Goal: Task Accomplishment & Management: Manage account settings

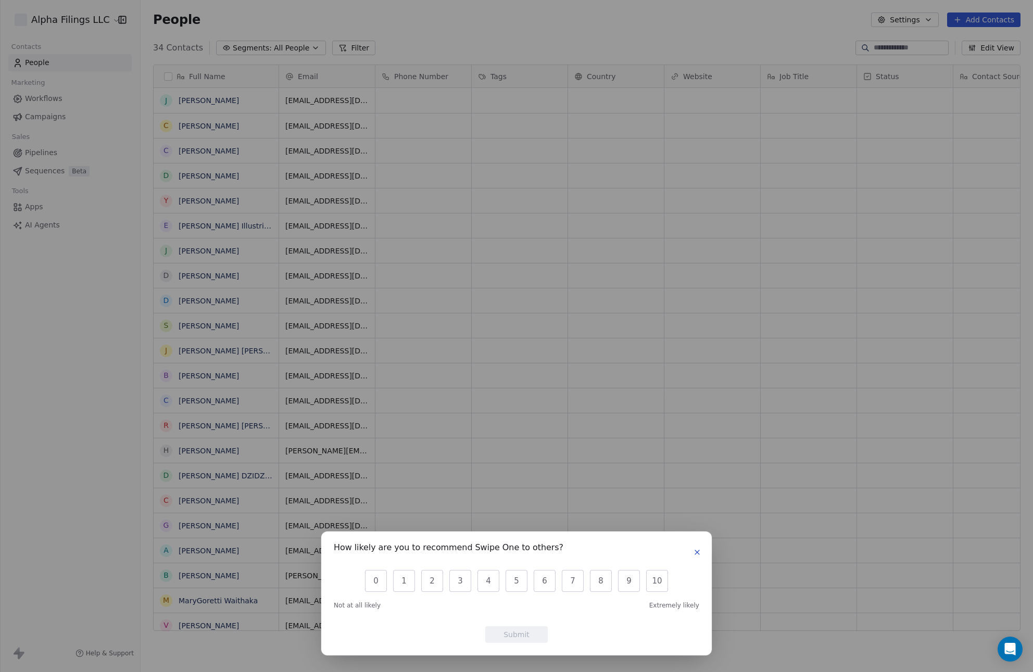
scroll to position [583, 884]
click at [695, 551] on icon "button" at bounding box center [697, 552] width 8 height 8
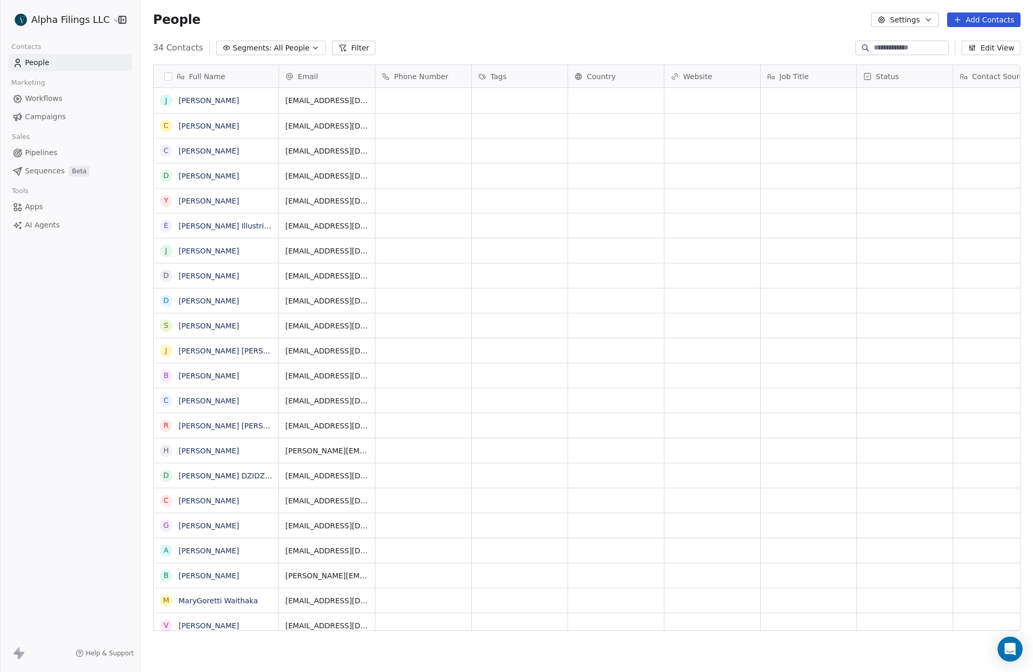
click at [43, 156] on span "Pipelines" at bounding box center [41, 152] width 32 height 11
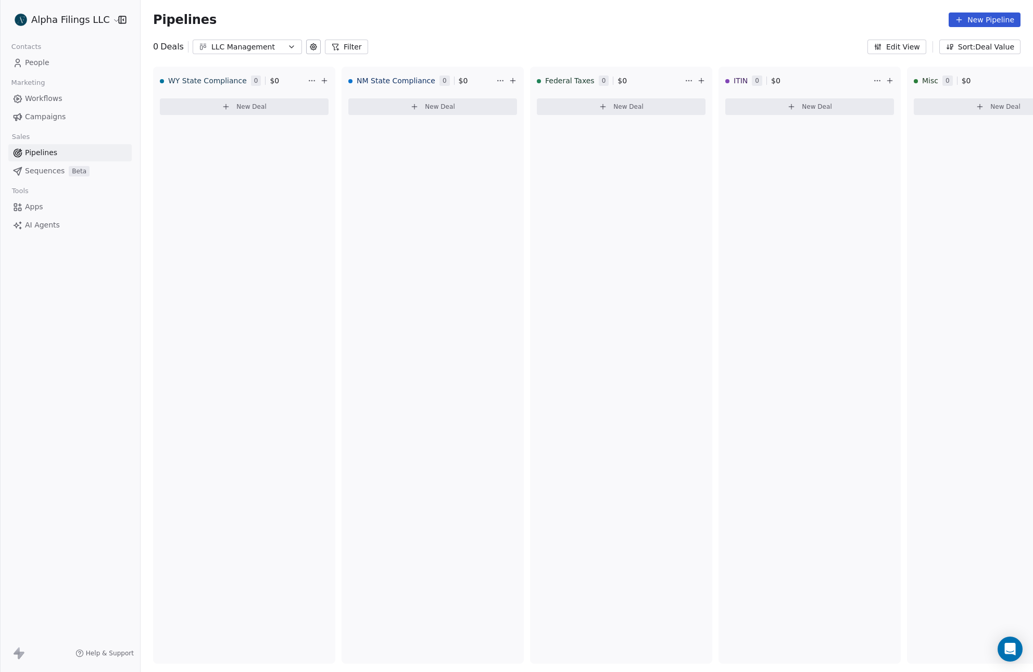
click at [102, 170] on link "Sequences Beta" at bounding box center [69, 170] width 123 height 17
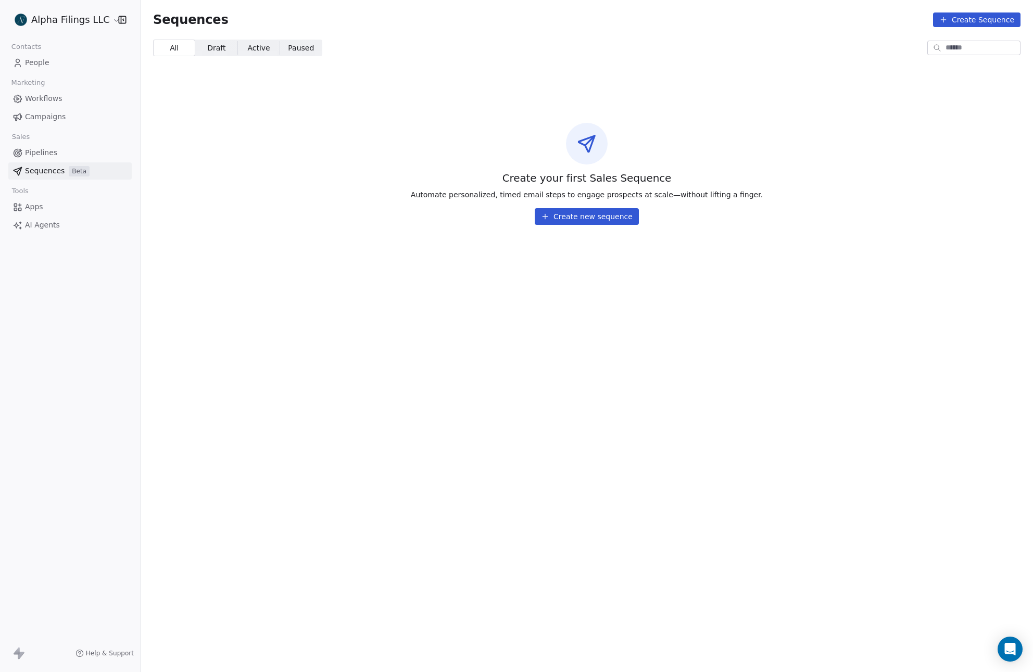
click at [573, 216] on button "Create new sequence" at bounding box center [587, 216] width 104 height 17
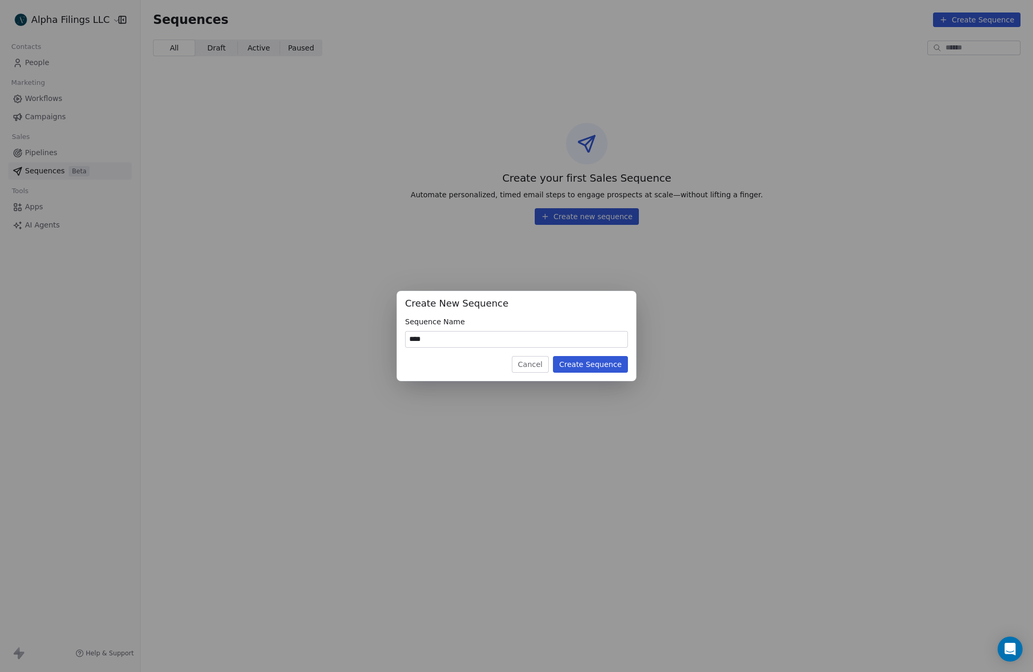
type input "****"
click at [569, 364] on button "Create Sequence" at bounding box center [590, 364] width 75 height 17
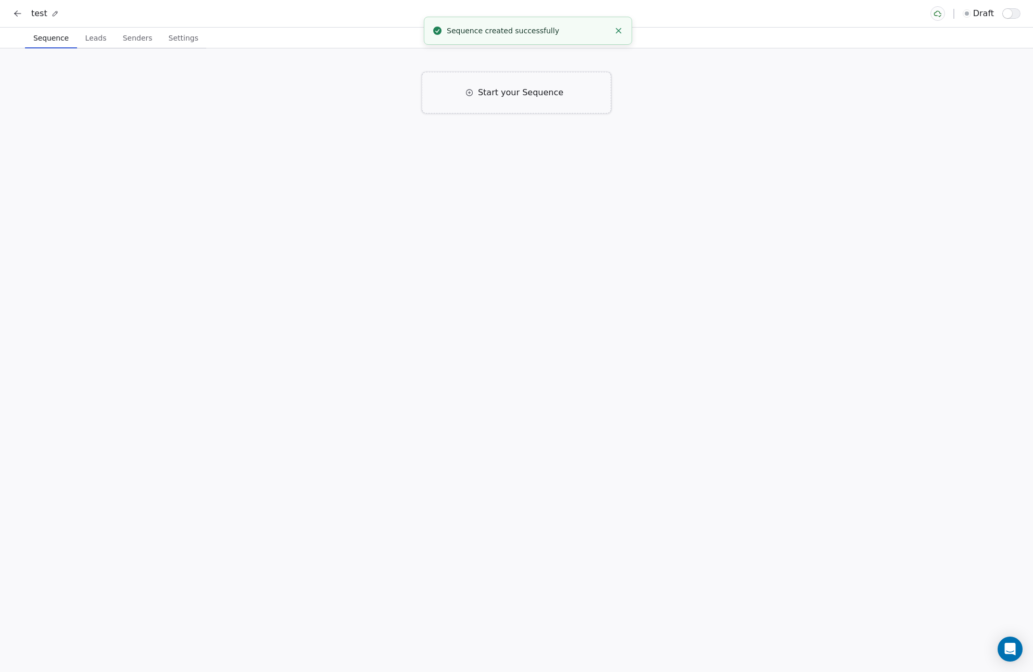
click at [473, 90] on icon at bounding box center [469, 93] width 6 height 6
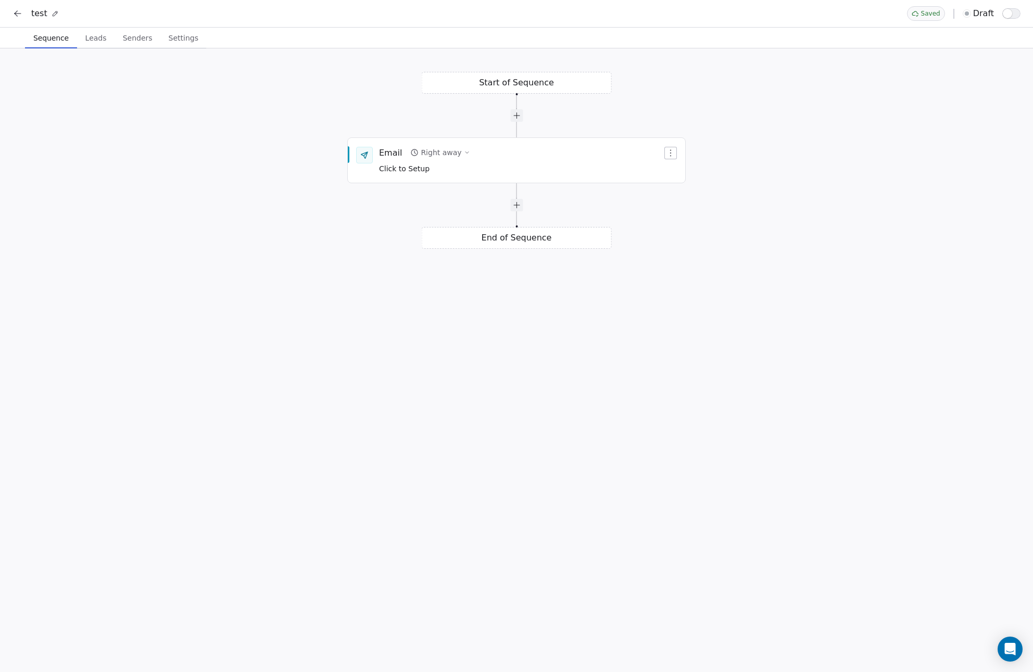
click at [488, 83] on div "Start of Sequence Email Right away Click to Setup End of Sequence" at bounding box center [516, 360] width 1033 height 624
click at [469, 169] on div "Email Right away Click to Setup" at bounding box center [520, 159] width 283 height 27
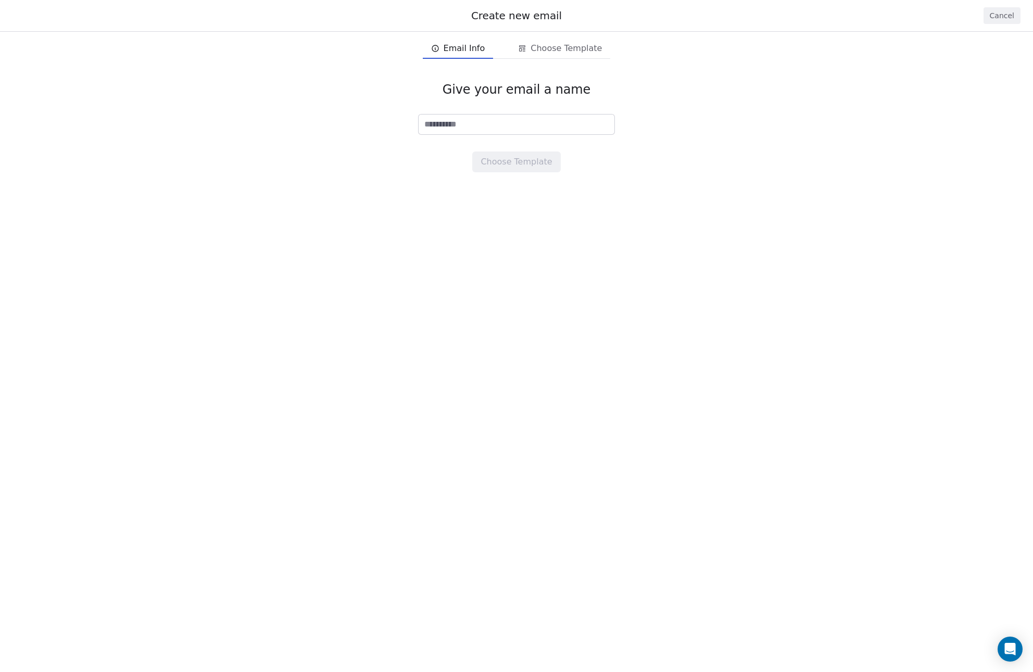
click at [493, 117] on input at bounding box center [516, 125] width 196 height 20
type input "*****"
click at [533, 169] on button "Choose Template" at bounding box center [516, 161] width 88 height 21
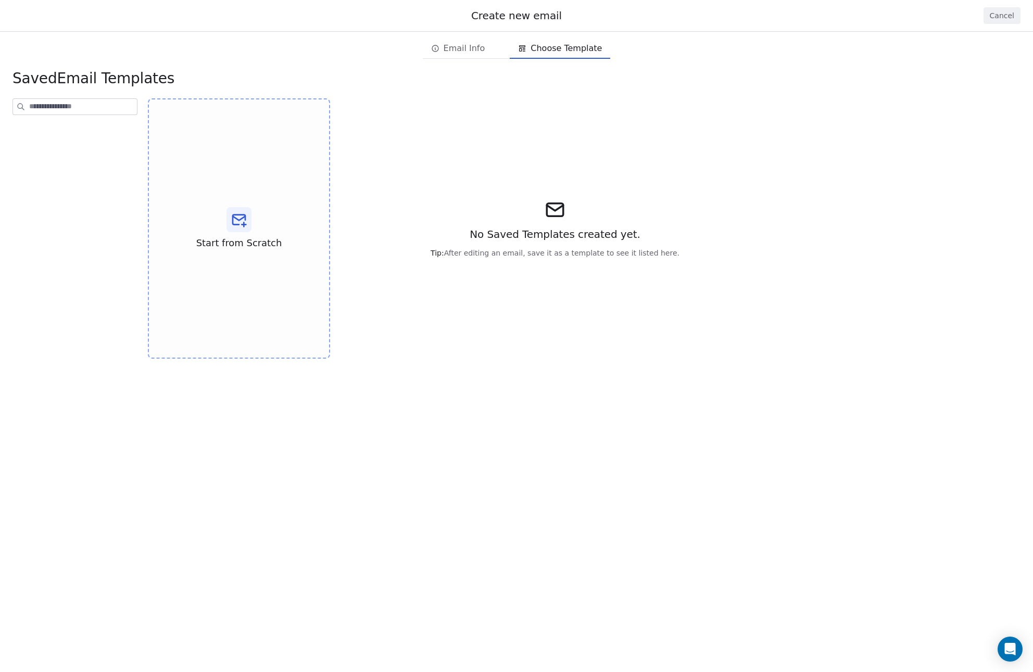
click at [988, 19] on button "Cancel" at bounding box center [1001, 15] width 37 height 17
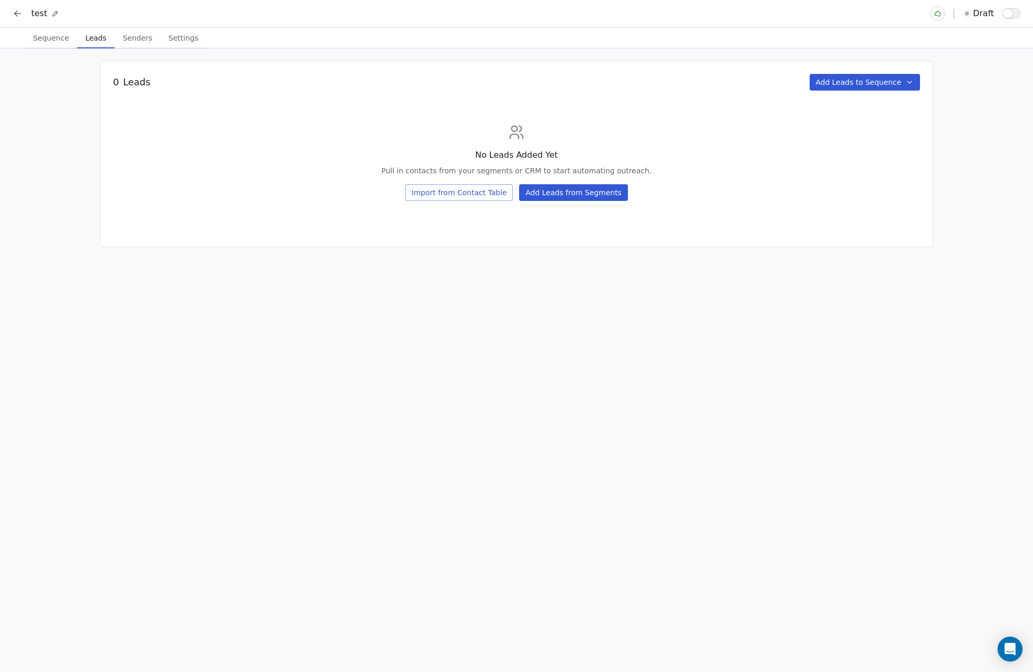
click at [95, 40] on span "Leads" at bounding box center [95, 38] width 29 height 15
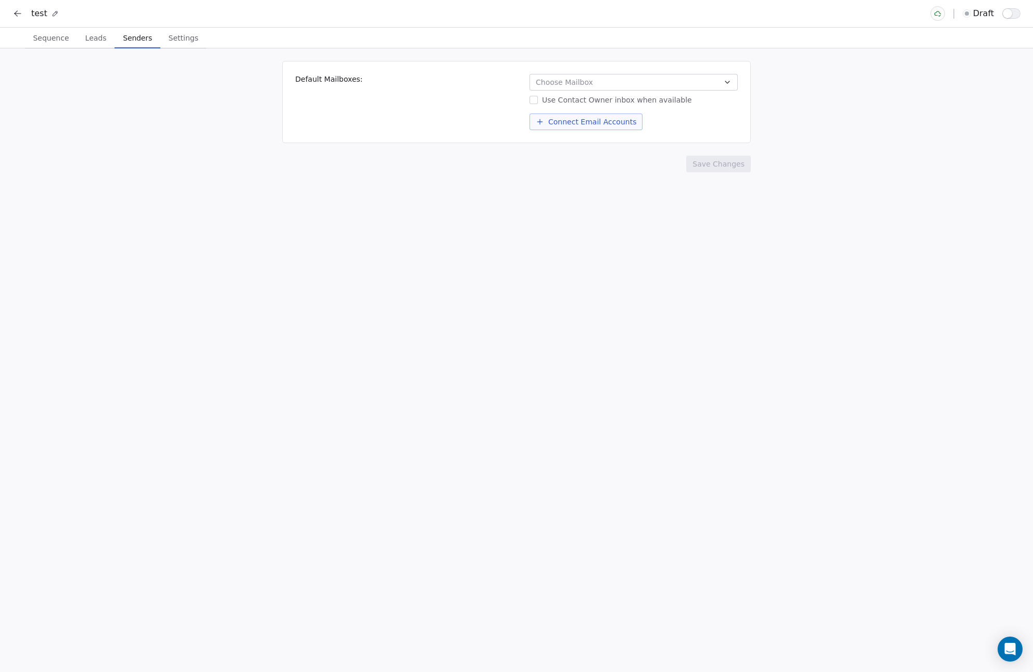
click at [119, 40] on span "Senders" at bounding box center [137, 38] width 37 height 15
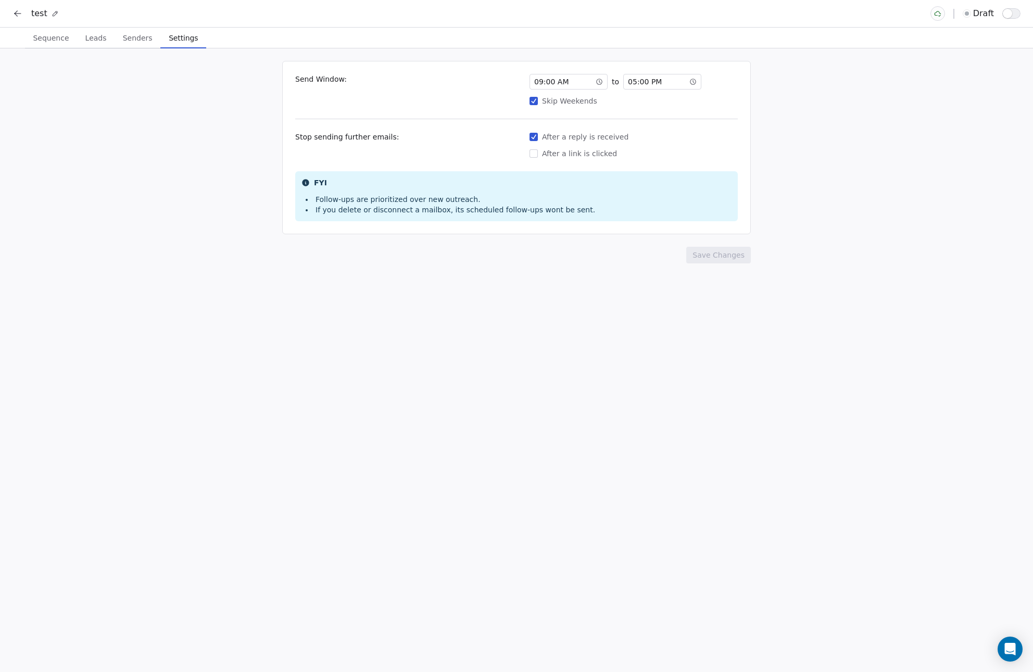
click at [184, 39] on span "Settings" at bounding box center [182, 38] width 37 height 15
click at [17, 19] on button at bounding box center [17, 13] width 15 height 15
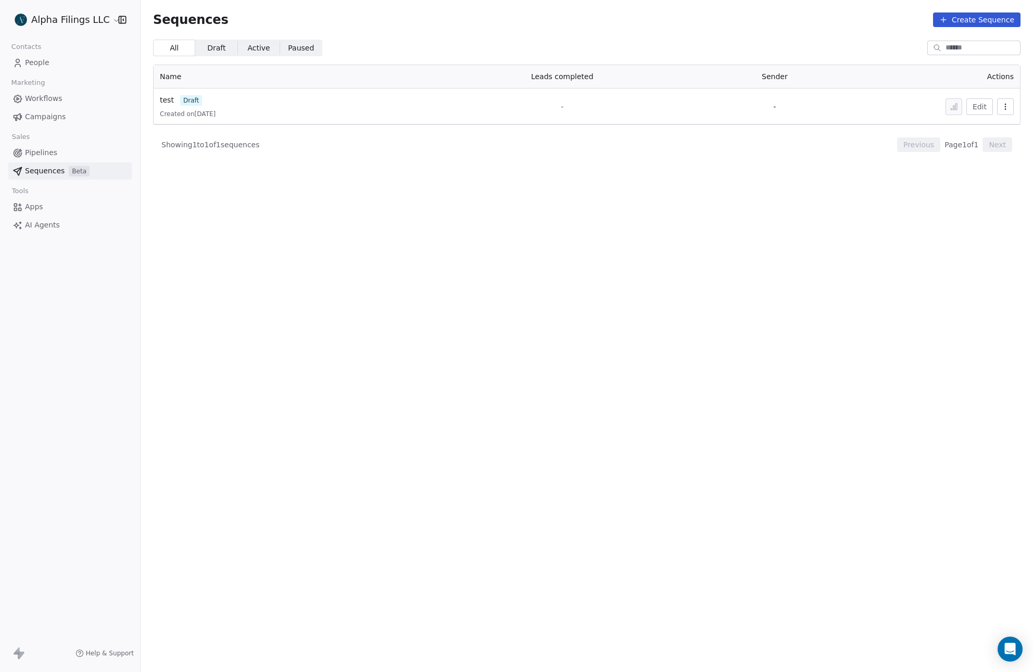
click at [78, 198] on link "Apps" at bounding box center [69, 206] width 123 height 17
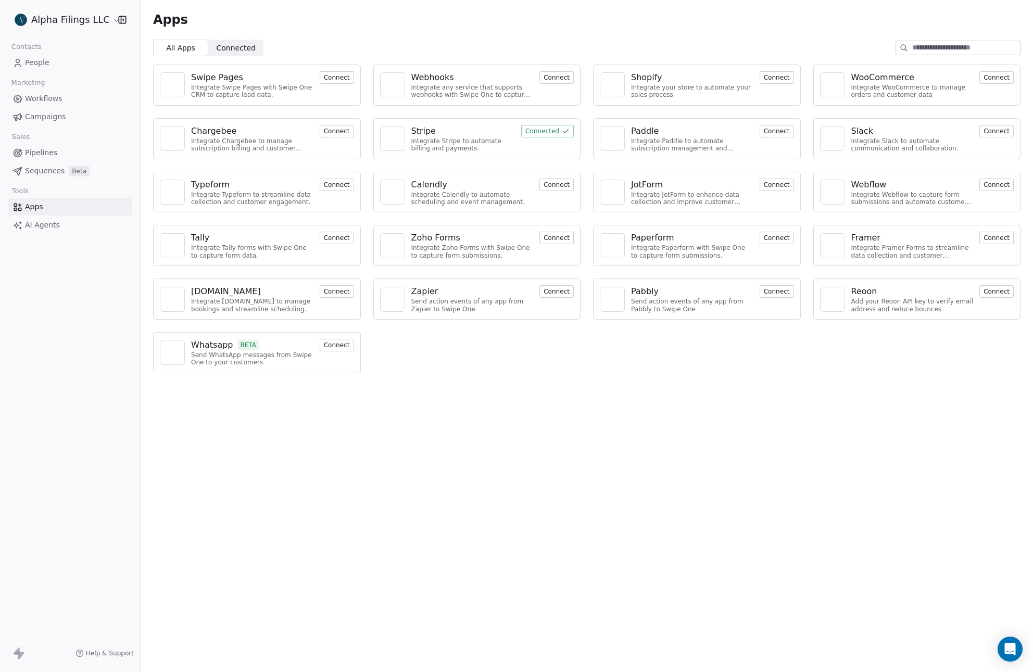
click at [67, 66] on link "People" at bounding box center [69, 62] width 123 height 17
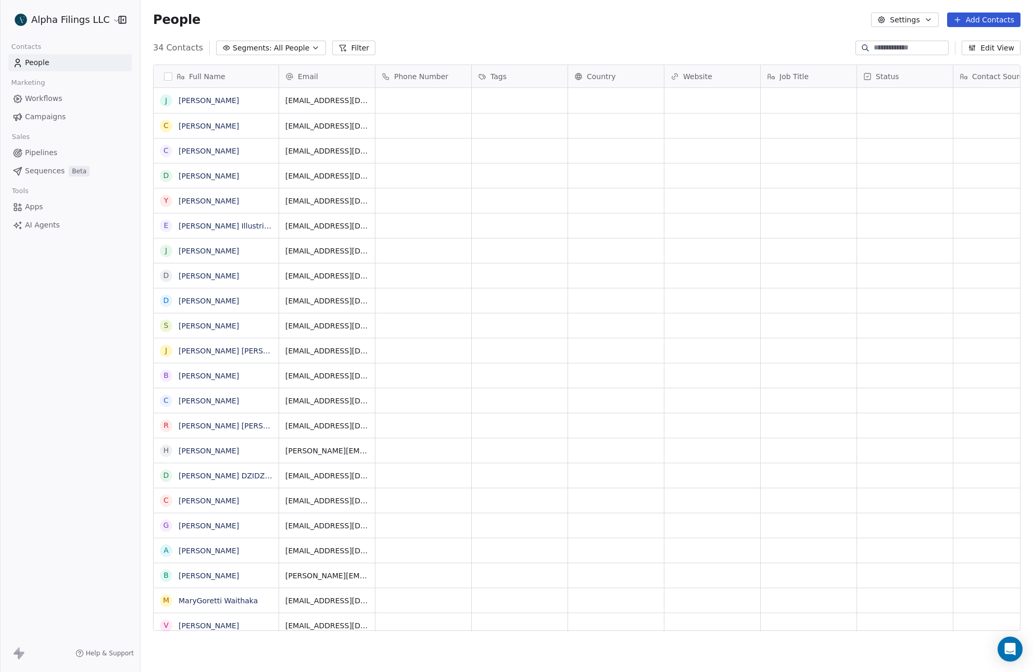
scroll to position [583, 884]
click at [88, 21] on html "Alpha Filings LLC Contacts People Marketing Workflows Campaigns Sales Pipelines…" at bounding box center [516, 336] width 1033 height 672
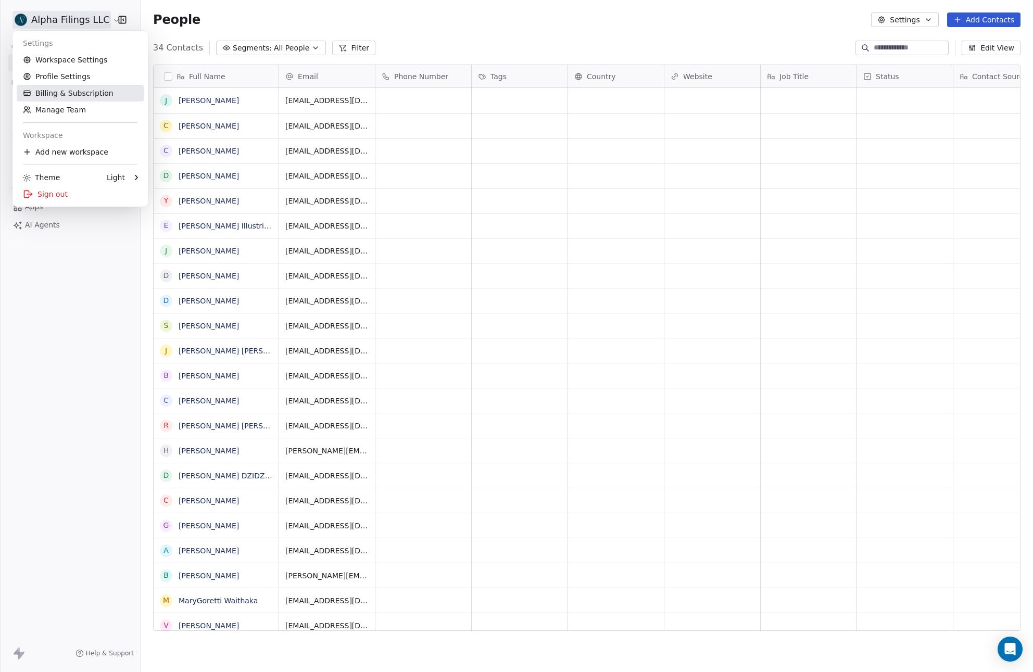
click at [73, 91] on link "Billing & Subscription" at bounding box center [80, 93] width 127 height 17
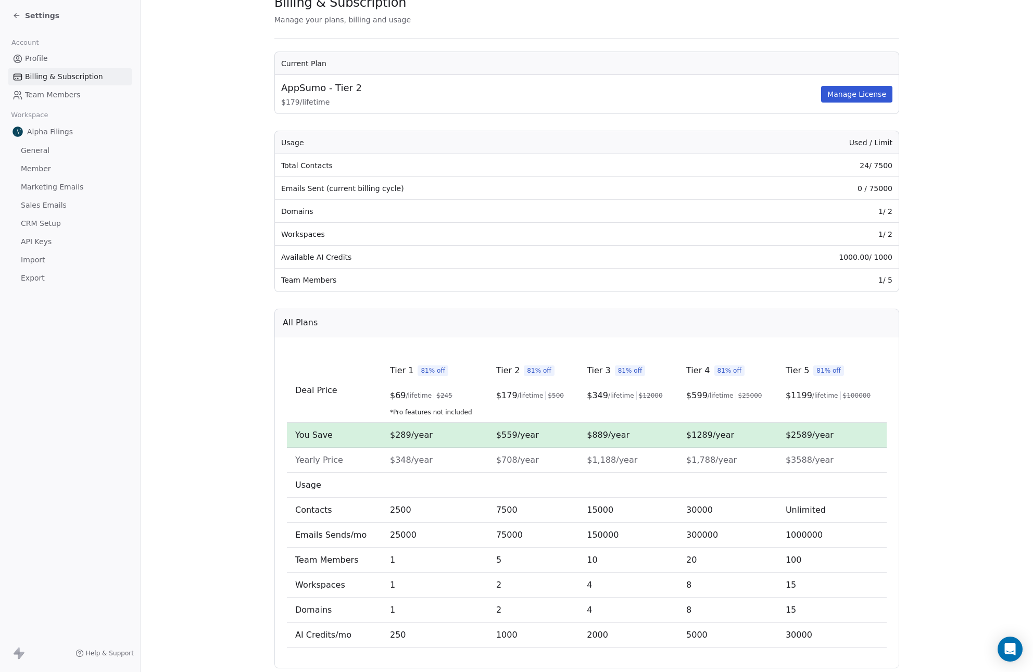
scroll to position [69, 0]
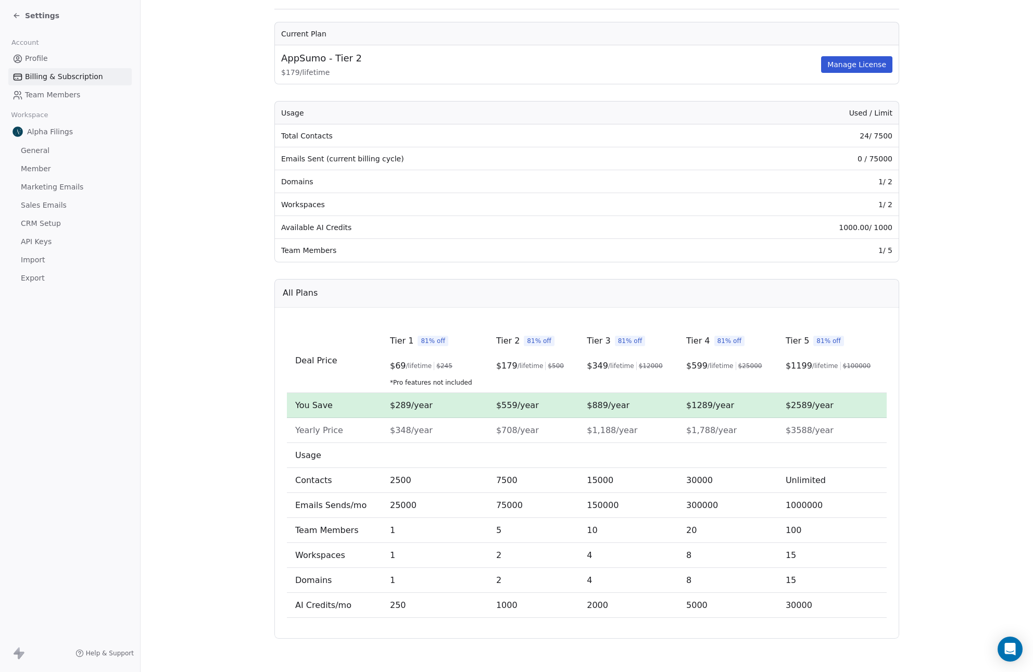
click at [43, 152] on span "General" at bounding box center [35, 150] width 29 height 11
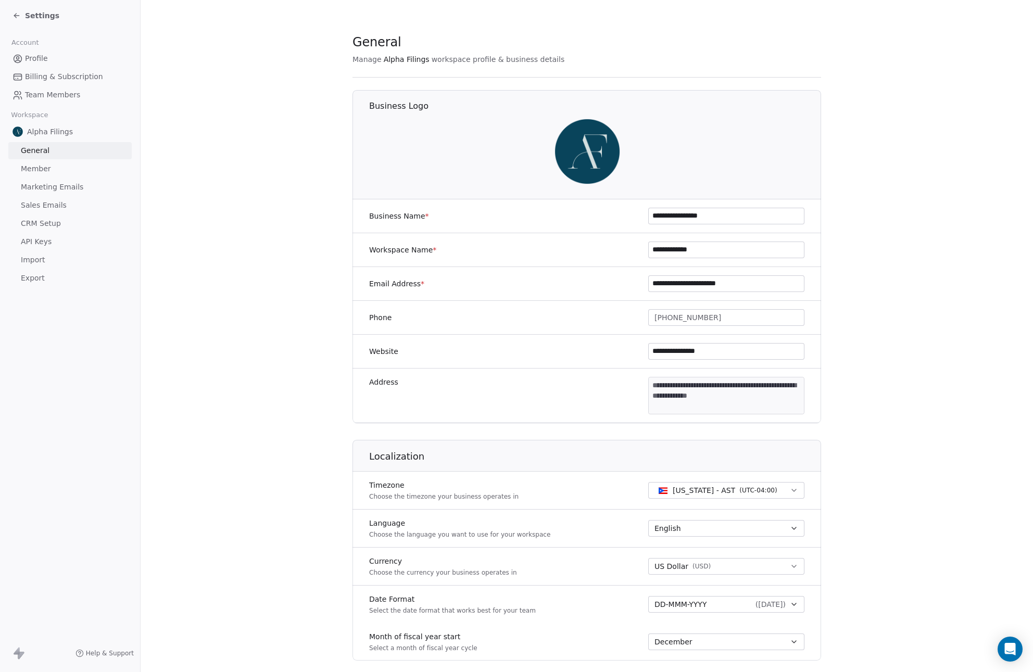
click at [41, 166] on span "Member" at bounding box center [36, 168] width 30 height 11
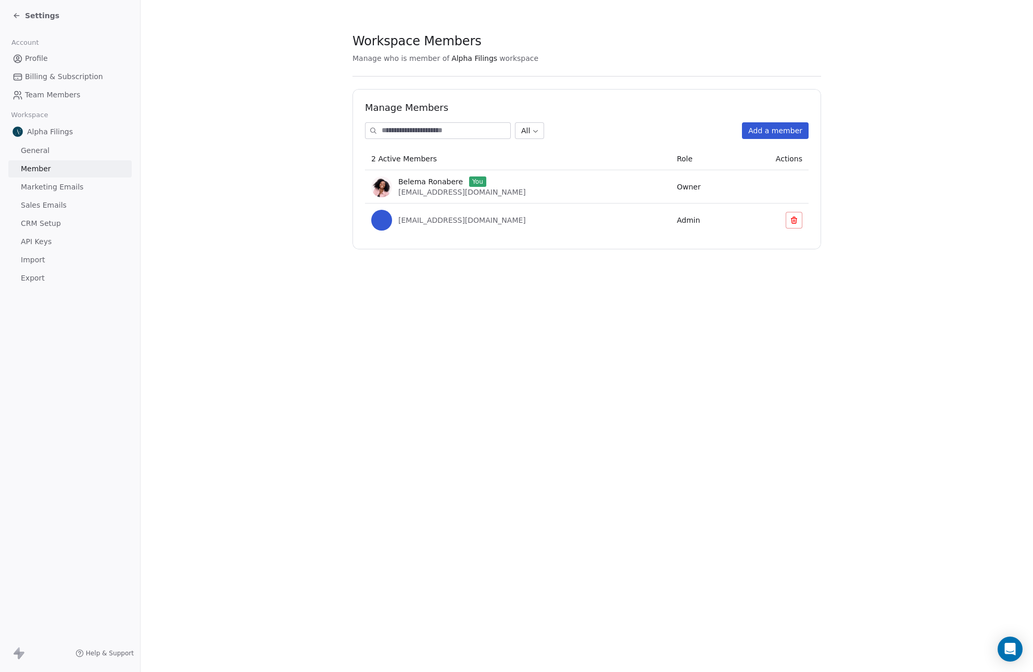
click at [45, 183] on span "Marketing Emails" at bounding box center [52, 187] width 62 height 11
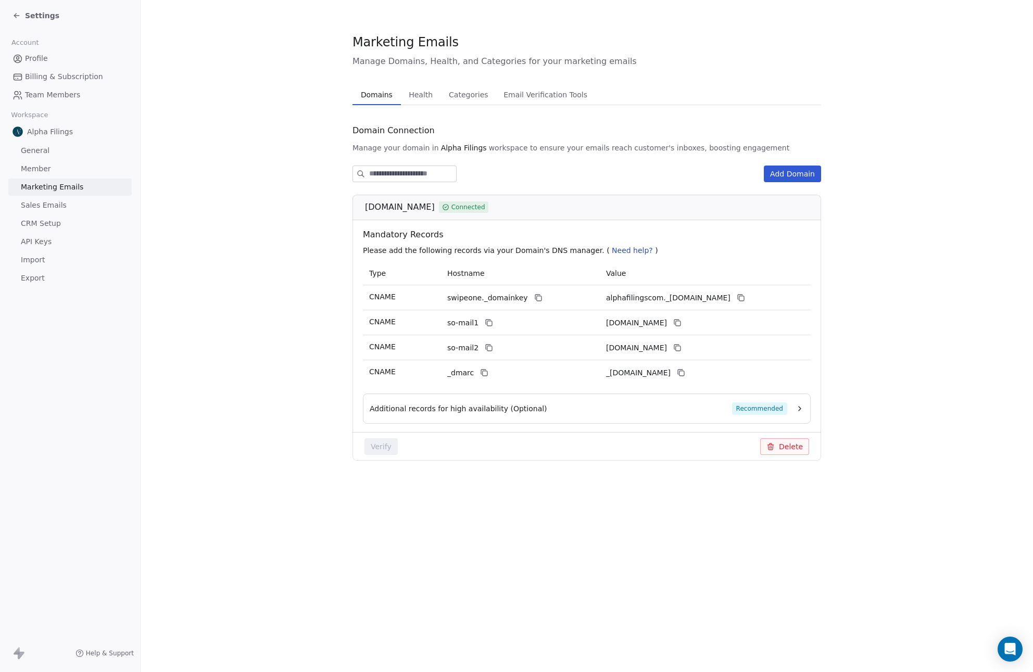
click at [47, 203] on span "Sales Emails" at bounding box center [44, 205] width 46 height 11
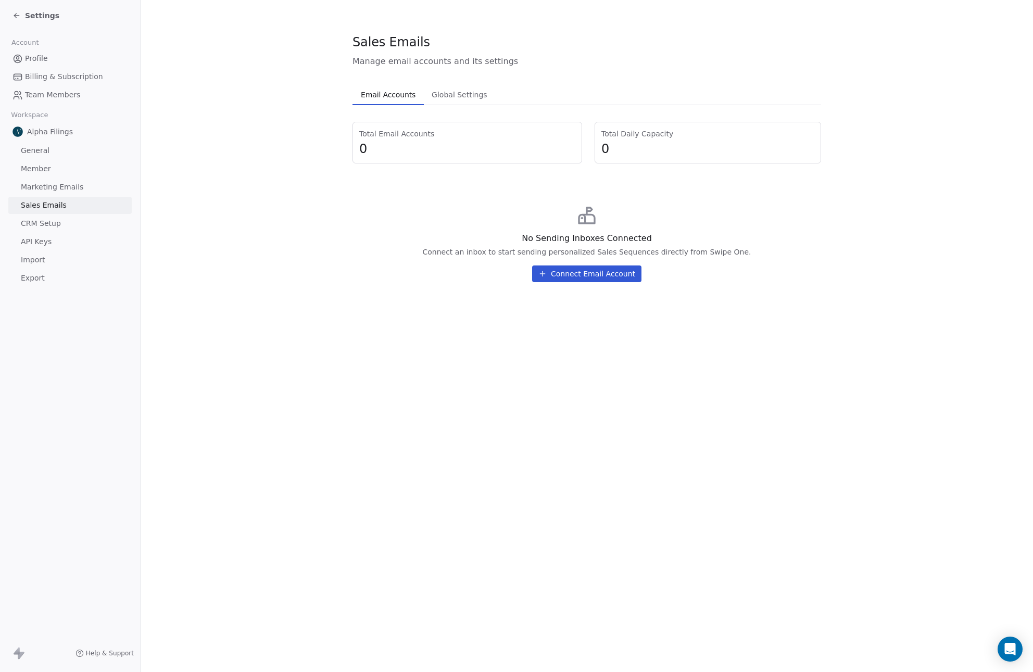
click at [53, 225] on span "CRM Setup" at bounding box center [41, 223] width 40 height 11
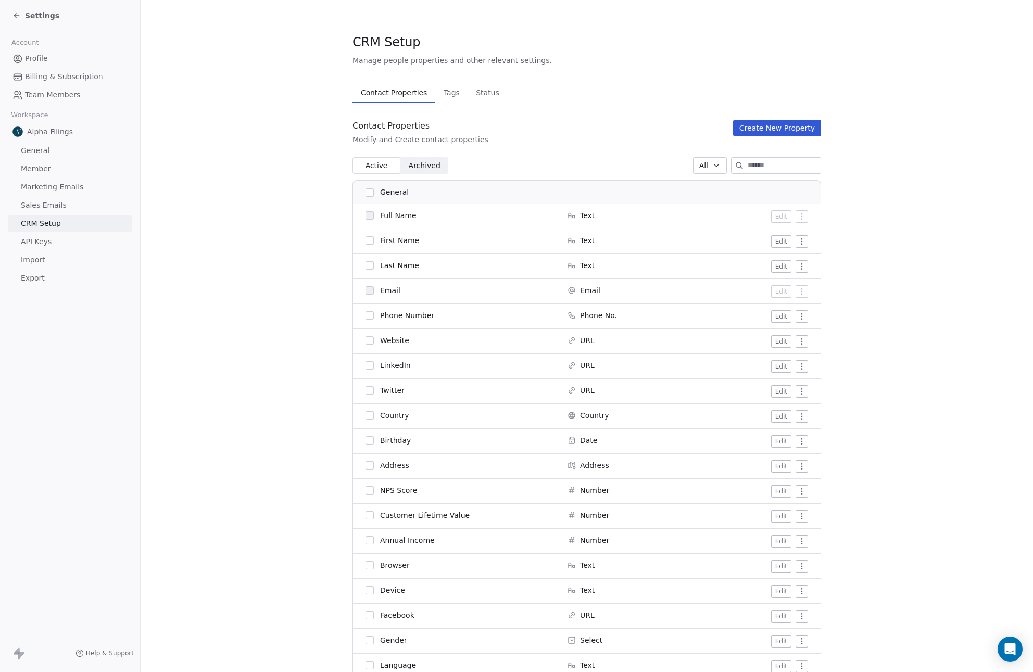
click at [442, 96] on span "Tags" at bounding box center [451, 92] width 24 height 15
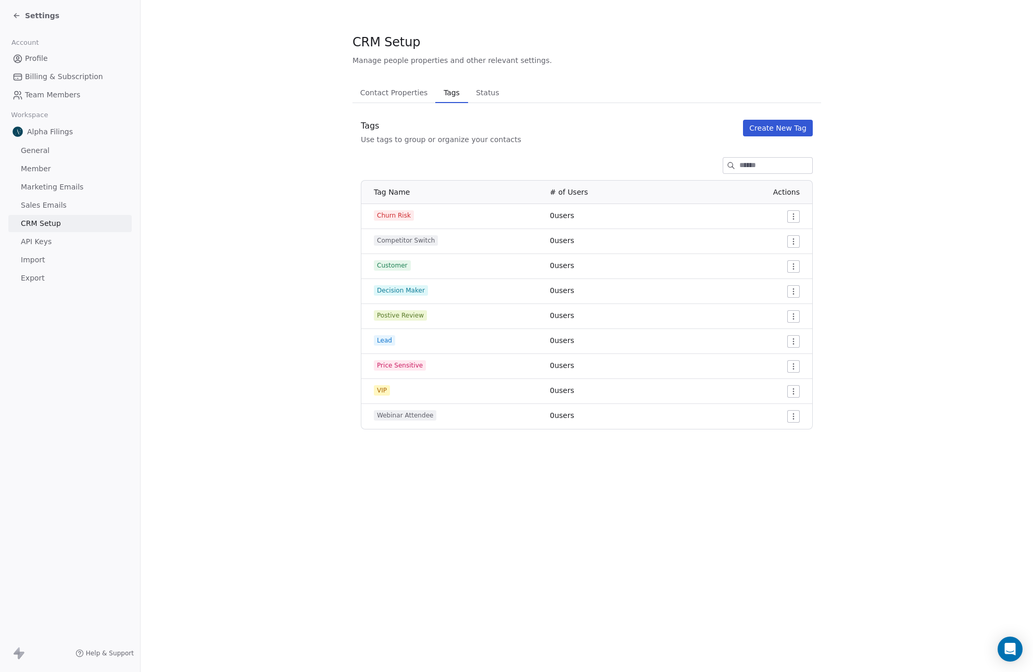
click at [474, 95] on span "Status" at bounding box center [488, 92] width 32 height 15
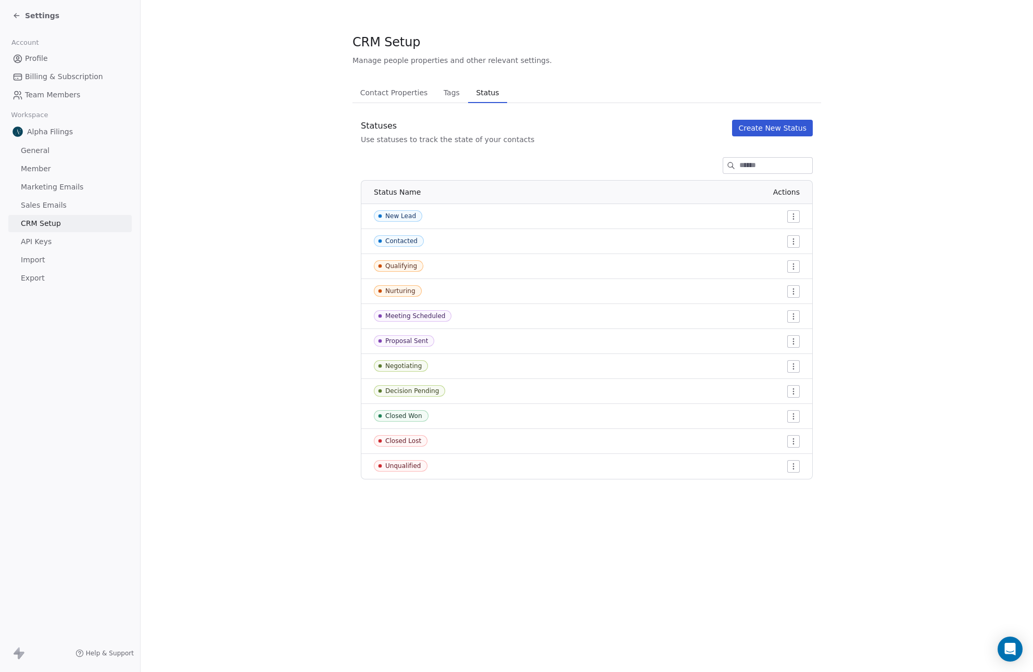
click at [71, 240] on link "API Keys" at bounding box center [69, 241] width 123 height 17
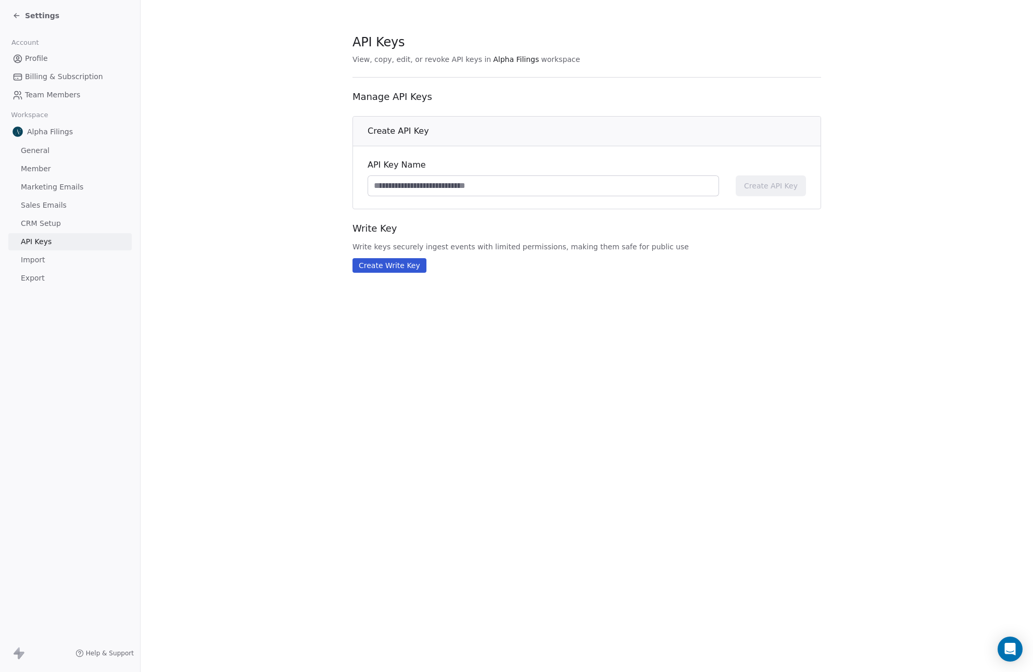
click at [60, 262] on link "Import" at bounding box center [69, 259] width 123 height 17
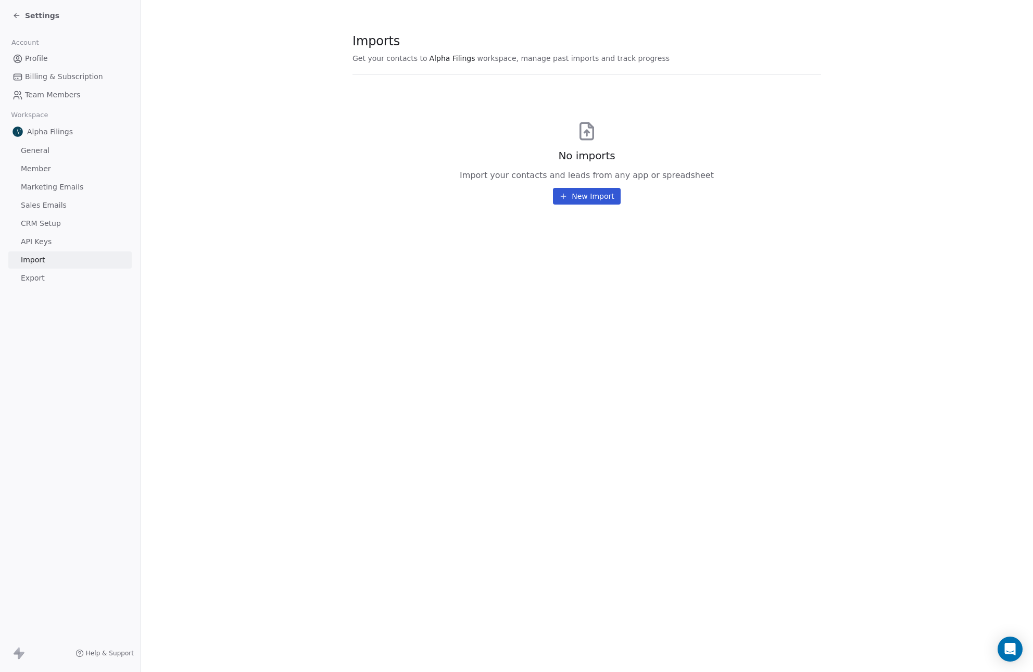
click at [61, 281] on link "Export" at bounding box center [69, 278] width 123 height 17
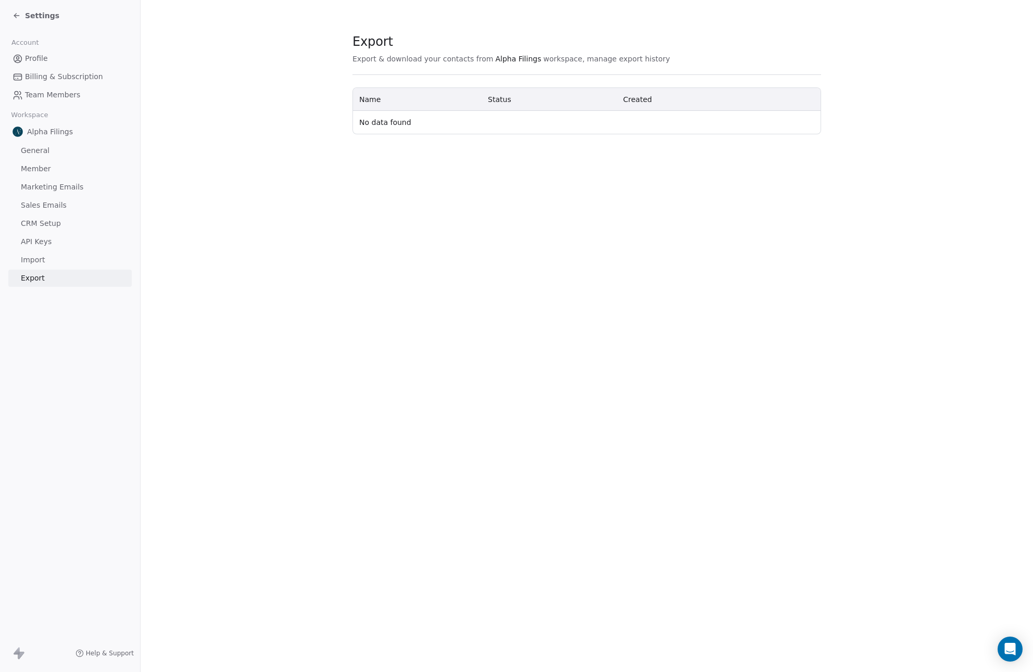
click at [52, 12] on span "Settings" at bounding box center [42, 15] width 34 height 10
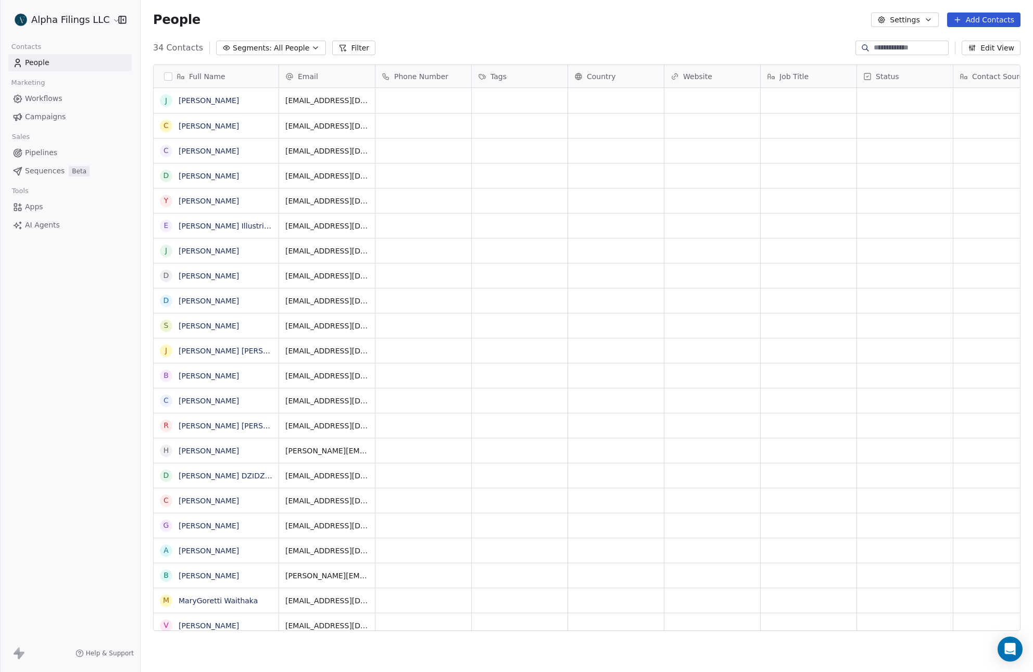
scroll to position [583, 884]
click at [101, 19] on html "Alpha Filings LLC Contacts People Marketing Workflows Campaigns Sales Pipelines…" at bounding box center [516, 336] width 1033 height 672
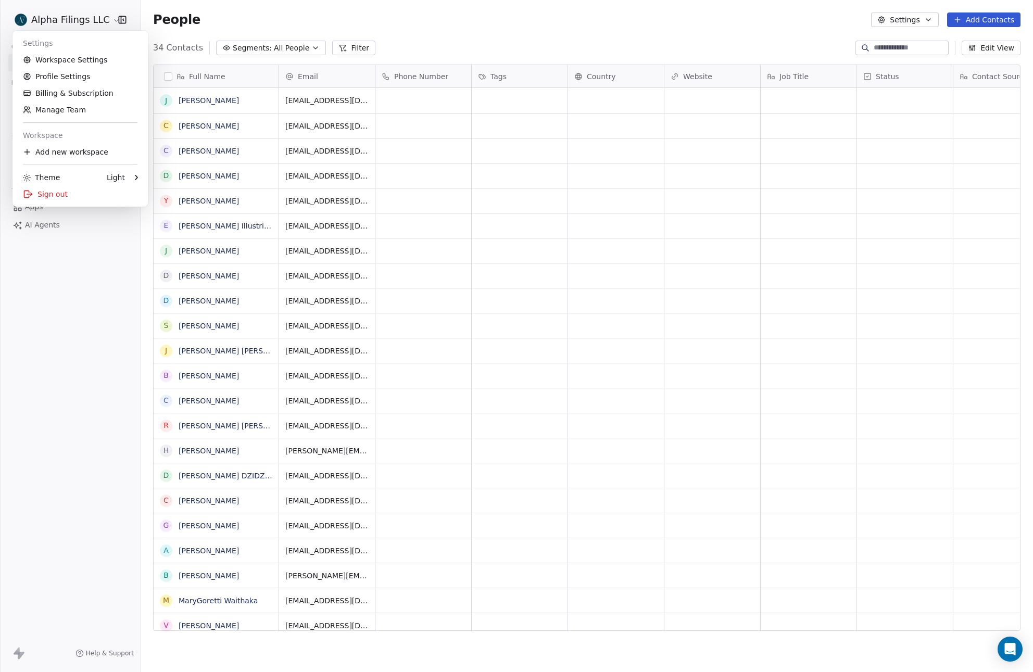
click at [275, 19] on html "Alpha Filings LLC Contacts People Marketing Workflows Campaigns Sales Pipelines…" at bounding box center [516, 336] width 1033 height 672
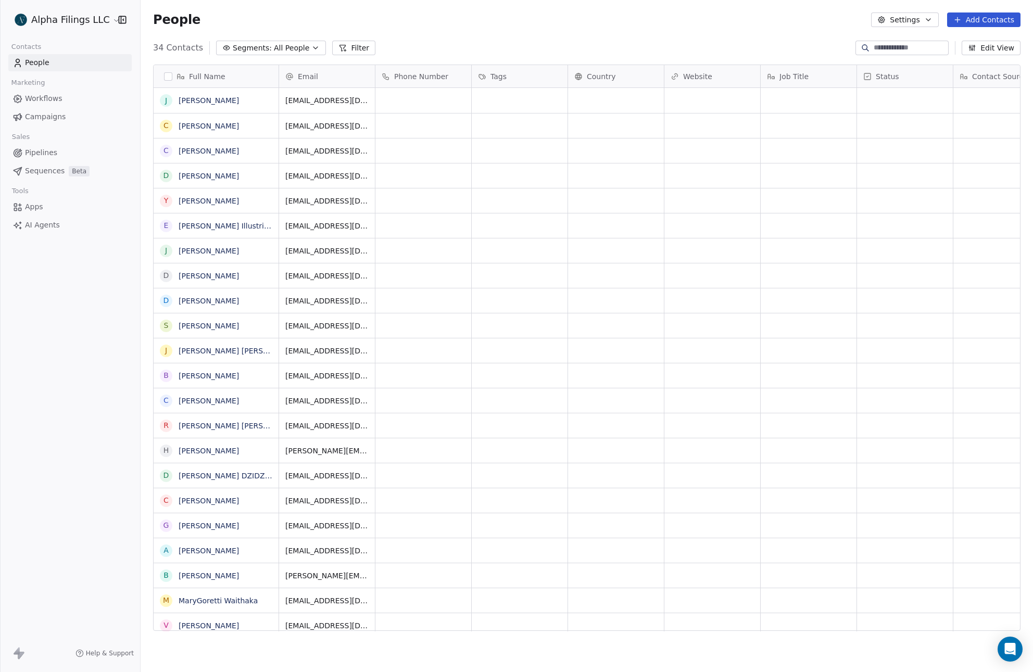
click at [106, 17] on html "Alpha Filings LLC Contacts People Marketing Workflows Campaigns Sales Pipelines…" at bounding box center [516, 336] width 1033 height 672
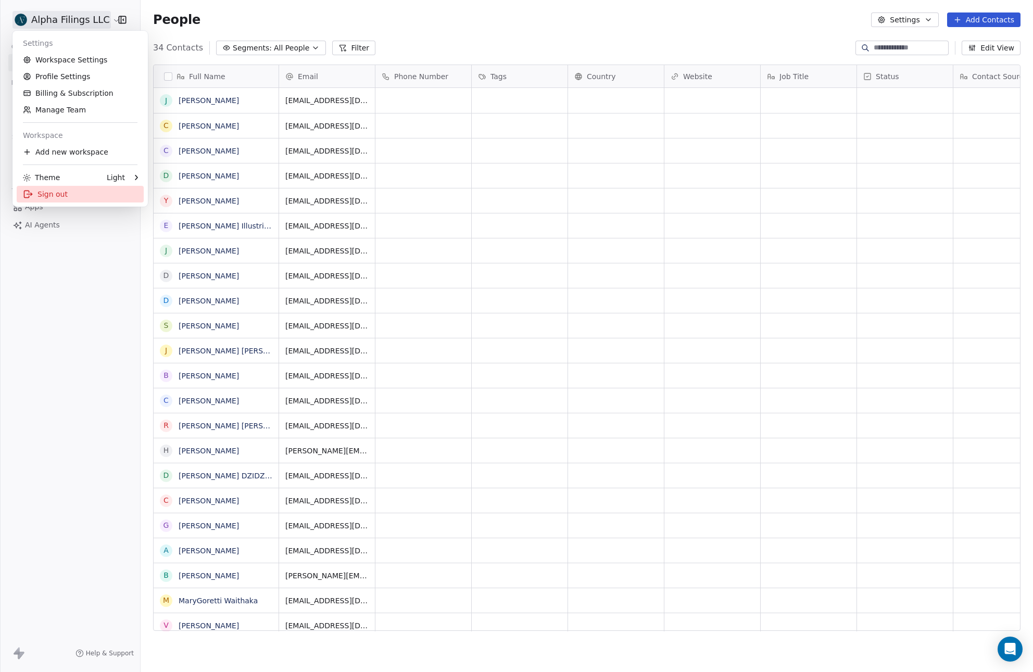
click at [54, 194] on div "Sign out" at bounding box center [80, 194] width 127 height 17
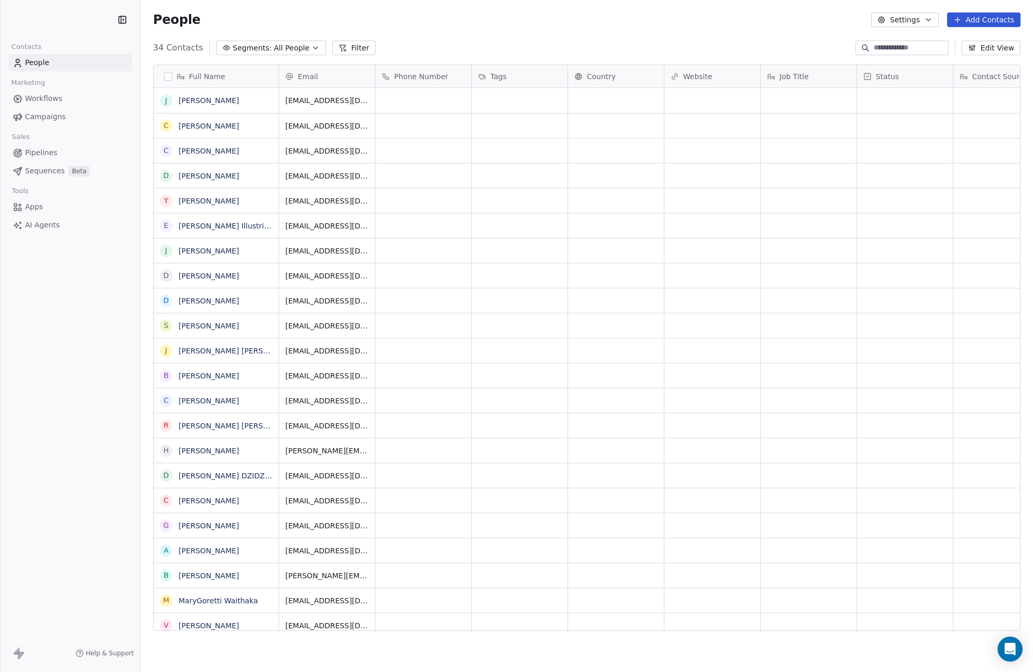
scroll to position [583, 884]
click at [72, 156] on link "Pipelines" at bounding box center [69, 152] width 123 height 17
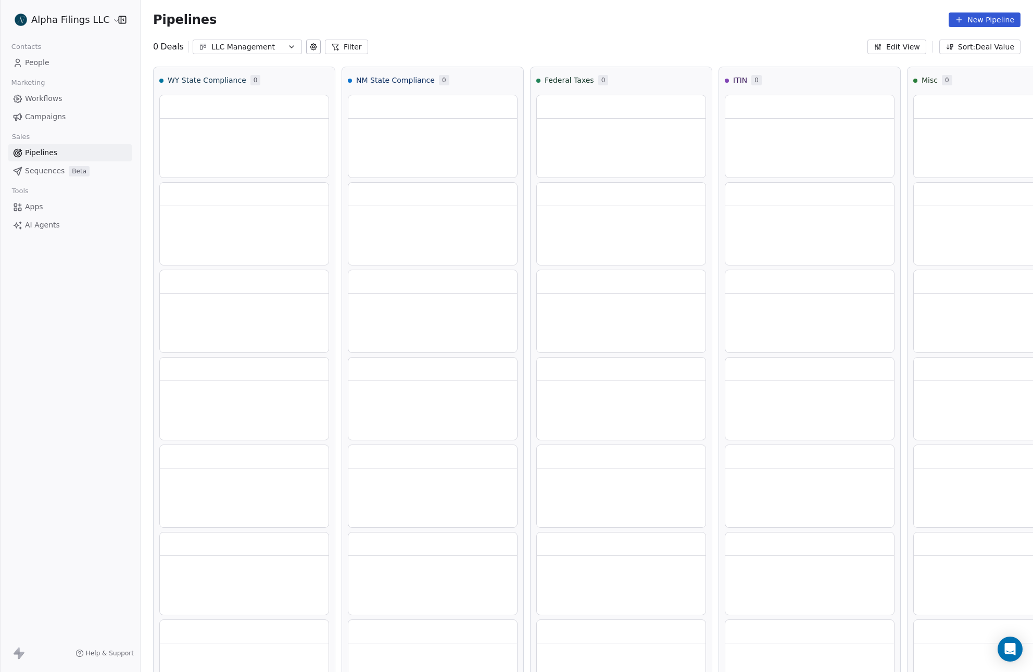
click at [291, 46] on icon "button" at bounding box center [291, 47] width 8 height 8
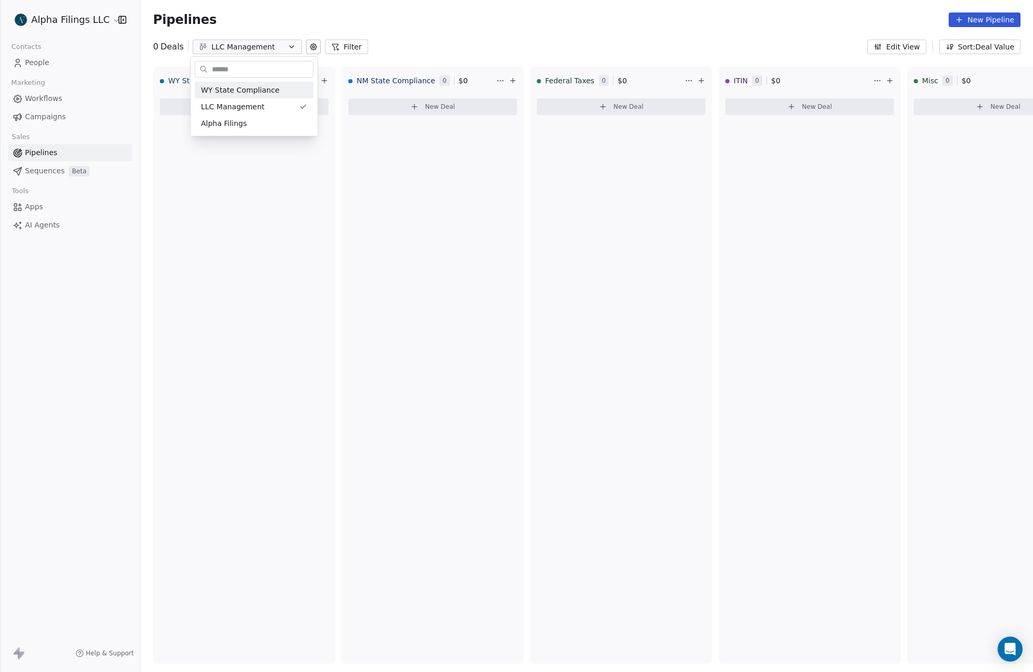
click at [531, 37] on html "Alpha Filings LLC Contacts People Marketing Workflows Campaigns Sales Pipelines…" at bounding box center [516, 336] width 1033 height 672
click at [901, 46] on button "Edit View" at bounding box center [896, 47] width 59 height 15
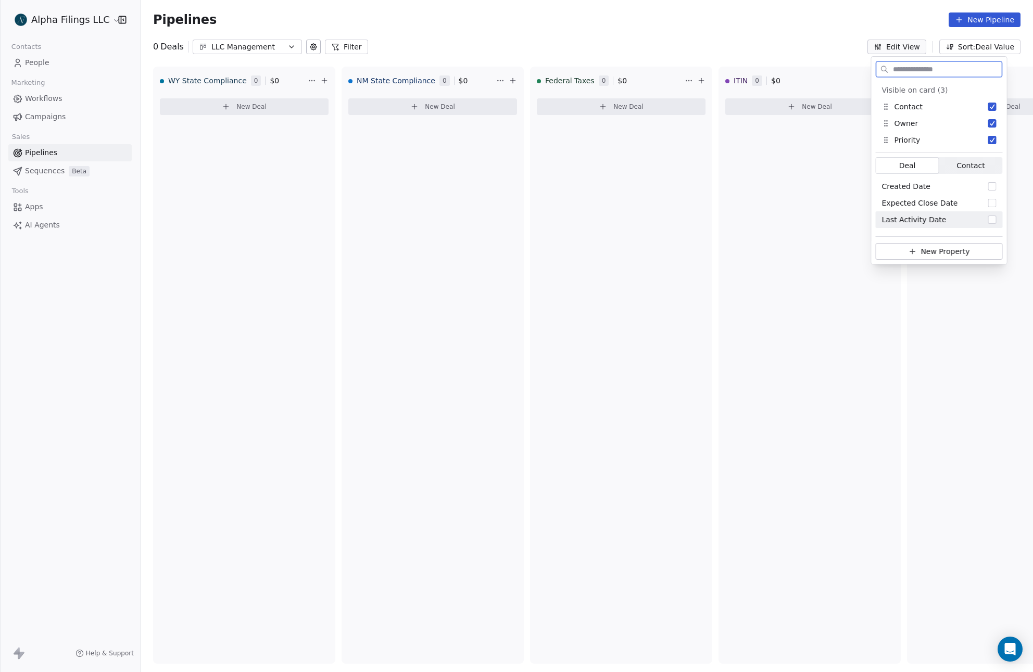
click at [316, 48] on button at bounding box center [313, 47] width 15 height 15
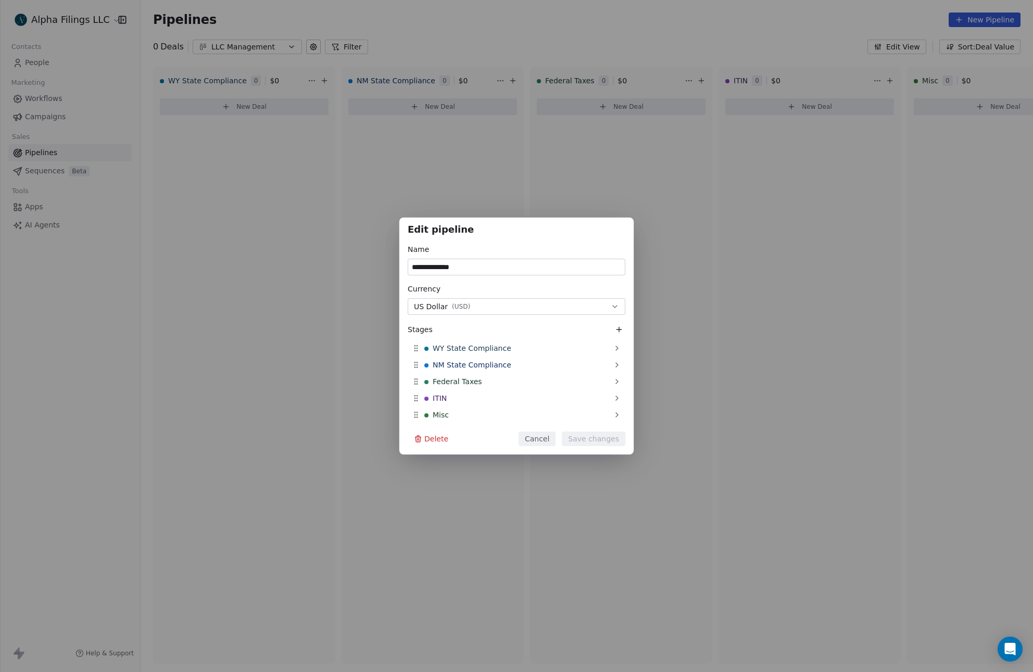
click at [435, 437] on button "Delete" at bounding box center [431, 438] width 47 height 15
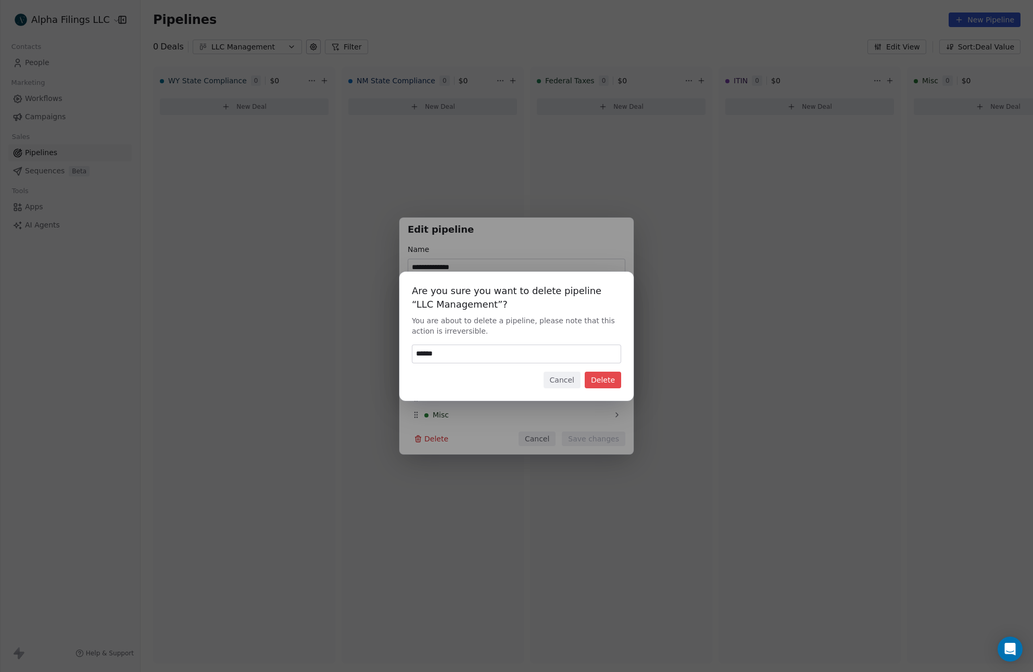
type input "******"
click at [596, 379] on button "Delete" at bounding box center [602, 380] width 36 height 17
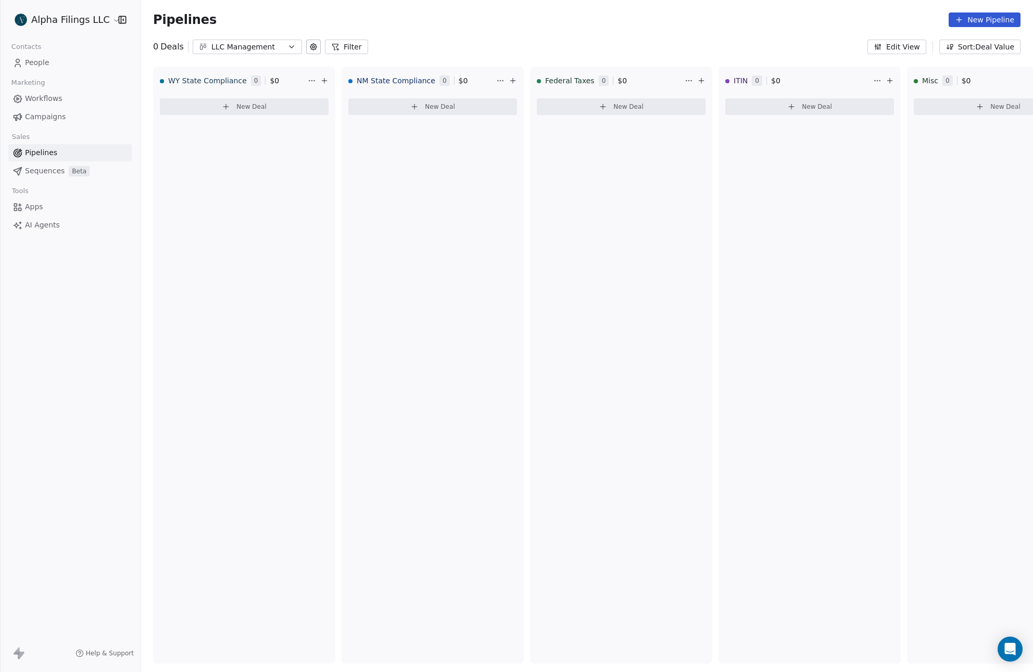
click at [290, 44] on icon "button" at bounding box center [291, 47] width 8 height 8
click at [311, 47] on html "Alpha Filings LLC Contacts People Marketing Workflows Campaigns Sales Pipelines…" at bounding box center [516, 336] width 1033 height 672
click at [312, 48] on icon at bounding box center [313, 47] width 8 height 8
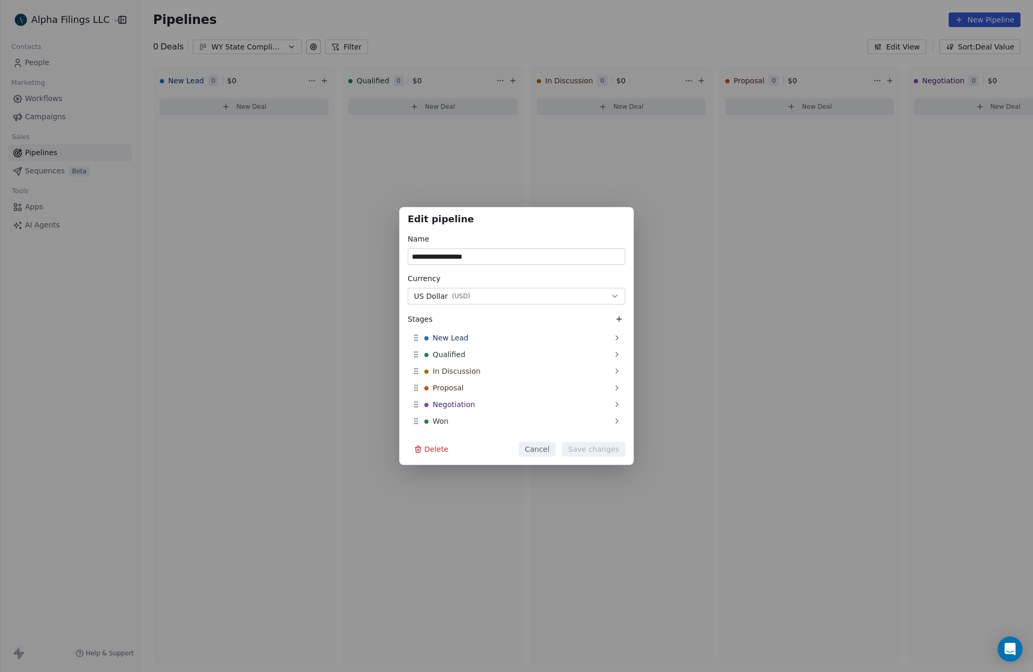
click at [443, 451] on button "Delete" at bounding box center [431, 449] width 47 height 15
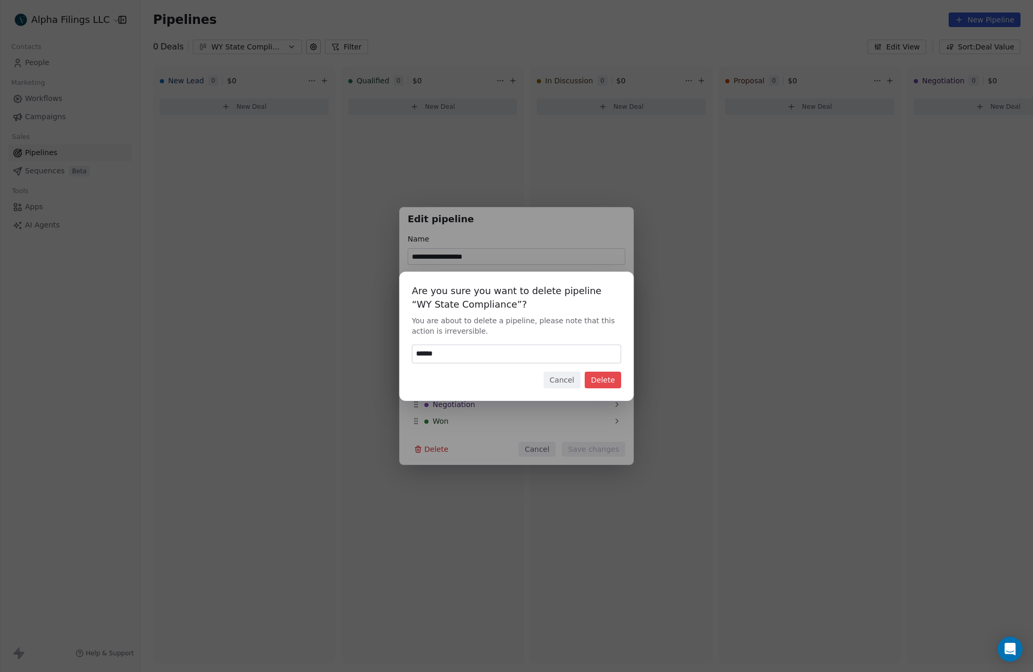
type input "******"
click at [591, 375] on button "Delete" at bounding box center [602, 380] width 36 height 17
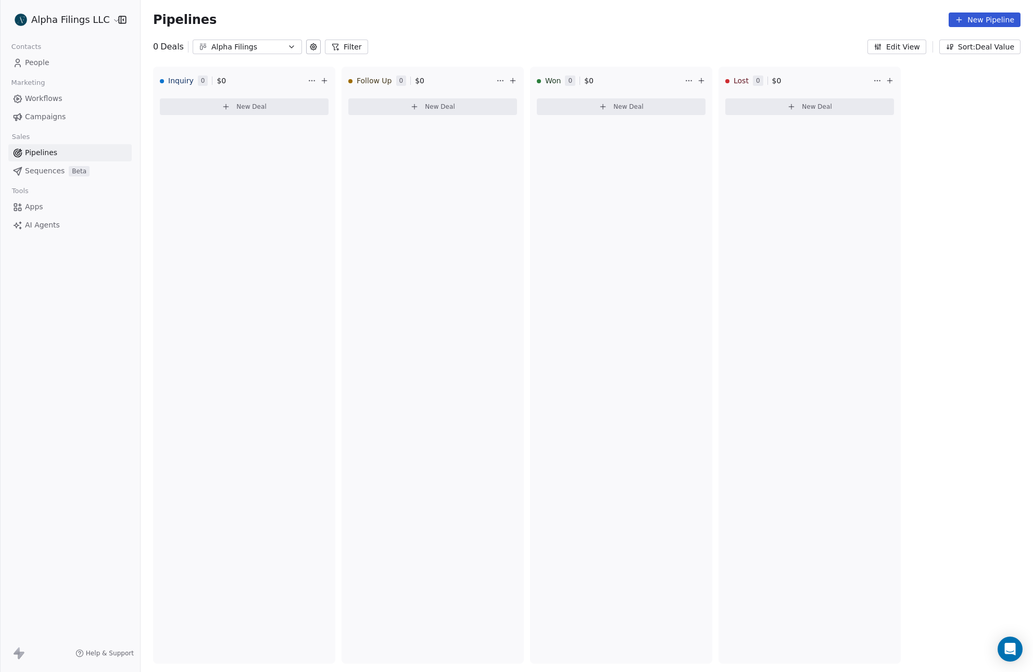
click at [312, 45] on icon at bounding box center [313, 47] width 8 height 8
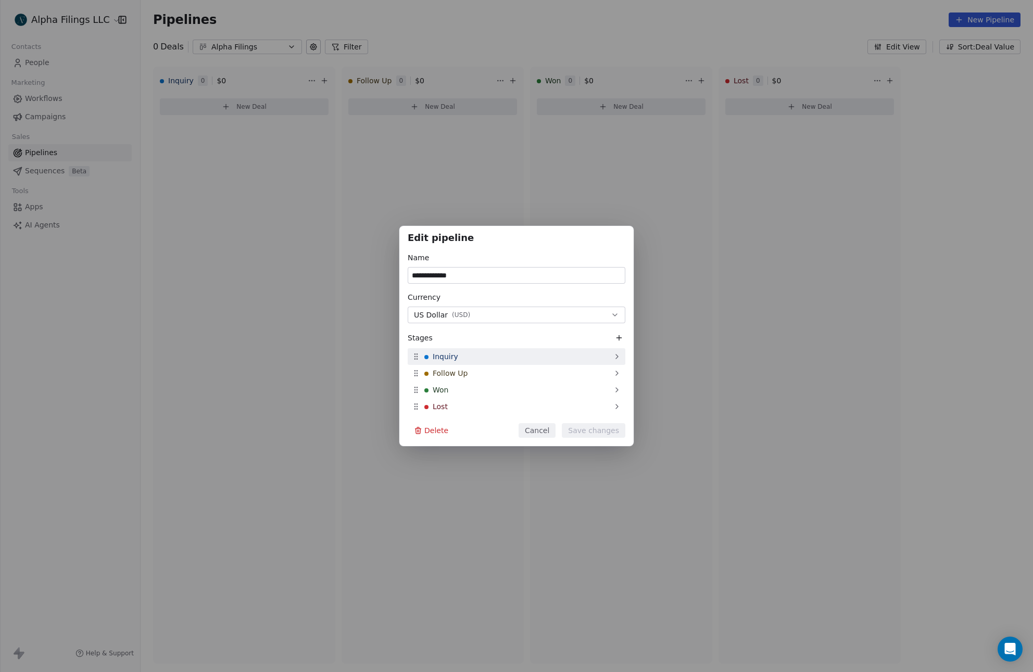
click at [557, 358] on div "Inquiry" at bounding box center [517, 356] width 218 height 17
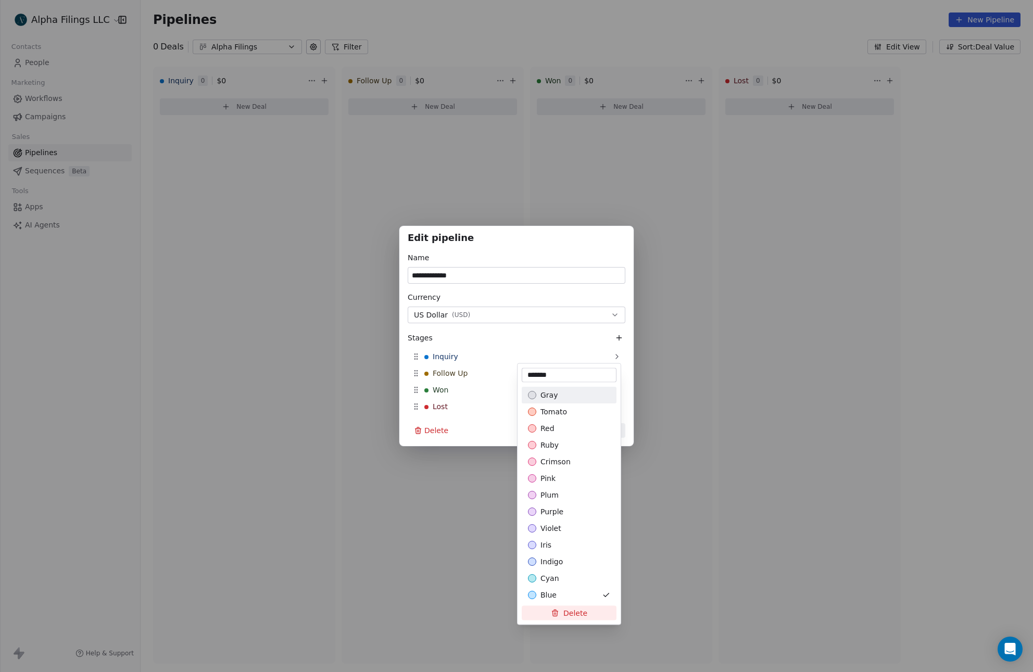
click at [575, 235] on div "**********" at bounding box center [516, 336] width 1033 height 221
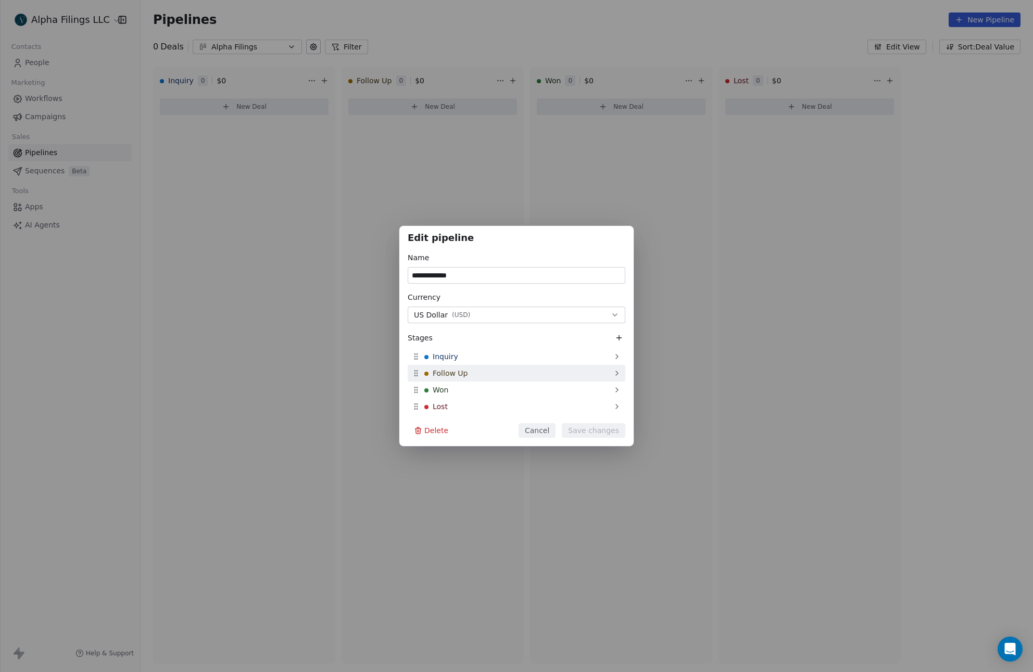
click at [546, 372] on div "Follow Up" at bounding box center [517, 373] width 218 height 17
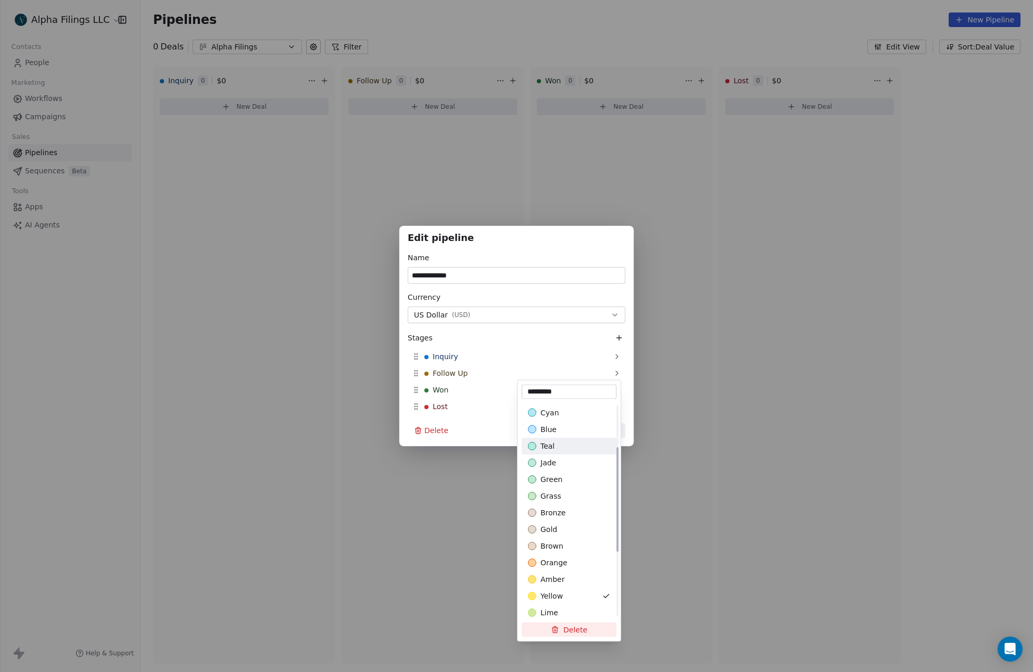
scroll to position [218, 0]
click at [646, 192] on div "**********" at bounding box center [516, 336] width 1033 height 672
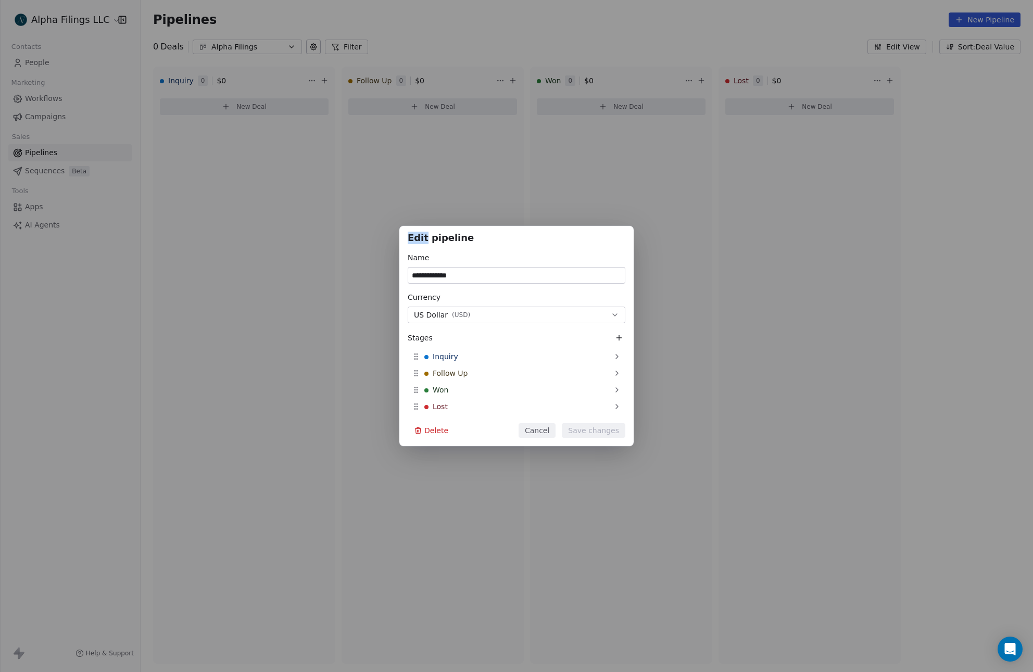
click at [646, 192] on div "**********" at bounding box center [516, 336] width 1033 height 672
click at [539, 428] on button "Cancel" at bounding box center [536, 430] width 37 height 15
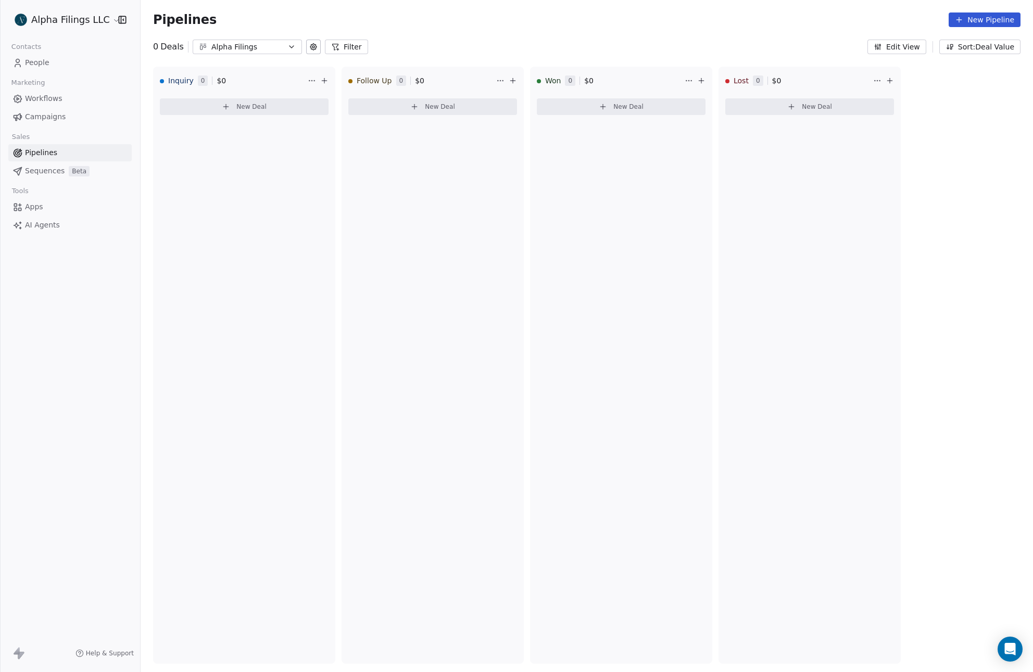
click at [916, 46] on button "Edit View" at bounding box center [896, 47] width 59 height 15
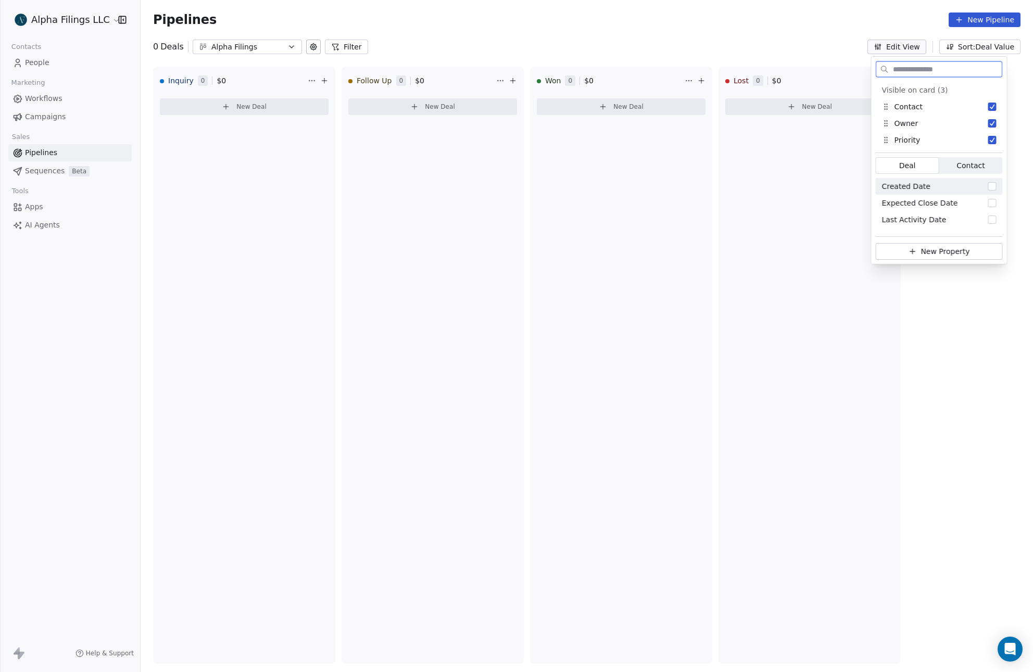
click at [974, 161] on span "Contact" at bounding box center [970, 165] width 28 height 11
click at [932, 168] on span "Deal Deal" at bounding box center [906, 165] width 63 height 17
click at [1010, 131] on div "Inquiry 0 $ 0 New Deal Follow Up 0 $ 0 New Deal Won 0 $ 0 New Deal Lost 0 $ 0 N…" at bounding box center [587, 369] width 892 height 605
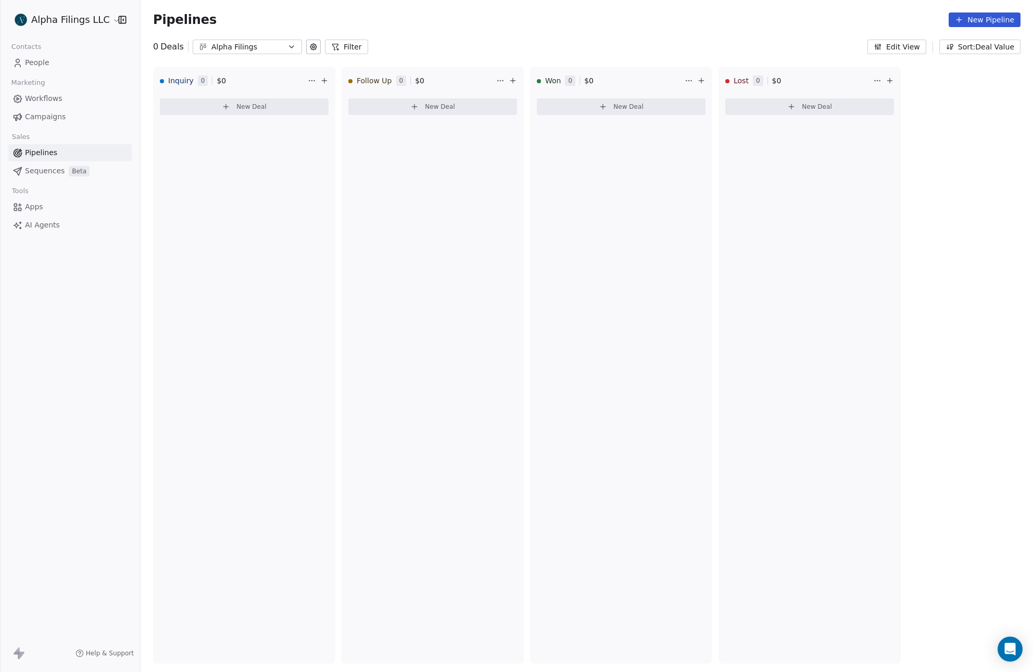
click at [975, 48] on button "Sort: Deal Value" at bounding box center [979, 47] width 81 height 15
click at [975, 48] on html "Alpha Filings LLC Contacts People Marketing Workflows Campaigns Sales Pipelines…" at bounding box center [516, 336] width 1033 height 672
click at [308, 80] on html "Alpha Filings LLC Contacts People Marketing Workflows Campaigns Sales Pipelines…" at bounding box center [516, 336] width 1033 height 672
click at [310, 79] on html "Alpha Filings LLC Contacts People Marketing Workflows Campaigns Sales Pipelines…" at bounding box center [516, 336] width 1033 height 672
click at [217, 79] on span "$ 0" at bounding box center [221, 80] width 9 height 10
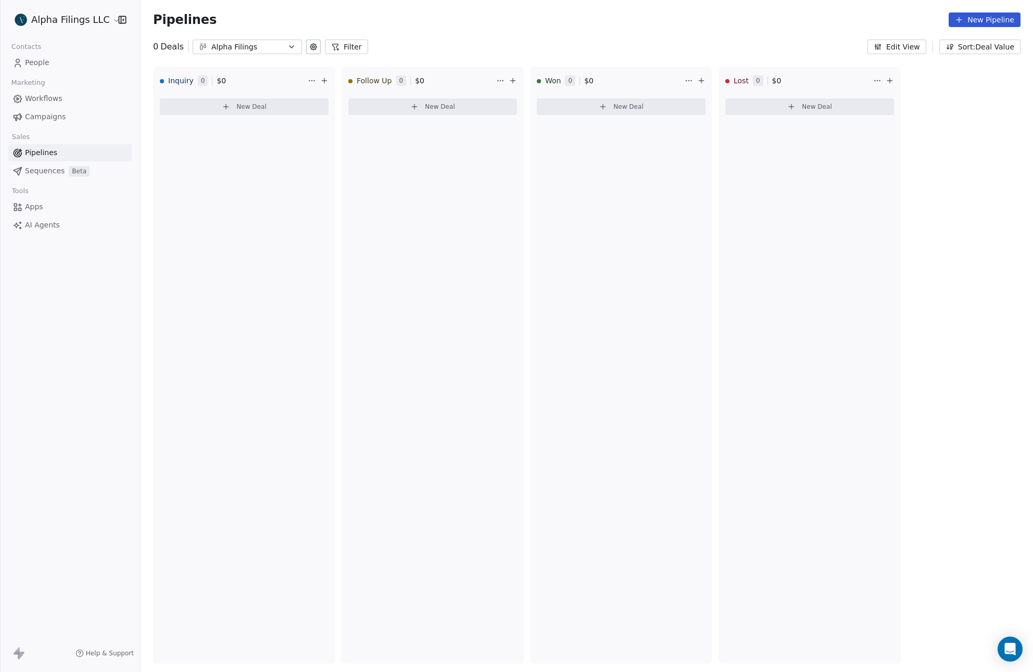
click at [202, 80] on span "0" at bounding box center [203, 80] width 10 height 10
click at [386, 81] on span "Follow Up" at bounding box center [374, 80] width 35 height 10
click at [494, 80] on html "Alpha Filings LLC Contacts People Marketing Workflows Campaigns Sales Pipelines…" at bounding box center [516, 336] width 1033 height 672
drag, startPoint x: 486, startPoint y: 81, endPoint x: 450, endPoint y: 103, distance: 41.9
click at [486, 81] on html "Alpha Filings LLC Contacts People Marketing Workflows Campaigns Sales Pipelines…" at bounding box center [516, 336] width 1033 height 672
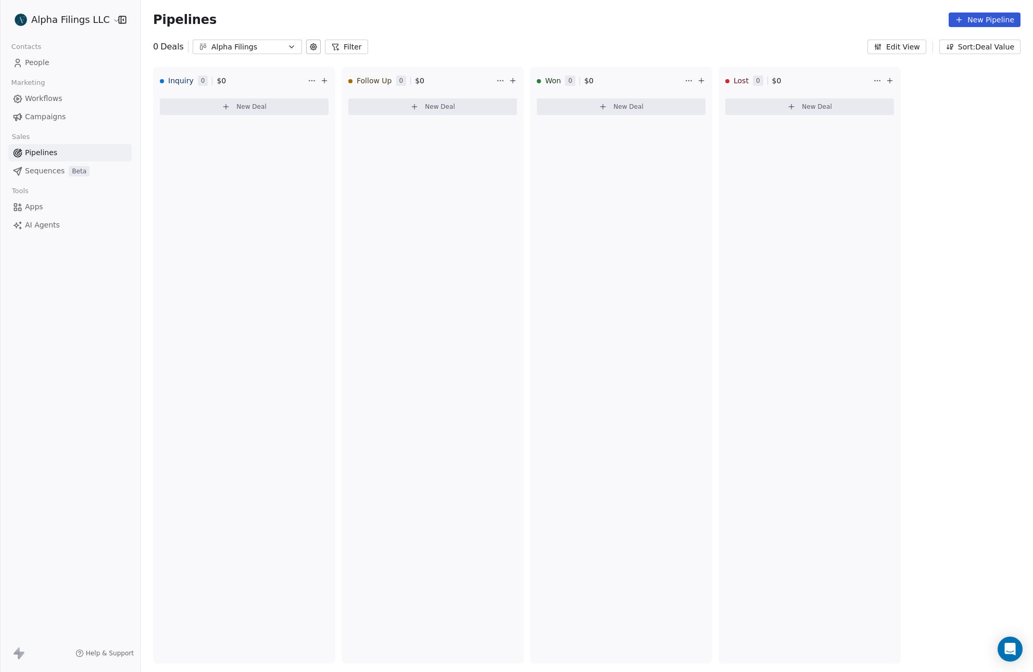
click at [444, 109] on span "New Deal" at bounding box center [440, 107] width 30 height 8
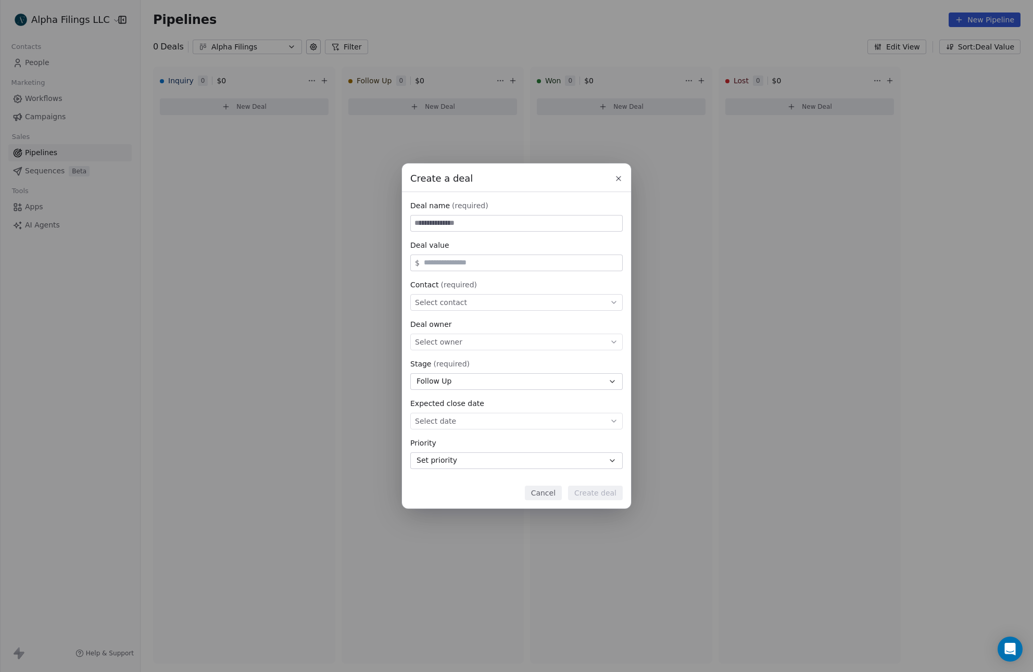
click at [485, 344] on div "Select owner" at bounding box center [516, 342] width 212 height 17
click at [479, 369] on span "Belema Ronabere" at bounding box center [461, 373] width 73 height 11
click at [487, 307] on div "Select contact" at bounding box center [516, 302] width 212 height 17
click at [487, 307] on input at bounding box center [517, 307] width 196 height 11
click at [494, 282] on div "Create a deal Deal name (required) Deal value $ Contact (required) Select conta…" at bounding box center [516, 335] width 1033 height 345
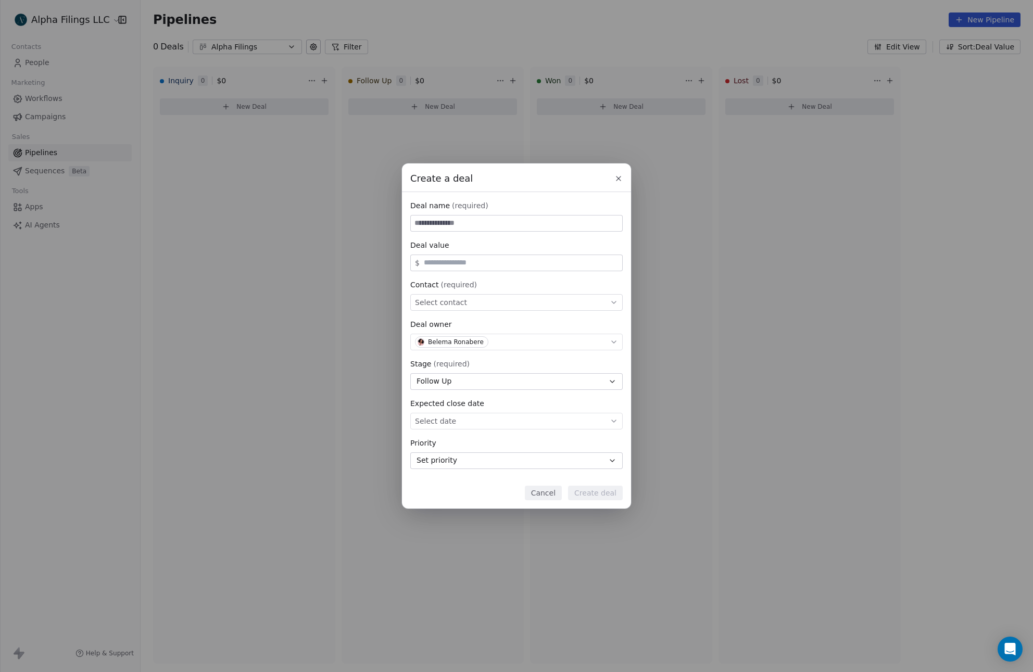
click at [519, 463] on button "Set priority" at bounding box center [516, 460] width 212 height 17
drag, startPoint x: 519, startPoint y: 463, endPoint x: 523, endPoint y: 455, distance: 8.4
click at [519, 463] on div "Create a deal Deal name (required) Deal value $ Contact (required) Select conta…" at bounding box center [516, 335] width 1033 height 345
click at [617, 178] on icon at bounding box center [618, 178] width 8 height 8
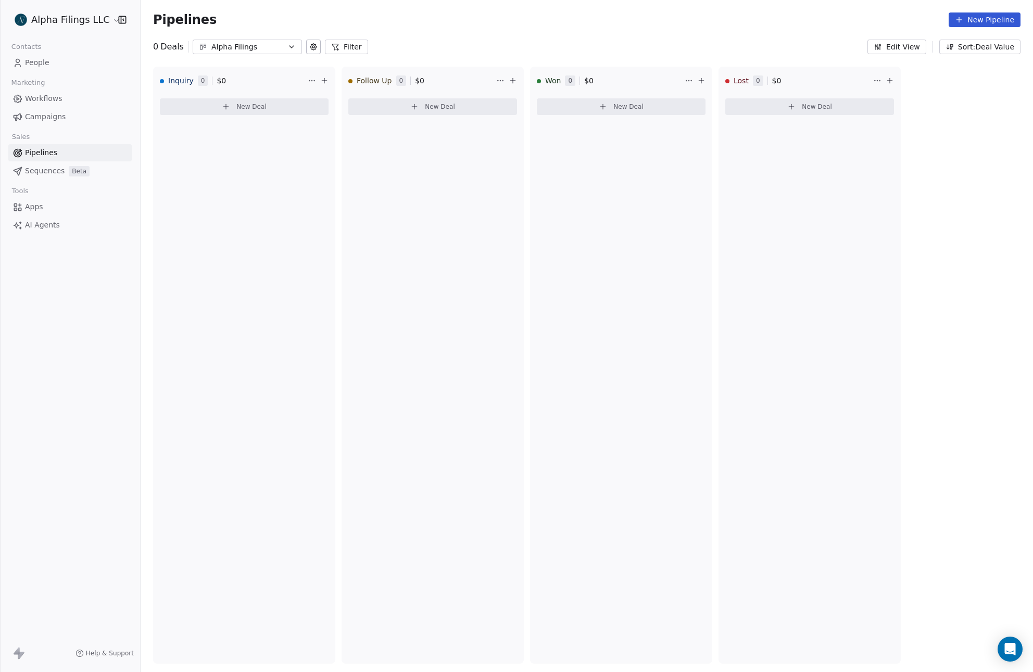
click at [975, 51] on button "Sort: Deal Value" at bounding box center [979, 47] width 81 height 15
click at [975, 49] on html "Alpha Filings LLC Contacts People Marketing Workflows Campaigns Sales Pipelines…" at bounding box center [516, 336] width 1033 height 672
click at [63, 61] on link "People" at bounding box center [69, 62] width 123 height 17
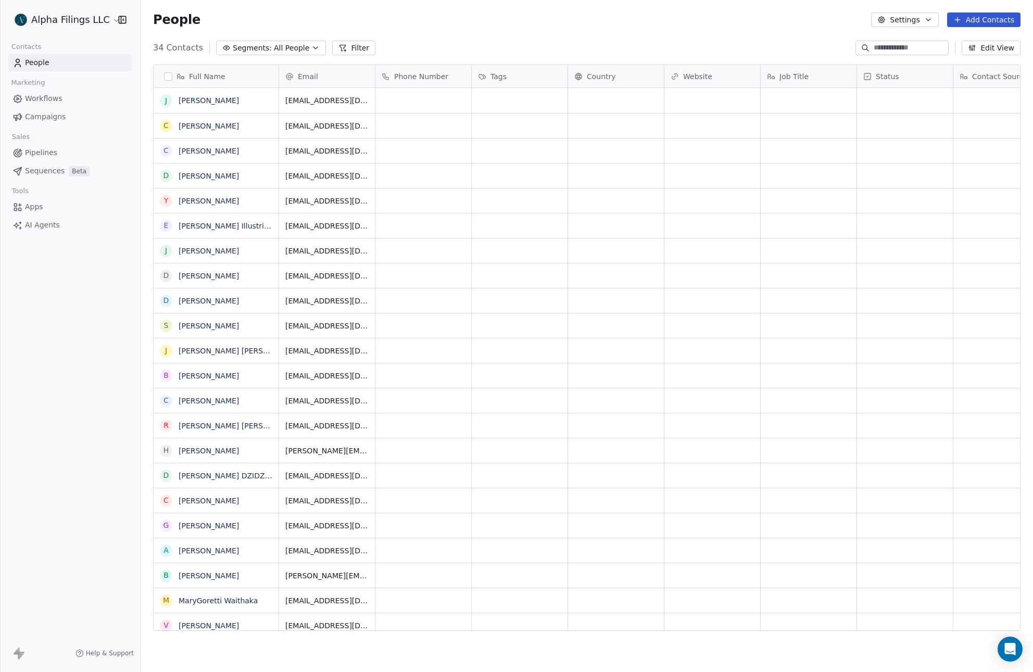
click at [170, 76] on button "button" at bounding box center [168, 76] width 8 height 8
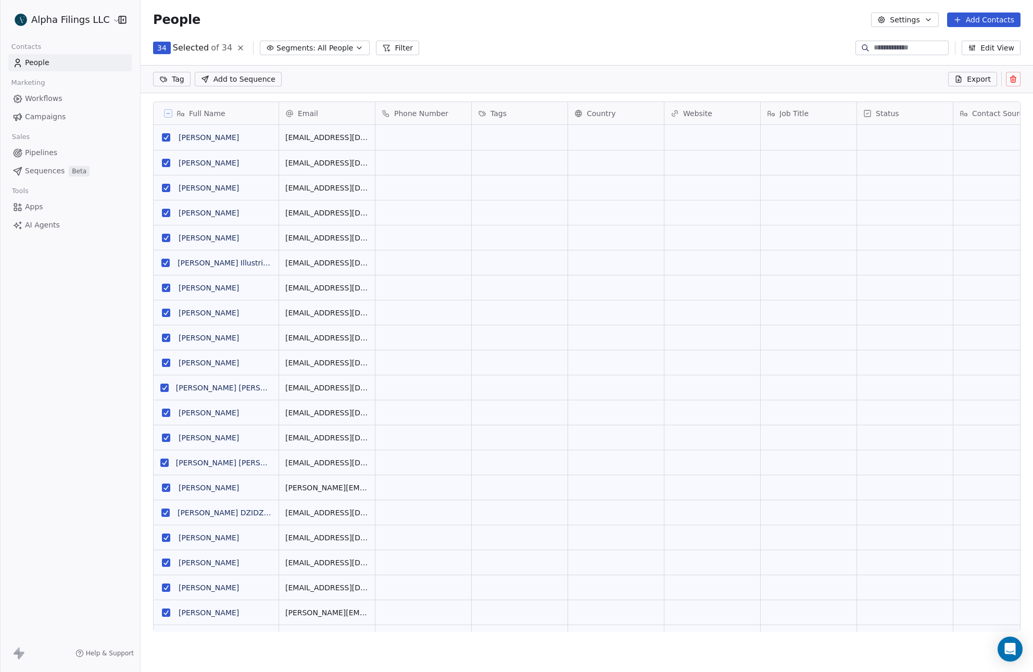
click at [1013, 78] on icon at bounding box center [1013, 78] width 6 height 0
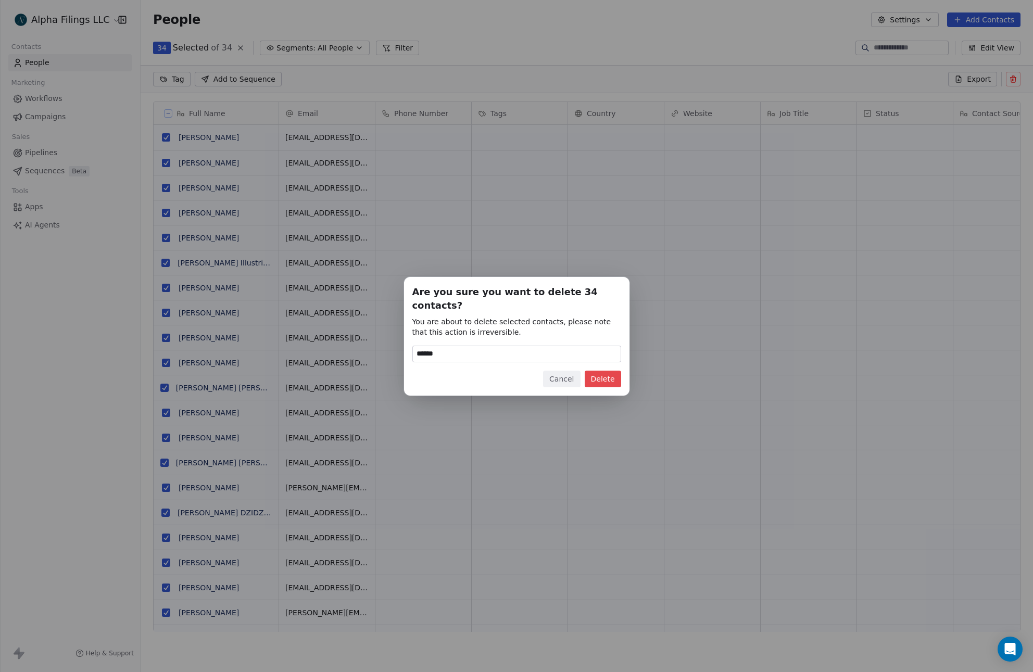
type input "******"
click at [608, 372] on button "Delete" at bounding box center [602, 379] width 36 height 17
click at [607, 373] on button "Delete" at bounding box center [596, 379] width 49 height 17
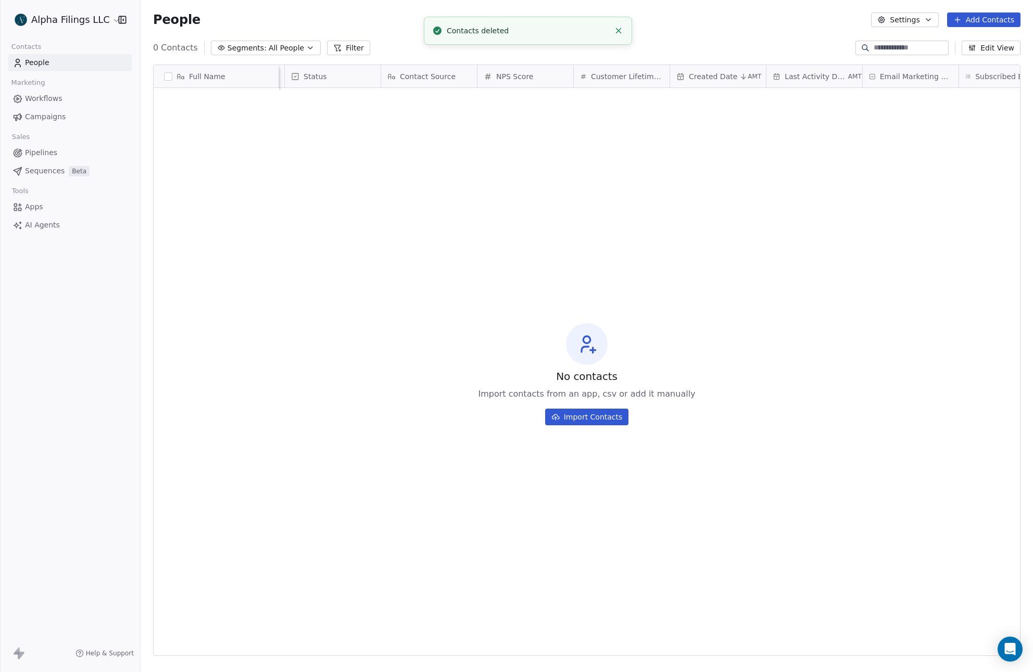
scroll to position [0, 640]
click at [941, 80] on span "Subscribed Email Categories" at bounding box center [950, 76] width 73 height 10
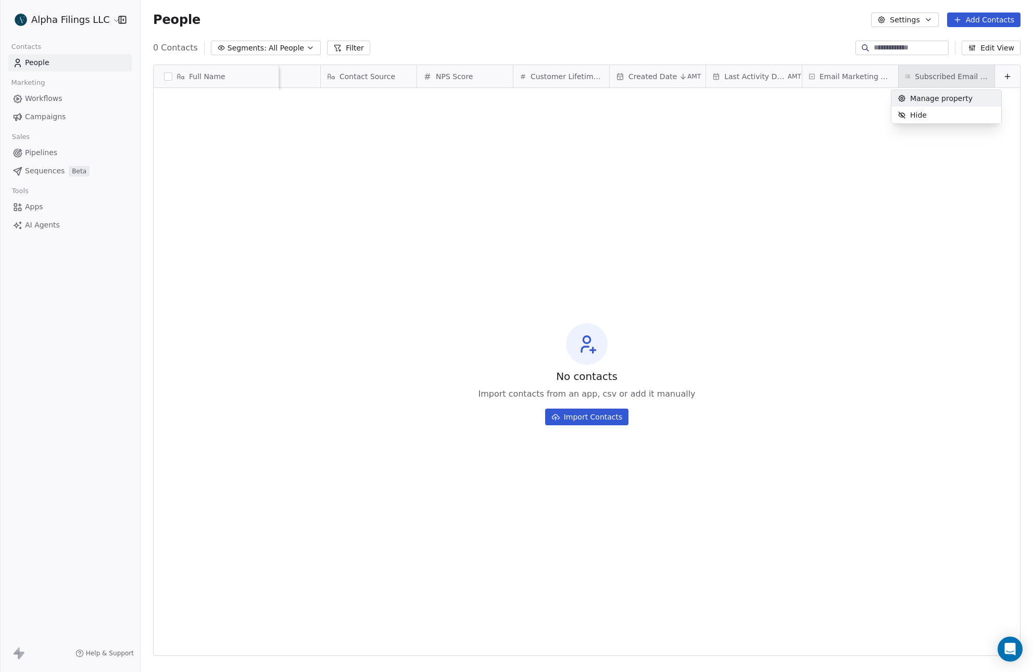
click at [797, 110] on html "Alpha Filings LLC Contacts People Marketing Workflows Campaigns Sales Pipelines…" at bounding box center [516, 336] width 1033 height 672
click at [901, 17] on button "Settings" at bounding box center [904, 19] width 67 height 15
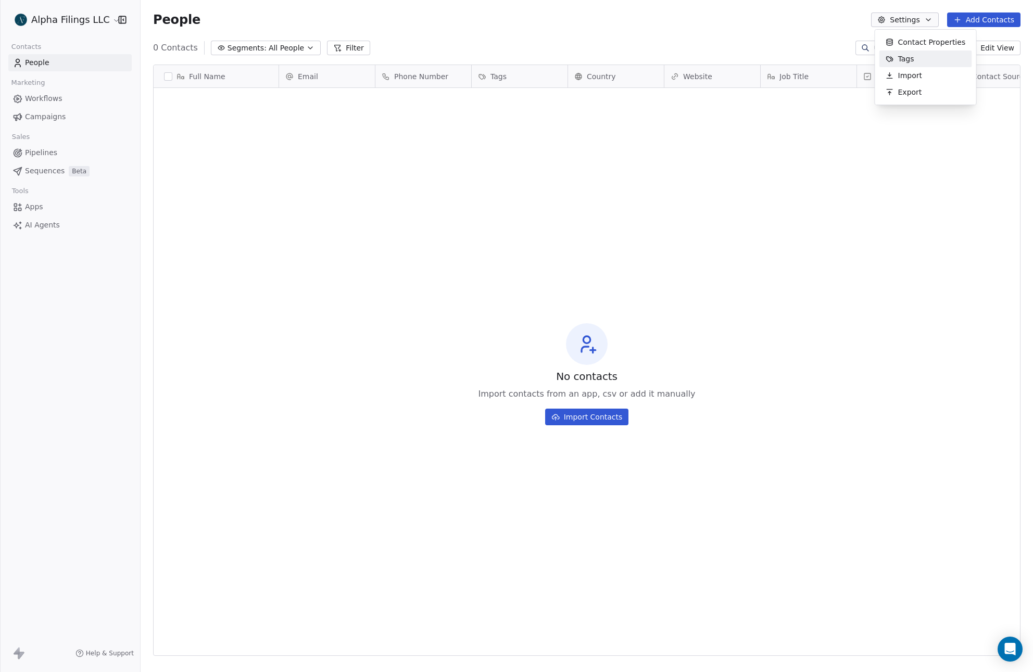
click at [895, 56] on div "Tags" at bounding box center [899, 58] width 41 height 17
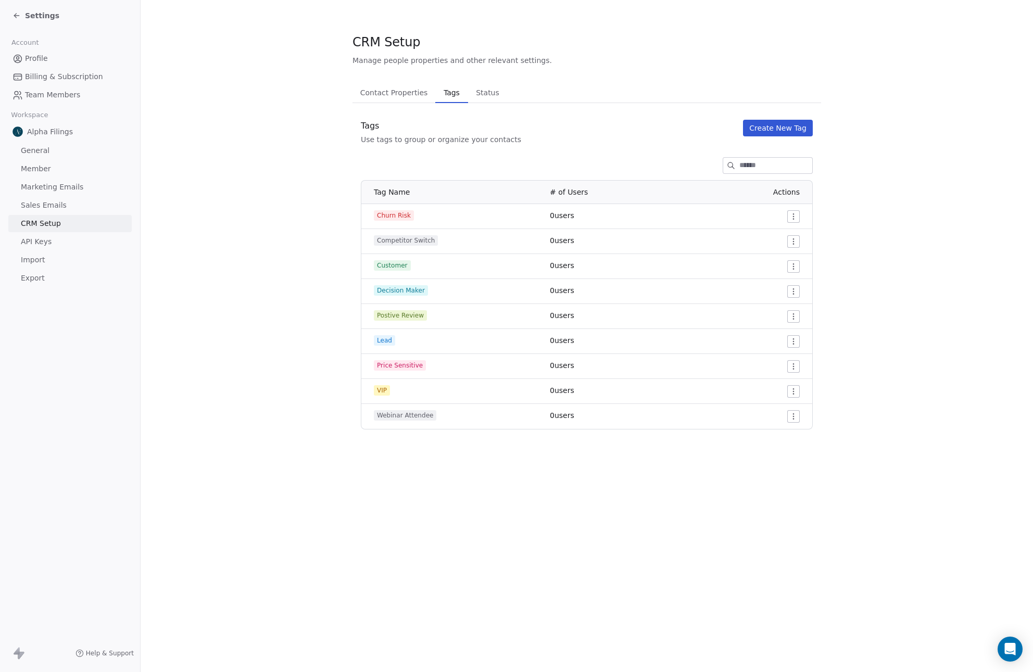
click at [63, 238] on link "API Keys" at bounding box center [69, 241] width 123 height 17
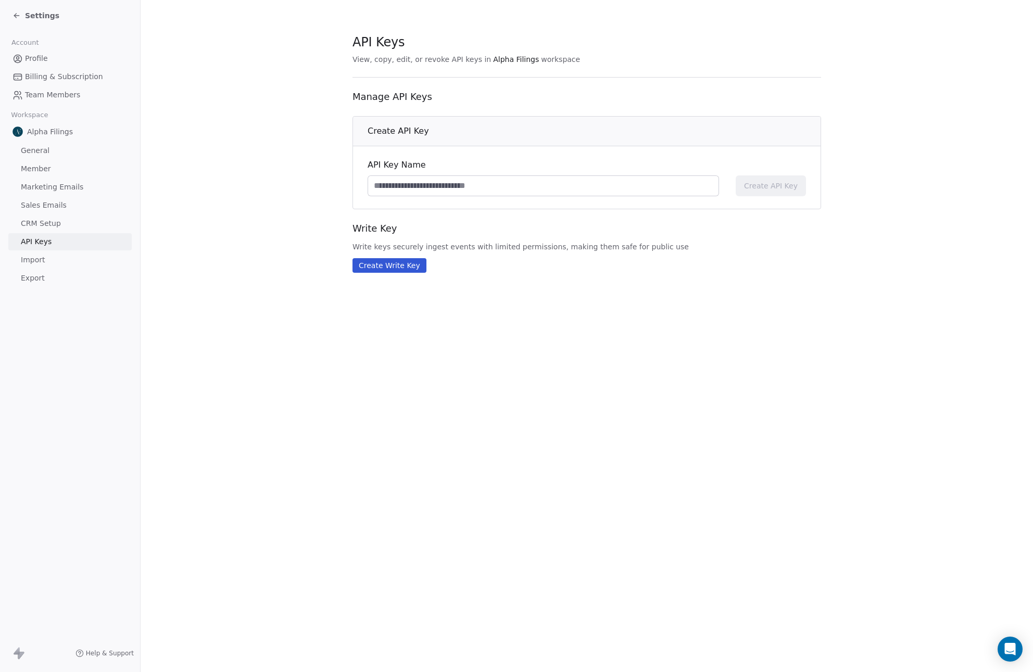
click at [54, 184] on span "Marketing Emails" at bounding box center [52, 187] width 62 height 11
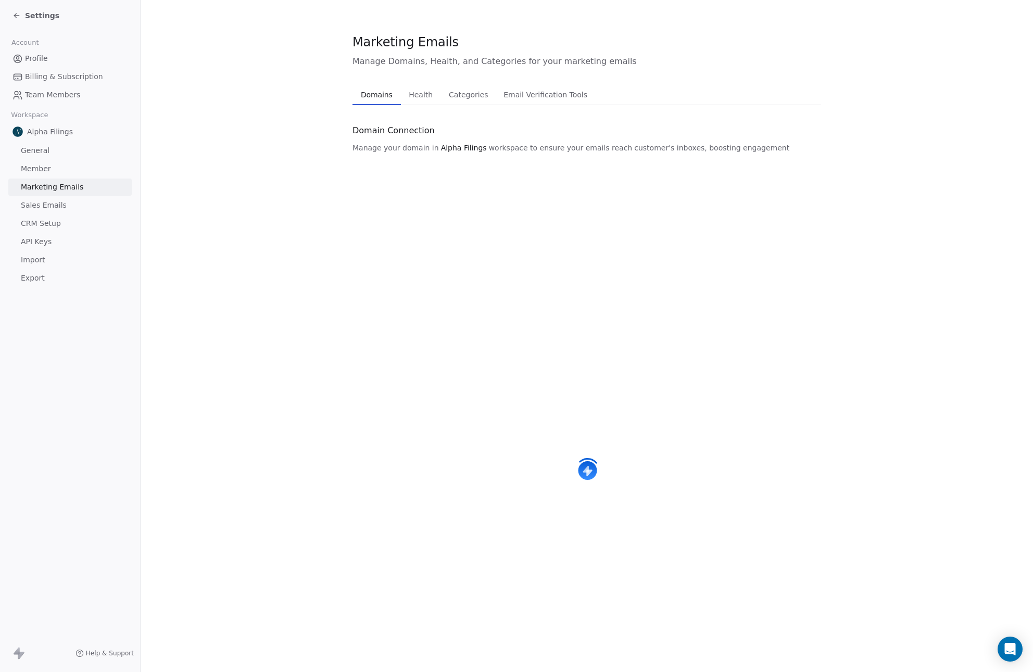
click at [46, 62] on span "Profile" at bounding box center [36, 58] width 23 height 11
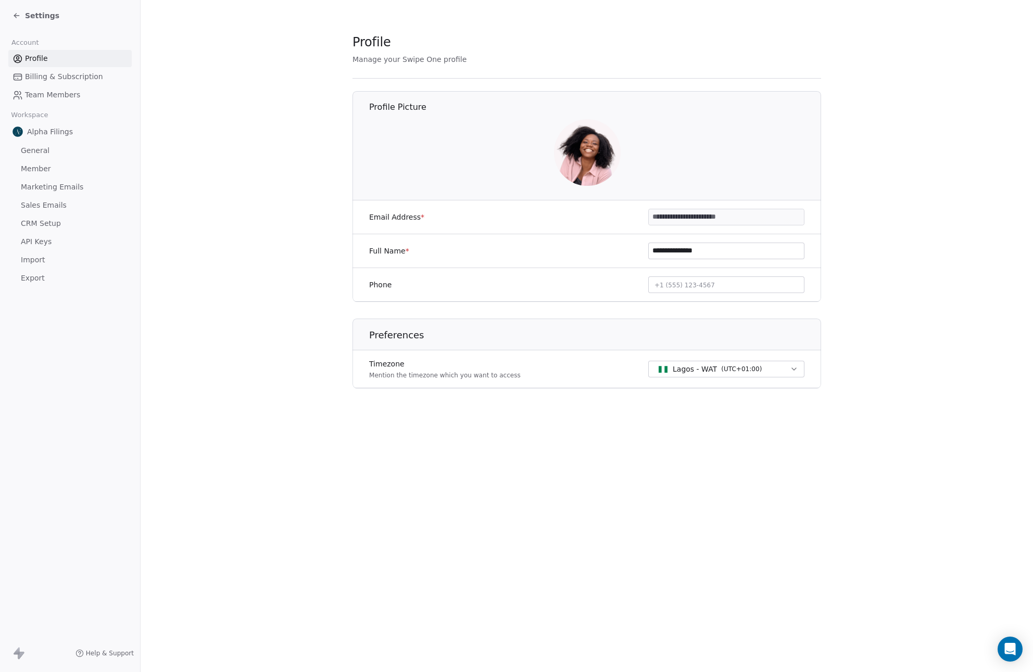
click at [53, 71] on link "Billing & Subscription" at bounding box center [69, 76] width 123 height 17
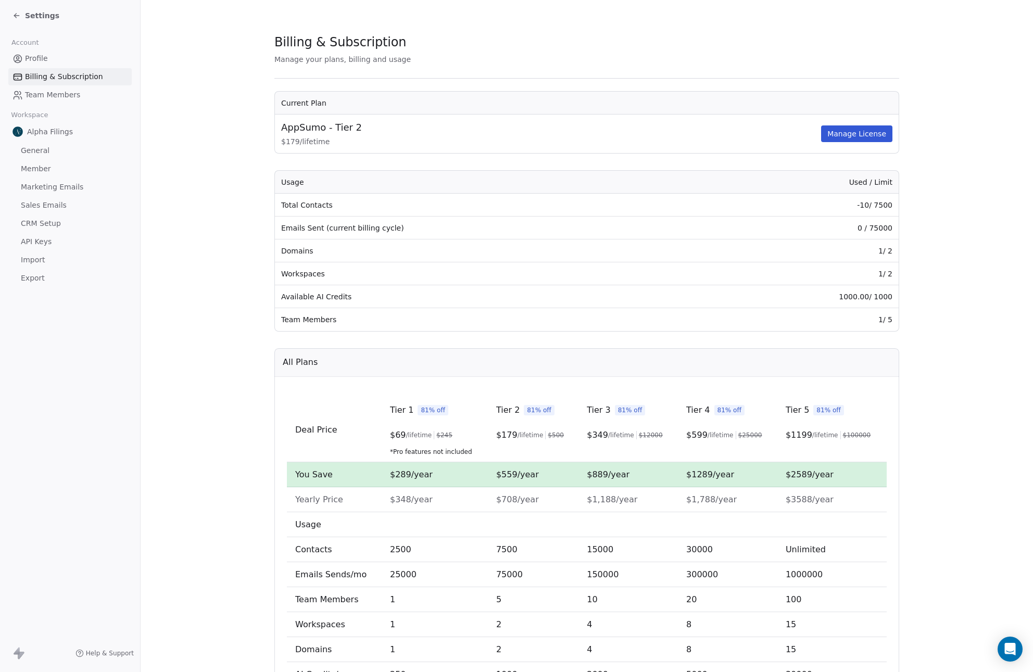
click at [59, 93] on span "Team Members" at bounding box center [52, 95] width 55 height 11
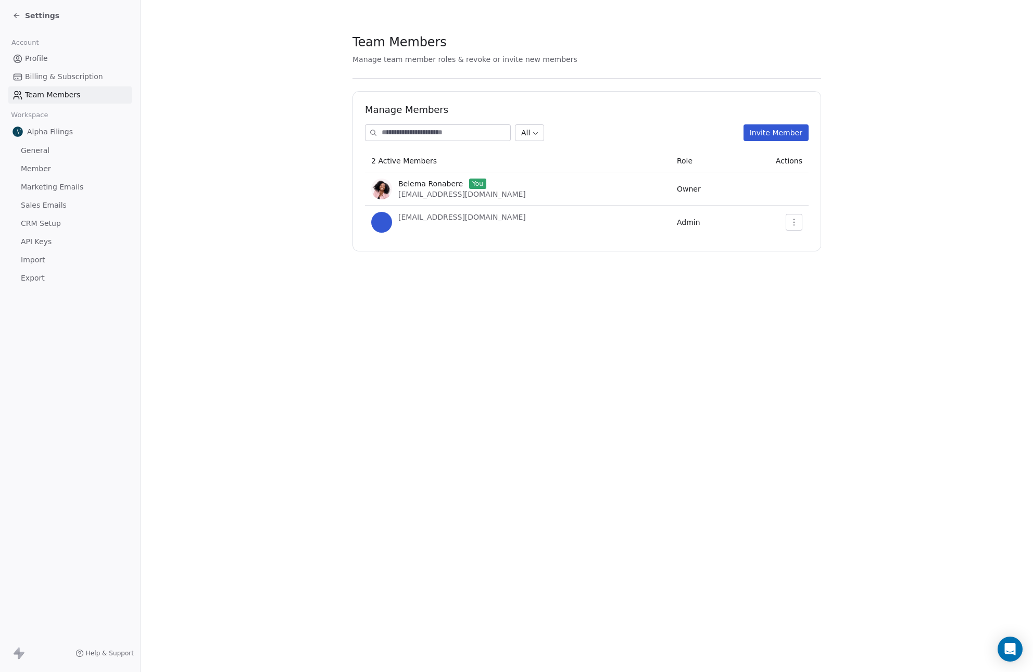
click at [39, 18] on span "Settings" at bounding box center [42, 15] width 34 height 10
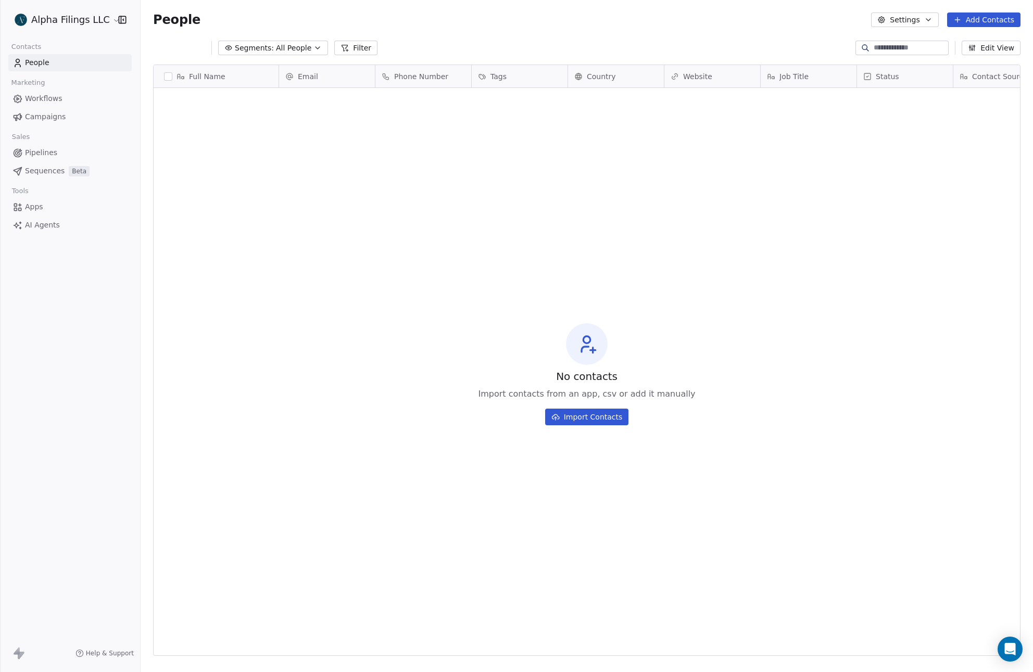
scroll to position [583, 884]
click at [40, 208] on span "Apps" at bounding box center [34, 206] width 18 height 11
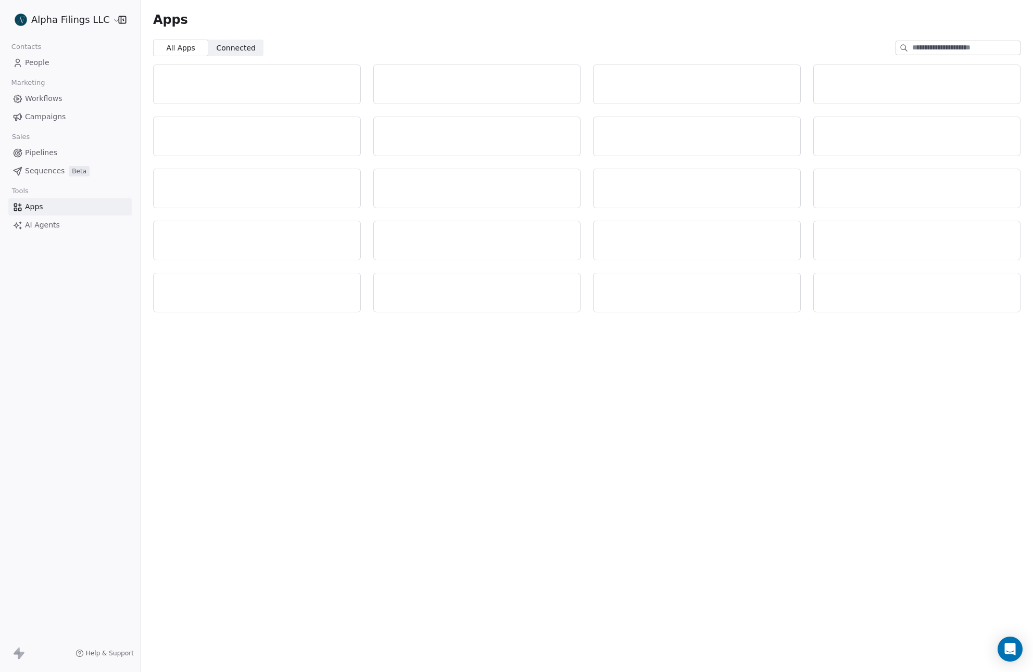
click at [44, 225] on span "AI Agents" at bounding box center [42, 225] width 35 height 11
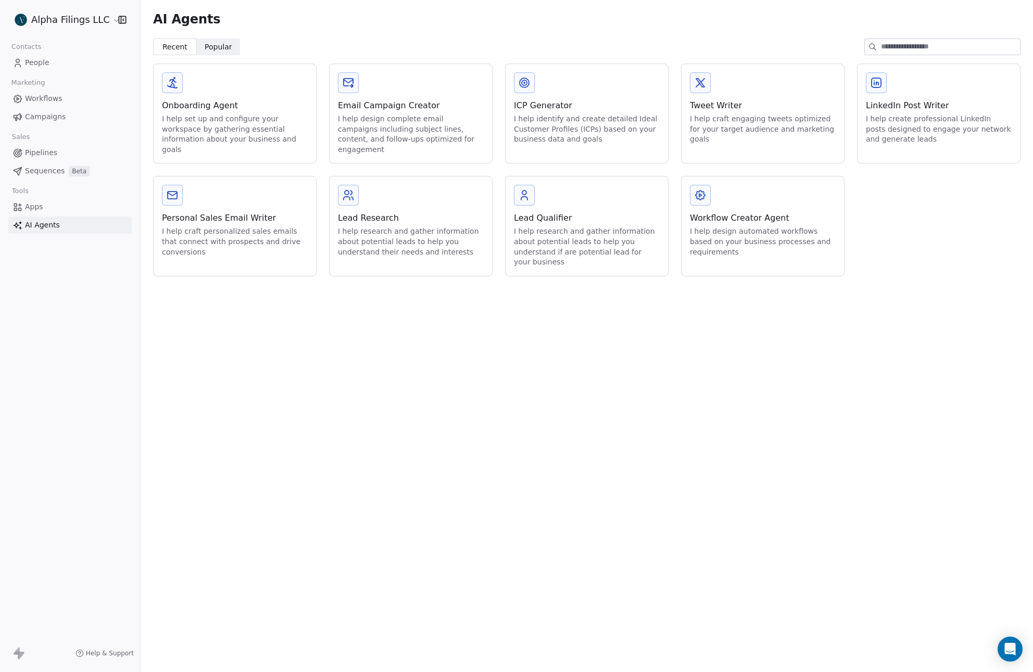
click at [45, 209] on link "Apps" at bounding box center [69, 206] width 123 height 17
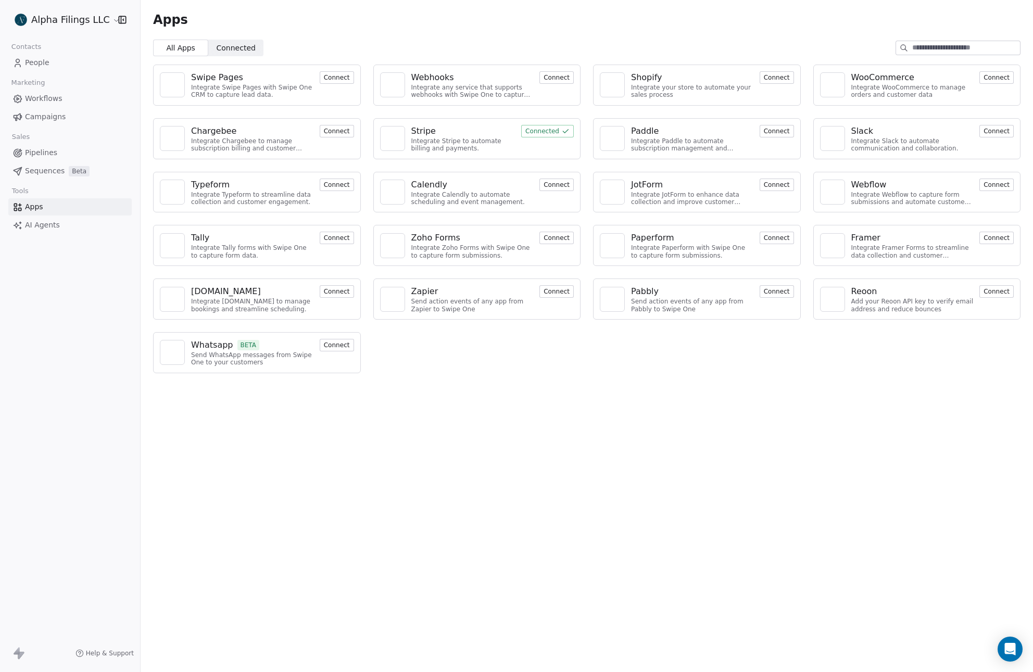
click at [551, 130] on button "Connected" at bounding box center [547, 131] width 53 height 12
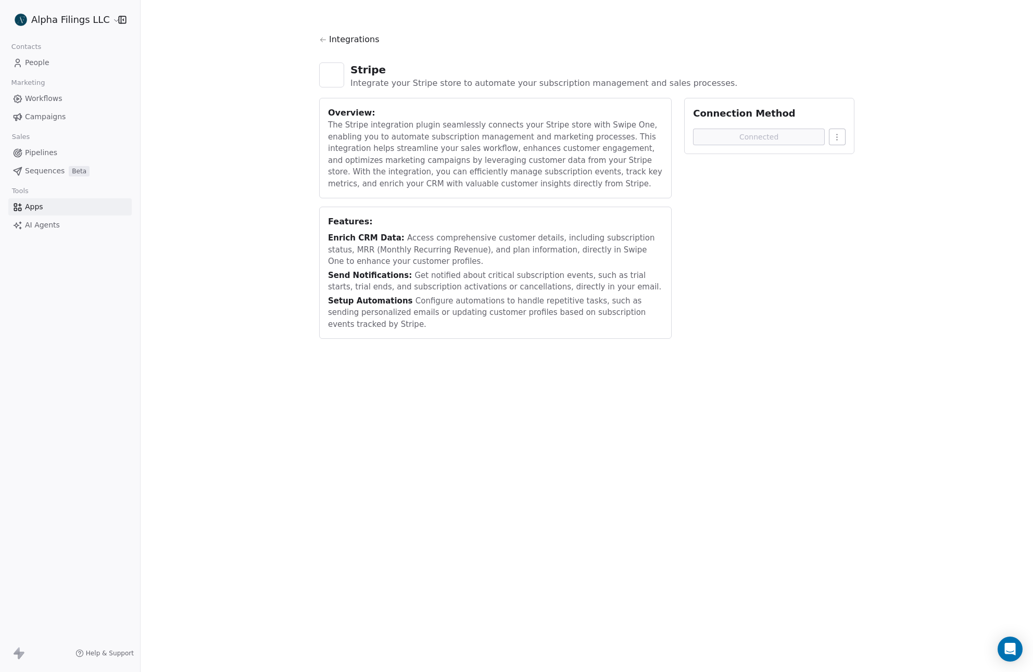
click at [482, 135] on div "The Stripe integration plugin seamlessly connects your Stripe store with Swipe …" at bounding box center [495, 154] width 335 height 70
click at [333, 35] on span "Integrations" at bounding box center [354, 39] width 50 height 12
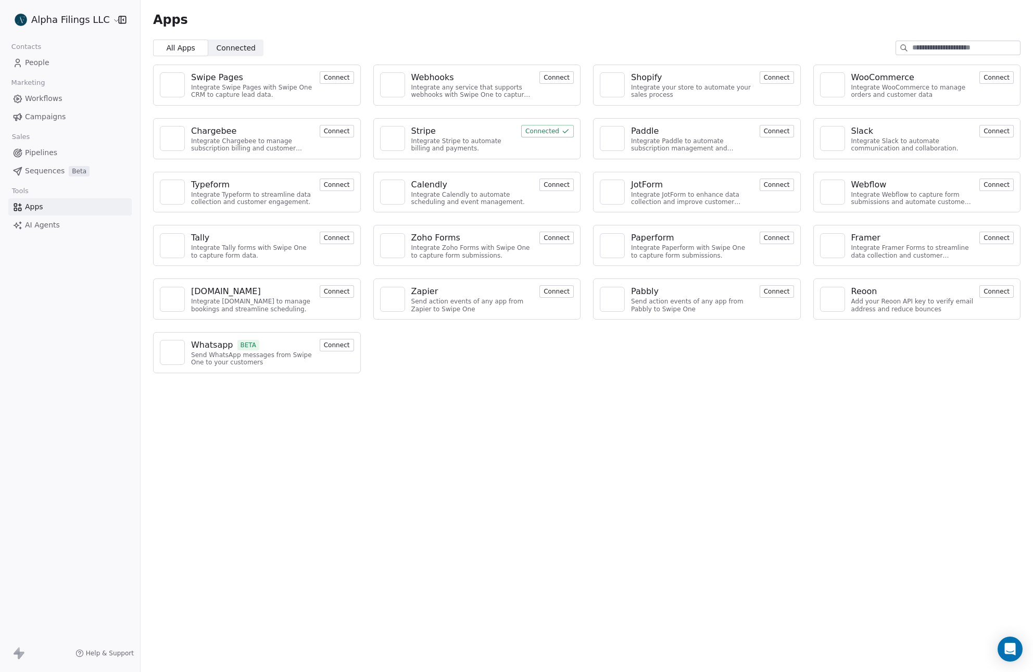
click at [338, 291] on button "Connect" at bounding box center [337, 291] width 34 height 12
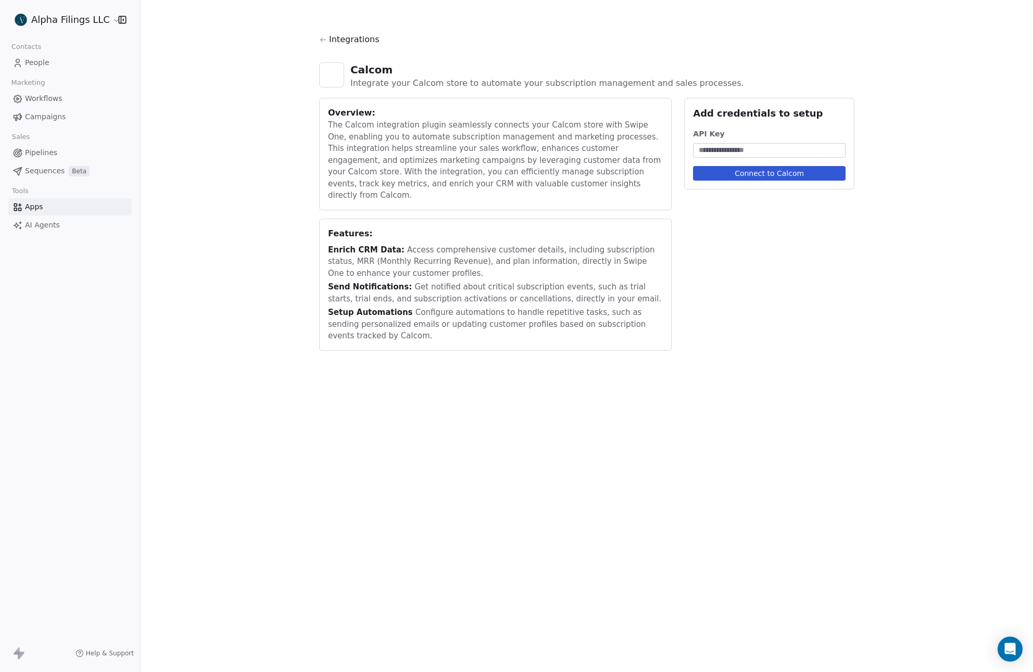
click at [346, 39] on span "Integrations" at bounding box center [354, 39] width 50 height 12
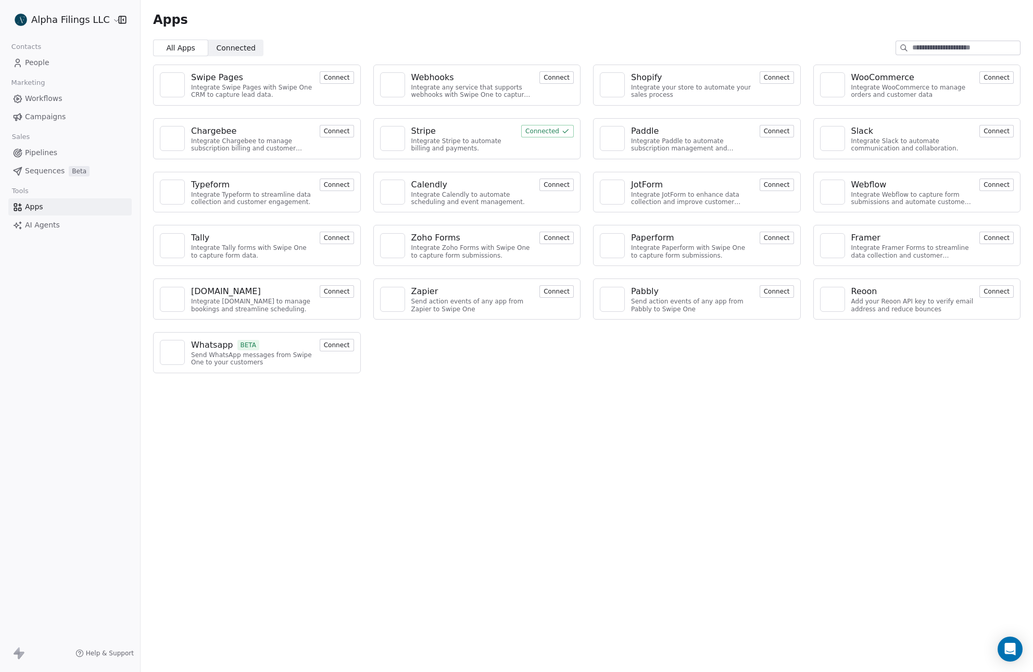
click at [243, 44] on span "Connected" at bounding box center [236, 48] width 39 height 11
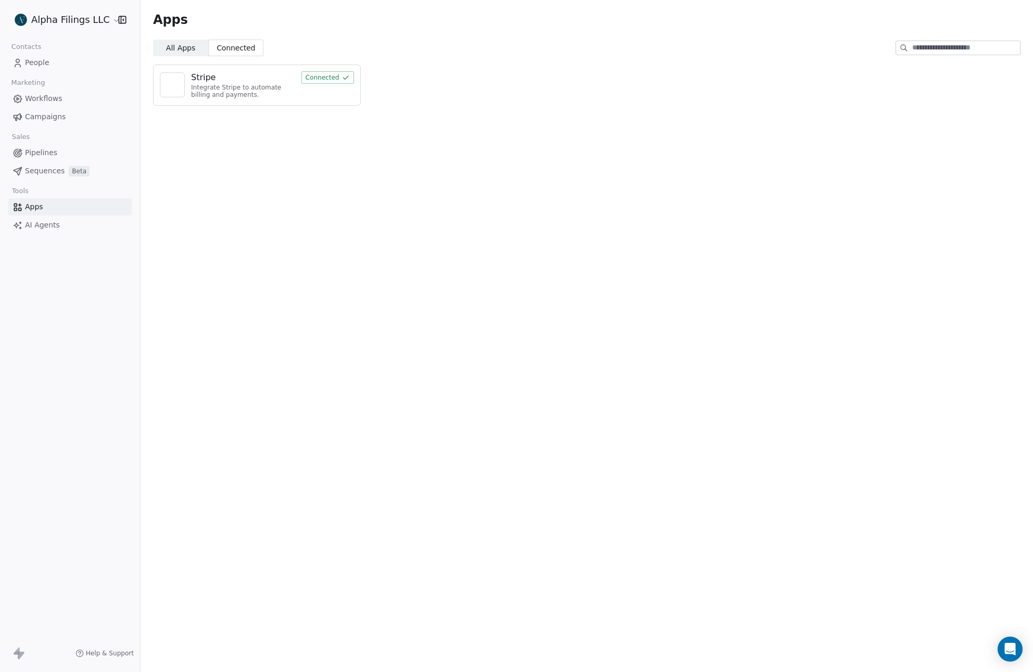
drag, startPoint x: 181, startPoint y: 44, endPoint x: 155, endPoint y: 55, distance: 28.2
click at [181, 44] on span "All Apps" at bounding box center [180, 48] width 29 height 11
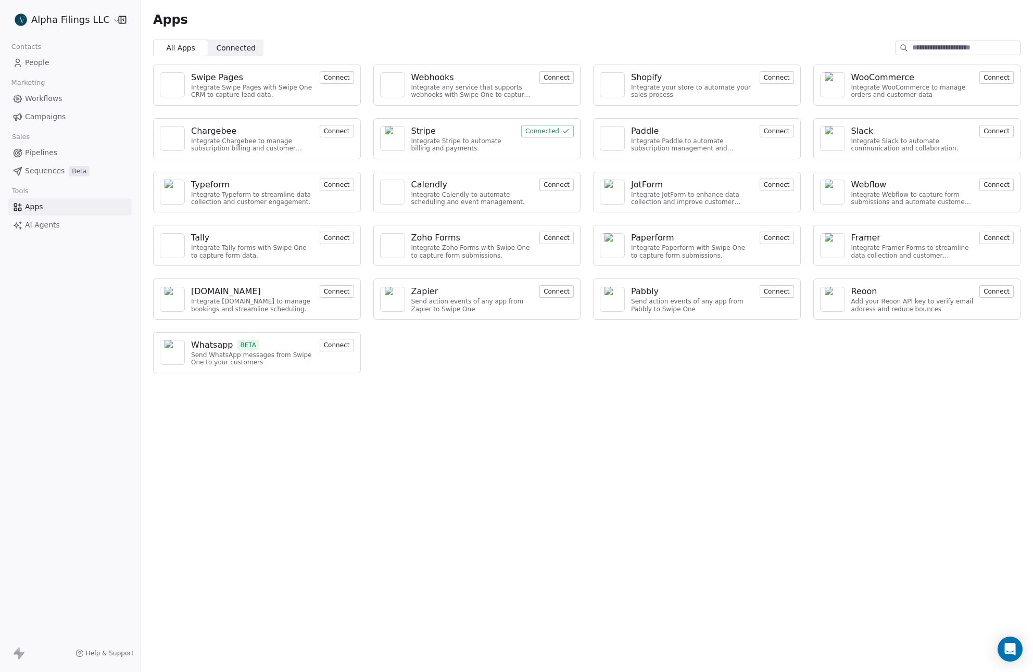
click at [109, 61] on link "People" at bounding box center [69, 62] width 123 height 17
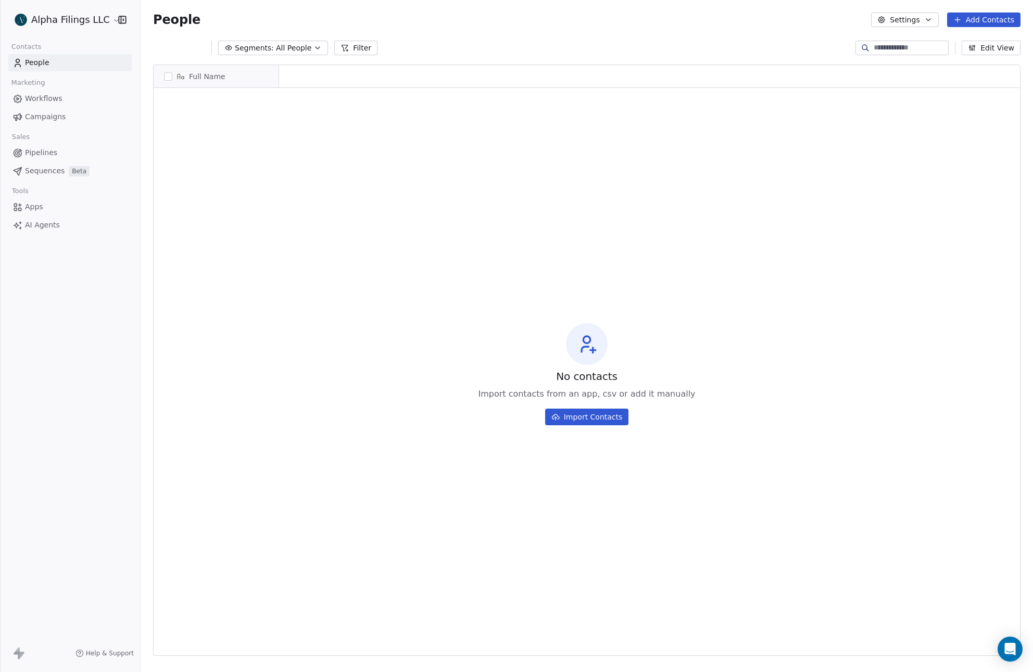
scroll to position [8, 8]
click at [980, 50] on button "Edit View" at bounding box center [990, 48] width 59 height 15
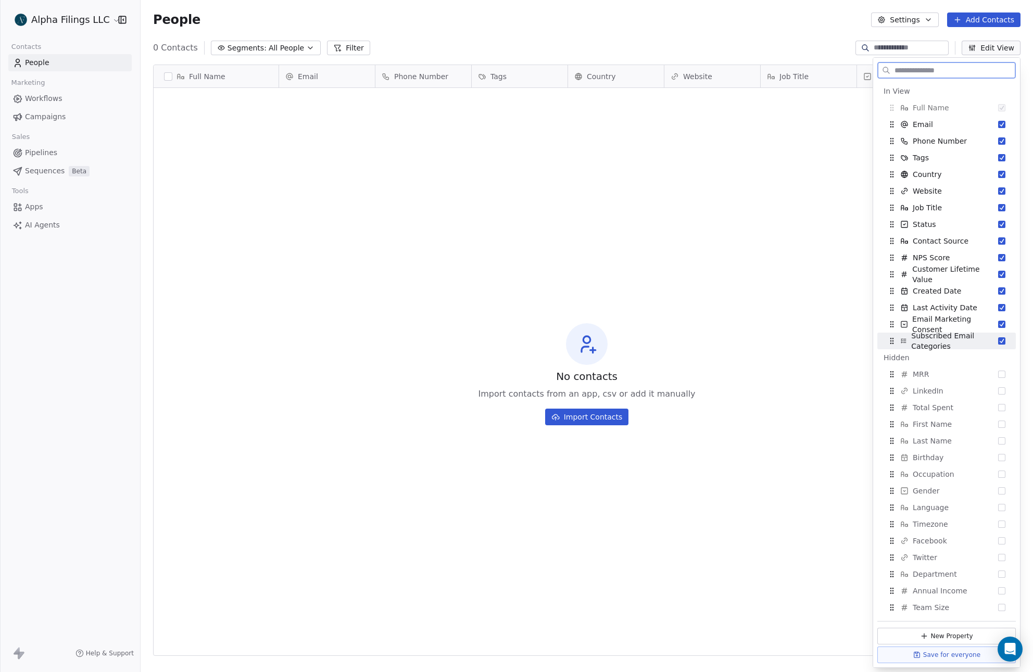
drag, startPoint x: 993, startPoint y: 339, endPoint x: 994, endPoint y: 332, distance: 6.8
click at [998, 339] on button "Suggestions" at bounding box center [1001, 340] width 7 height 7
click at [994, 328] on div "Email Marketing Consent" at bounding box center [946, 324] width 130 height 17
click at [995, 311] on div "Last Activity Date" at bounding box center [946, 307] width 130 height 17
click at [998, 322] on button "Suggestions" at bounding box center [1001, 324] width 7 height 7
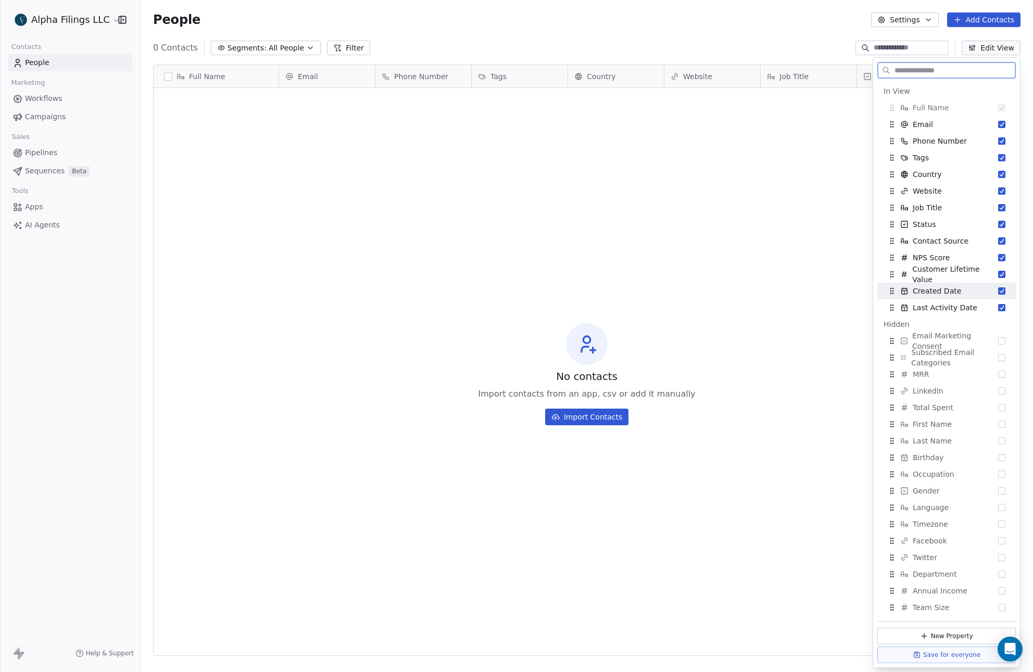
click at [998, 288] on button "Suggestions" at bounding box center [1001, 290] width 7 height 7
click at [998, 209] on button "Suggestions" at bounding box center [1001, 207] width 7 height 7
drag, startPoint x: 892, startPoint y: 156, endPoint x: 889, endPoint y: 262, distance: 106.2
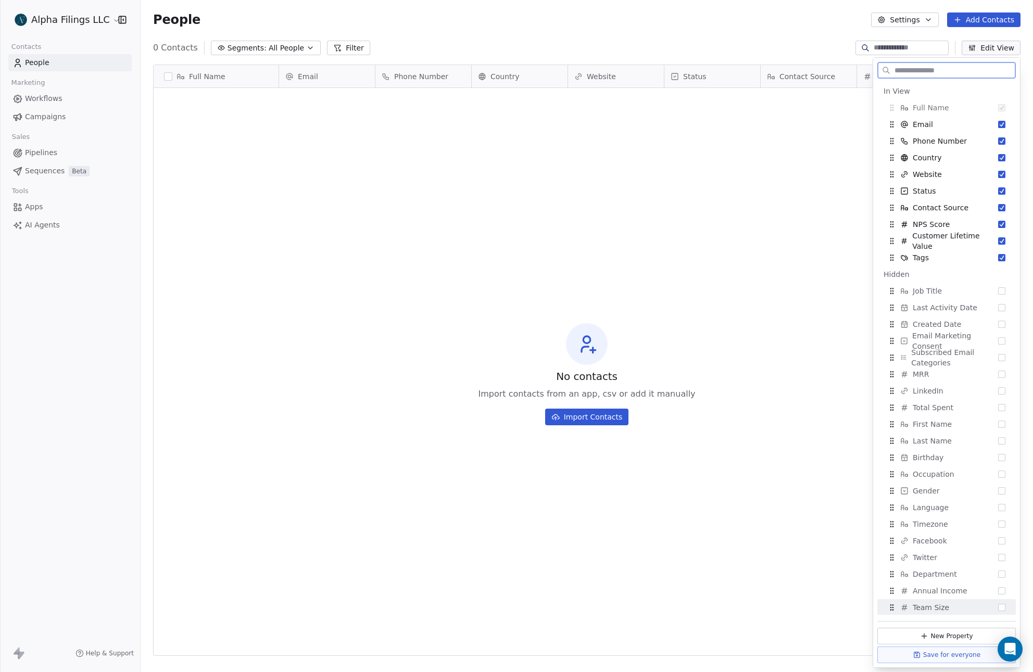
click at [944, 658] on button "Save for everyone" at bounding box center [946, 654] width 138 height 17
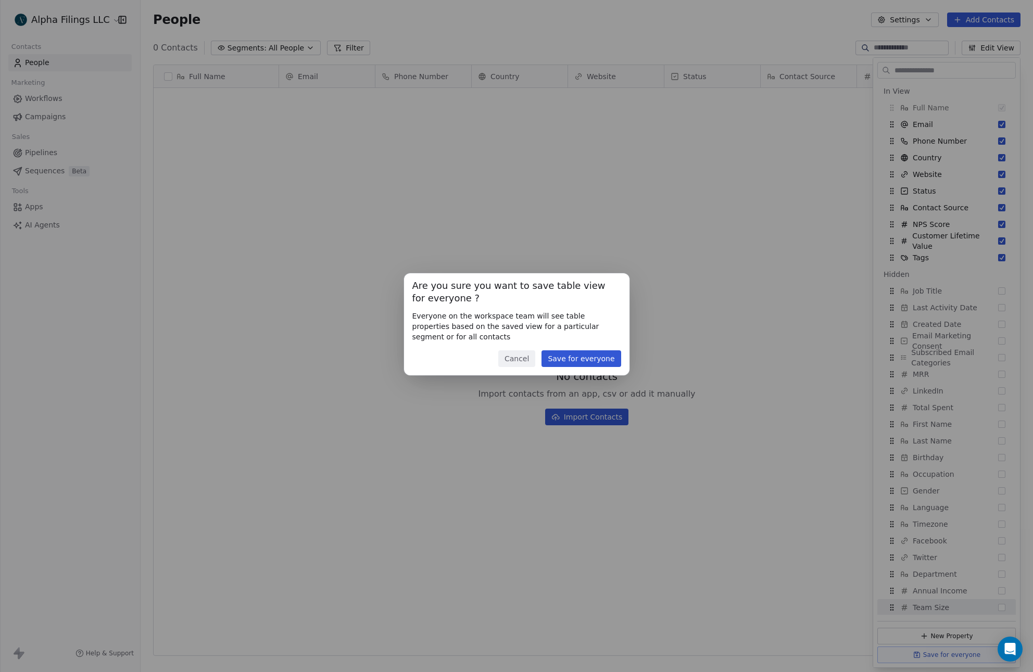
click at [580, 356] on button "Save for everyone" at bounding box center [580, 358] width 79 height 17
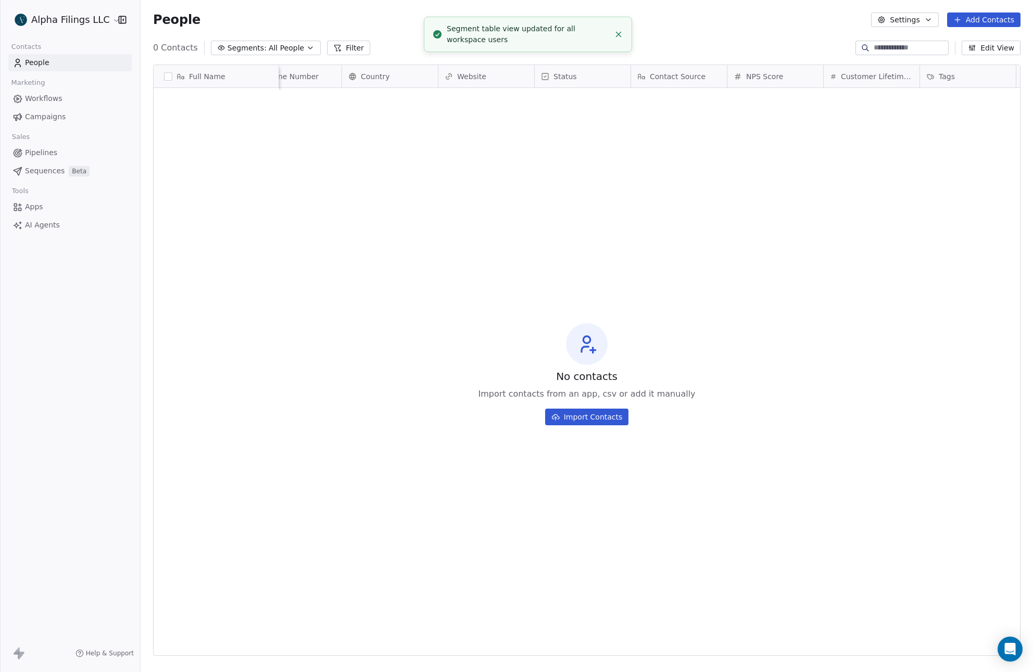
scroll to position [0, 159]
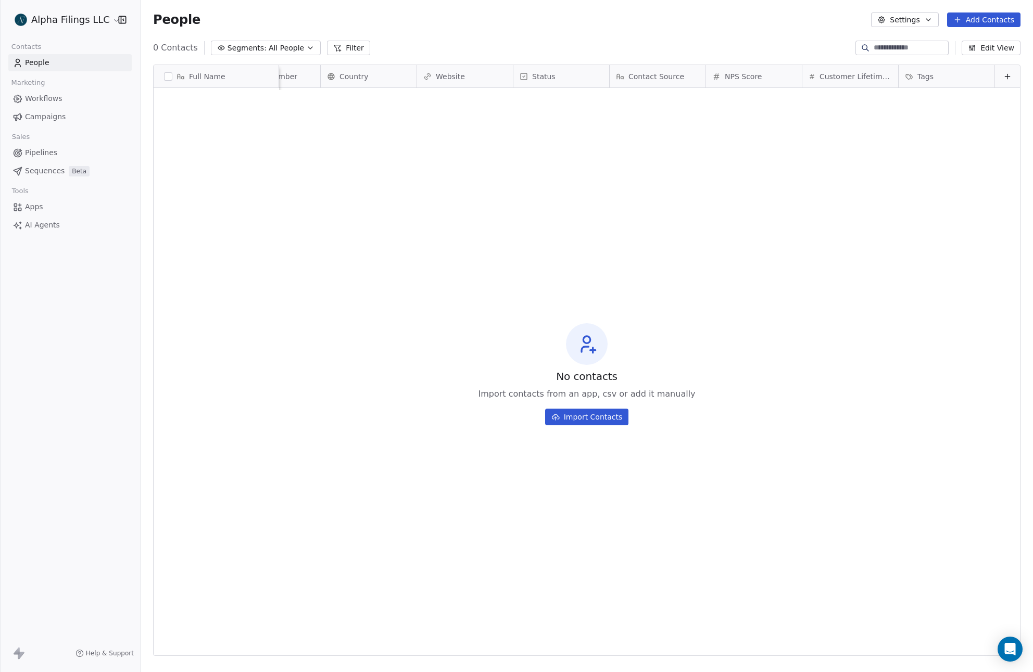
click at [988, 44] on button "Edit View" at bounding box center [990, 48] width 59 height 15
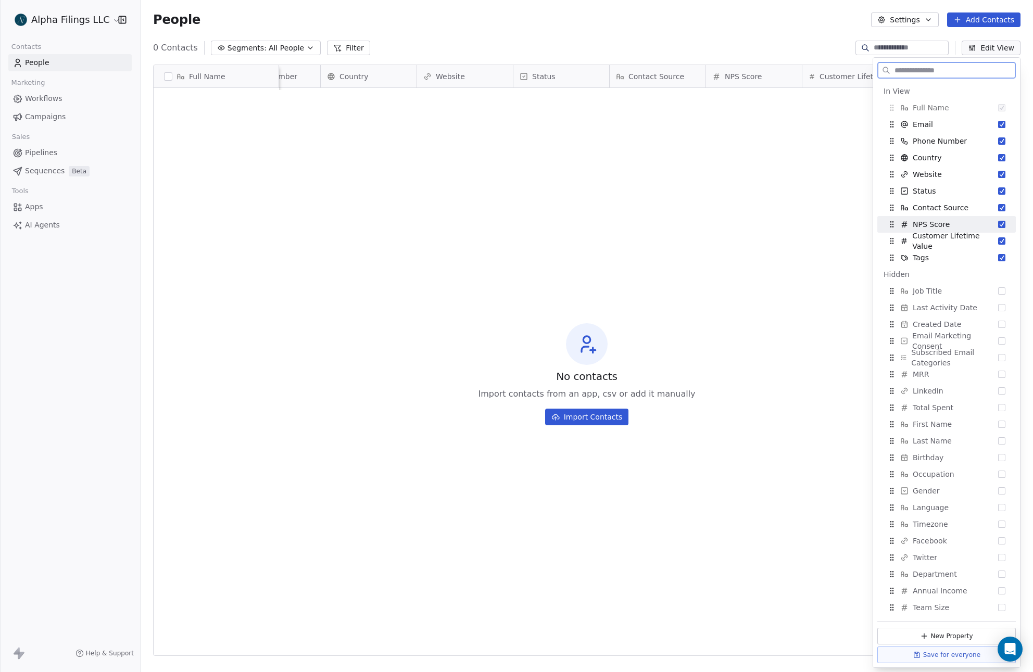
click at [987, 224] on div "NPS Score" at bounding box center [946, 224] width 130 height 17
click at [961, 655] on button "Save for everyone" at bounding box center [946, 654] width 138 height 17
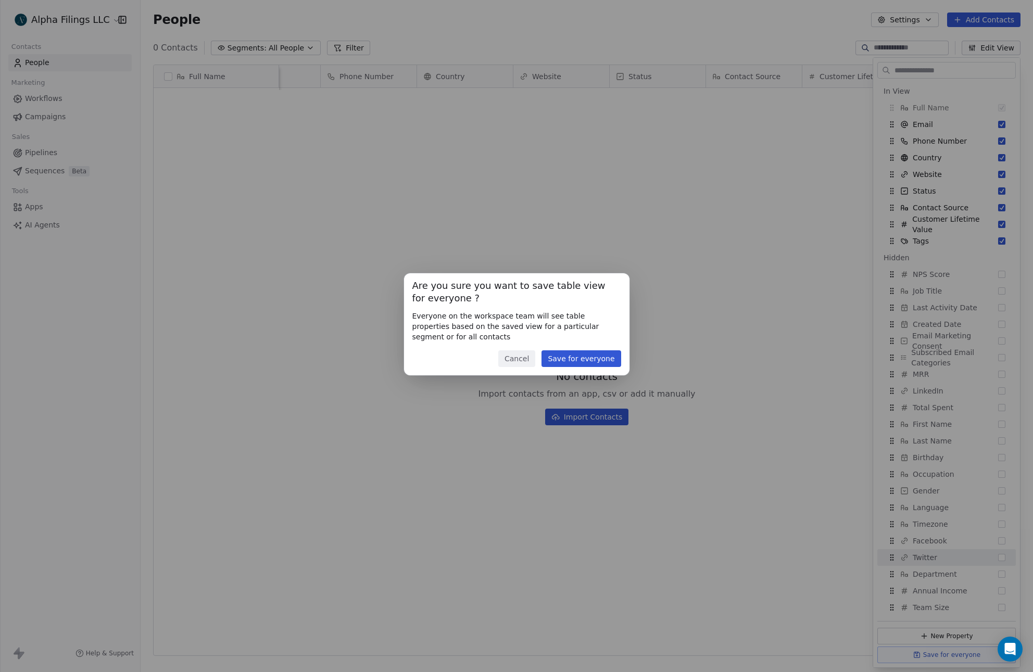
click at [578, 354] on button "Save for everyone" at bounding box center [580, 358] width 79 height 17
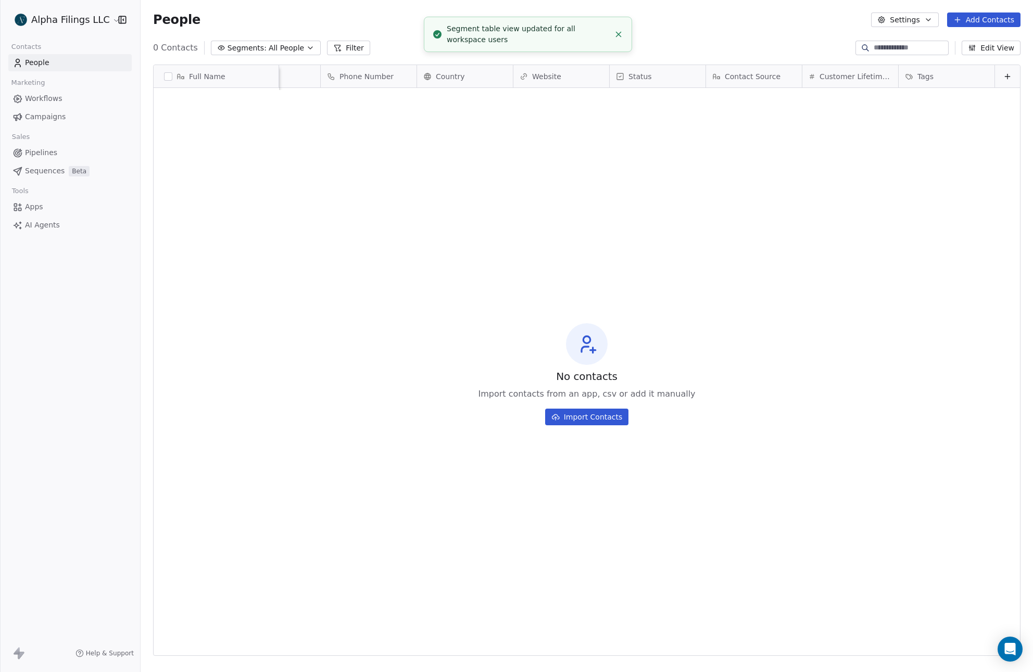
click at [735, 74] on span "Contact Source" at bounding box center [752, 76] width 56 height 10
click at [735, 74] on html "Alpha Filings LLC Contacts People Marketing Workflows Campaigns Sales Pipelines…" at bounding box center [516, 336] width 1033 height 672
click at [735, 74] on span "Contact Source" at bounding box center [752, 76] width 56 height 10
click at [617, 32] on icon "Close toast" at bounding box center [618, 34] width 9 height 9
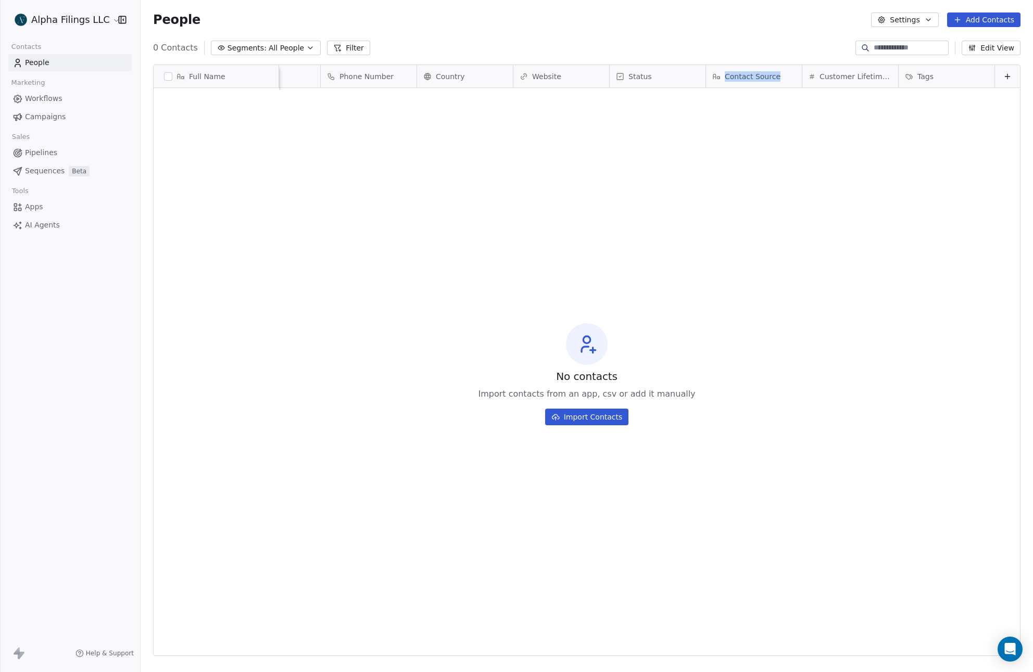
click at [103, 19] on html "Alpha Filings LLC Contacts People Marketing Workflows Campaigns Sales Pipelines…" at bounding box center [516, 336] width 1033 height 672
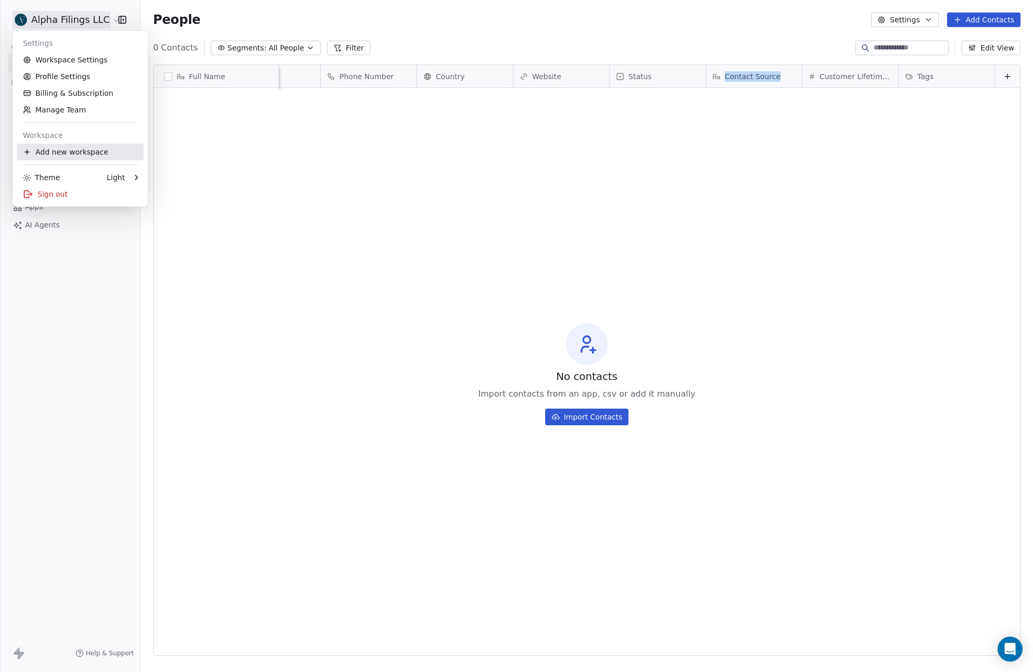
click at [57, 149] on div "Add new workspace" at bounding box center [80, 152] width 127 height 17
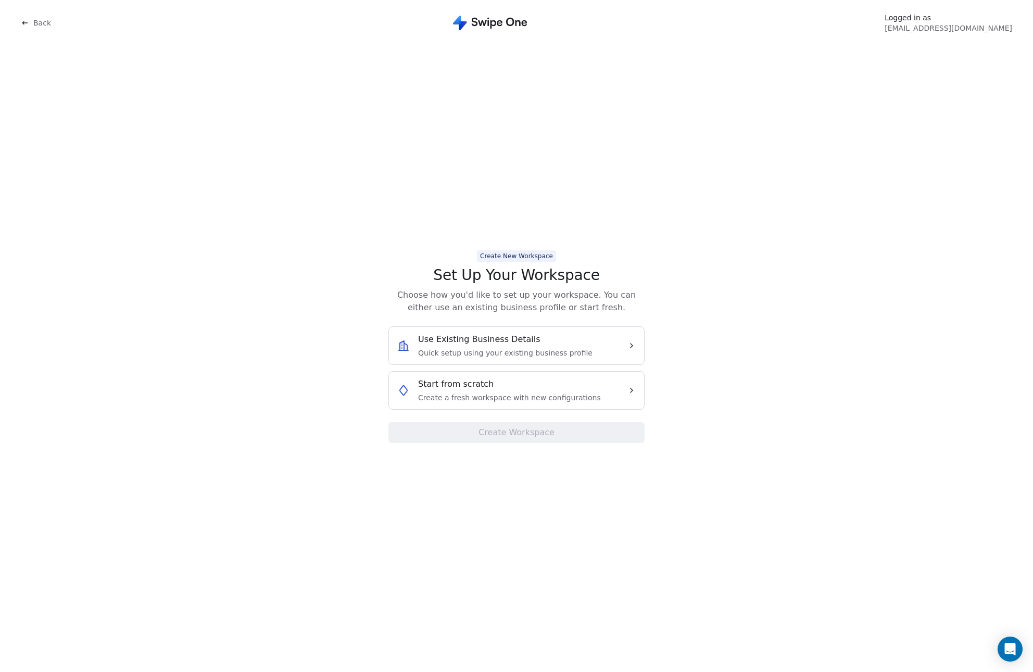
click at [484, 387] on span "Start from scratch" at bounding box center [455, 384] width 75 height 12
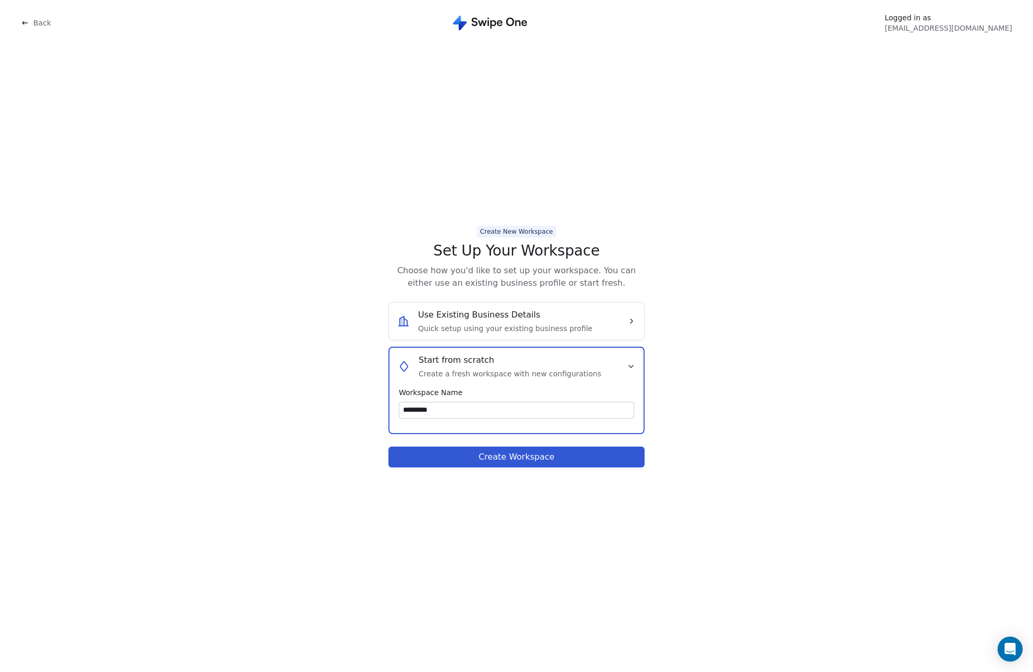
type input "*********"
click at [472, 452] on button "Create Workspace" at bounding box center [516, 457] width 256 height 21
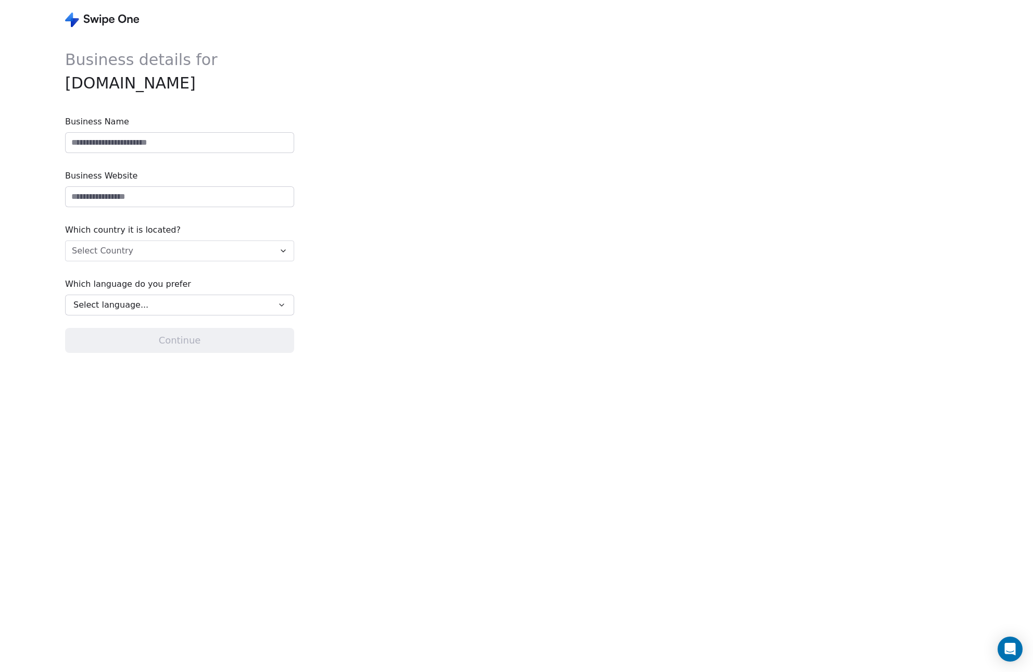
click at [220, 142] on input at bounding box center [180, 143] width 228 height 20
paste input "*********"
type input "*********"
click at [166, 192] on input "url" at bounding box center [180, 197] width 228 height 20
paste input "*********"
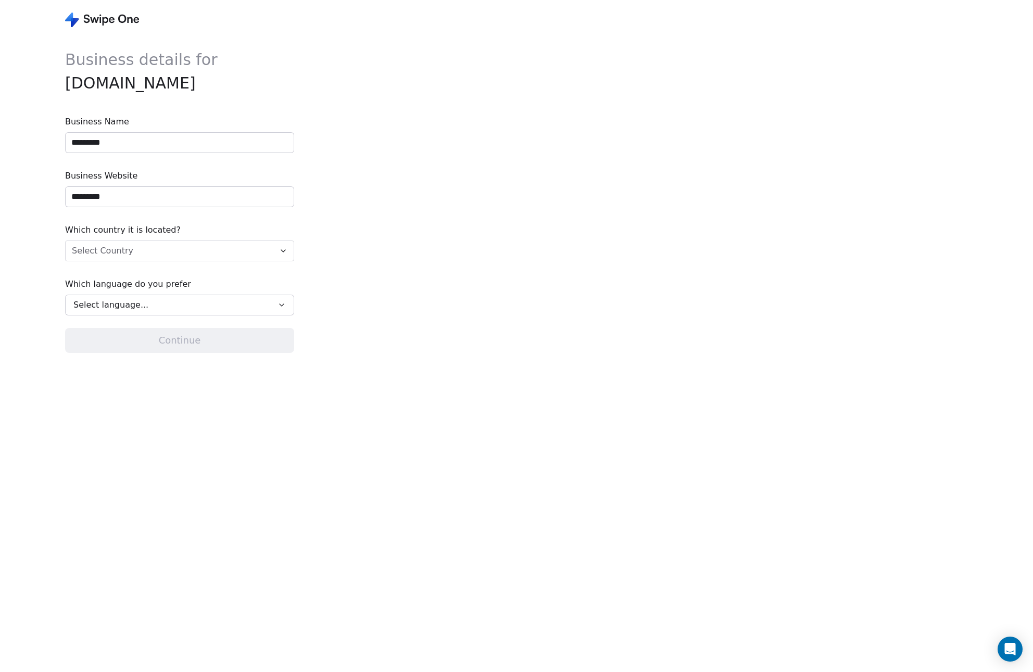
type input "*********"
click at [146, 251] on html "Business details for Nabily.io Business Name ********* Business Website *******…" at bounding box center [516, 336] width 1033 height 672
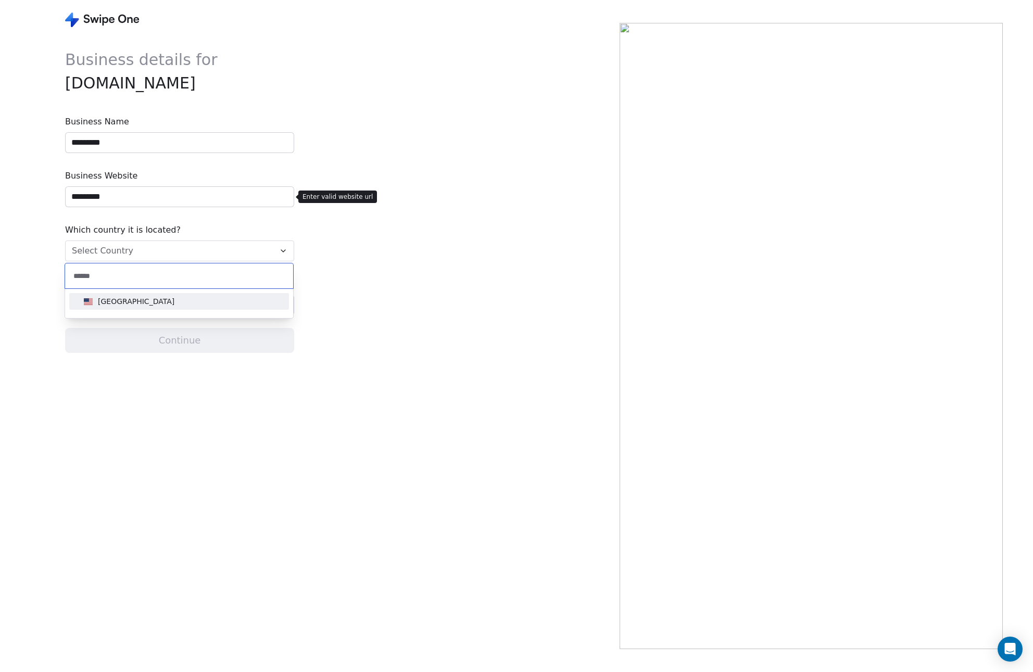
type input "******"
click at [138, 295] on div "United States" at bounding box center [178, 301] width 211 height 17
click at [139, 297] on button "Select language..." at bounding box center [179, 305] width 229 height 21
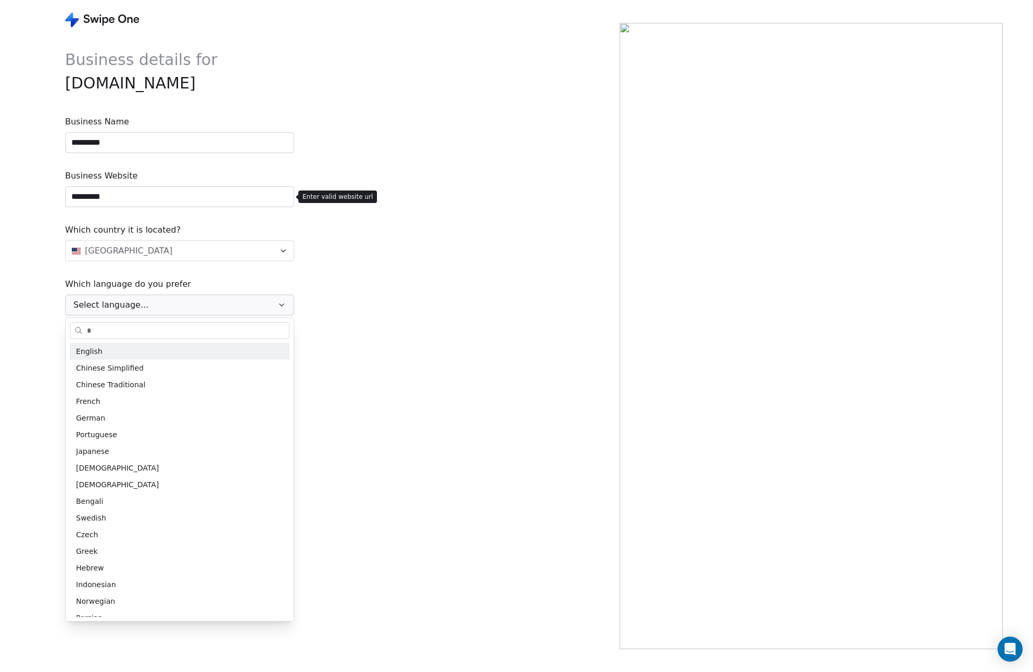
type input "*"
click at [121, 349] on div "English" at bounding box center [179, 351] width 207 height 11
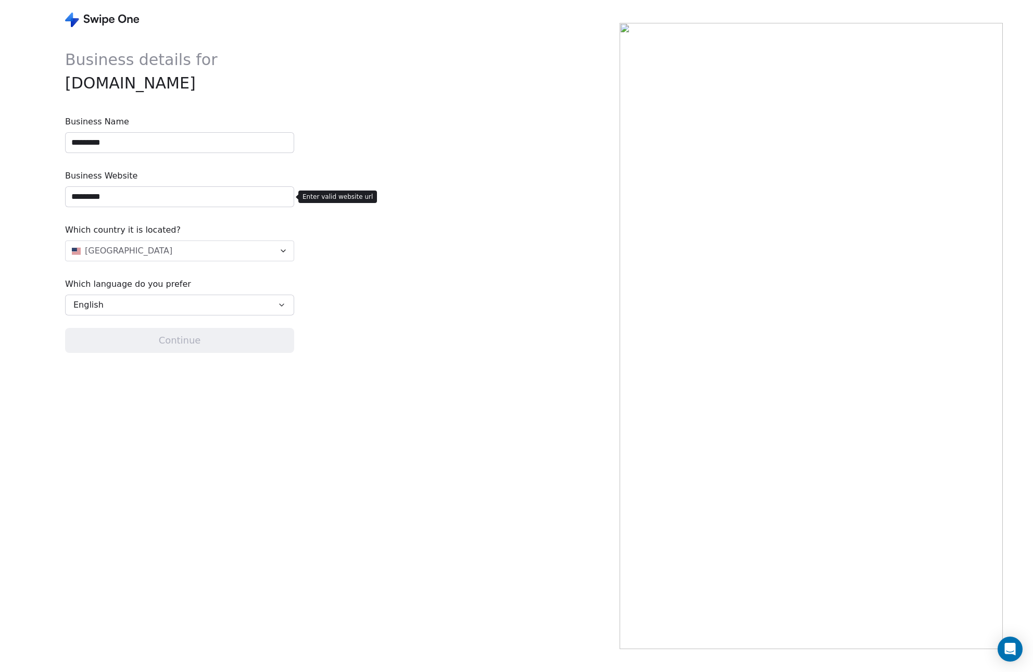
drag, startPoint x: 77, startPoint y: 199, endPoint x: 70, endPoint y: 201, distance: 6.9
click at [70, 201] on input "*********" at bounding box center [180, 197] width 228 height 20
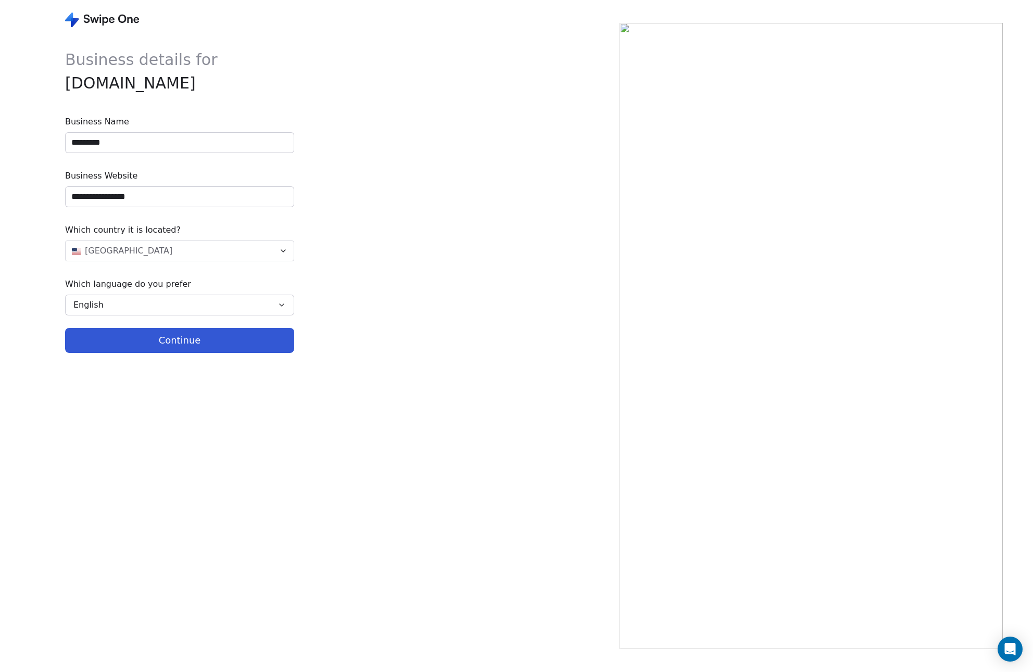
type input "**********"
drag, startPoint x: 173, startPoint y: 467, endPoint x: 197, endPoint y: 386, distance: 84.6
click at [173, 467] on div "**********" at bounding box center [179, 354] width 229 height 612
click at [200, 344] on button "Continue" at bounding box center [179, 340] width 229 height 25
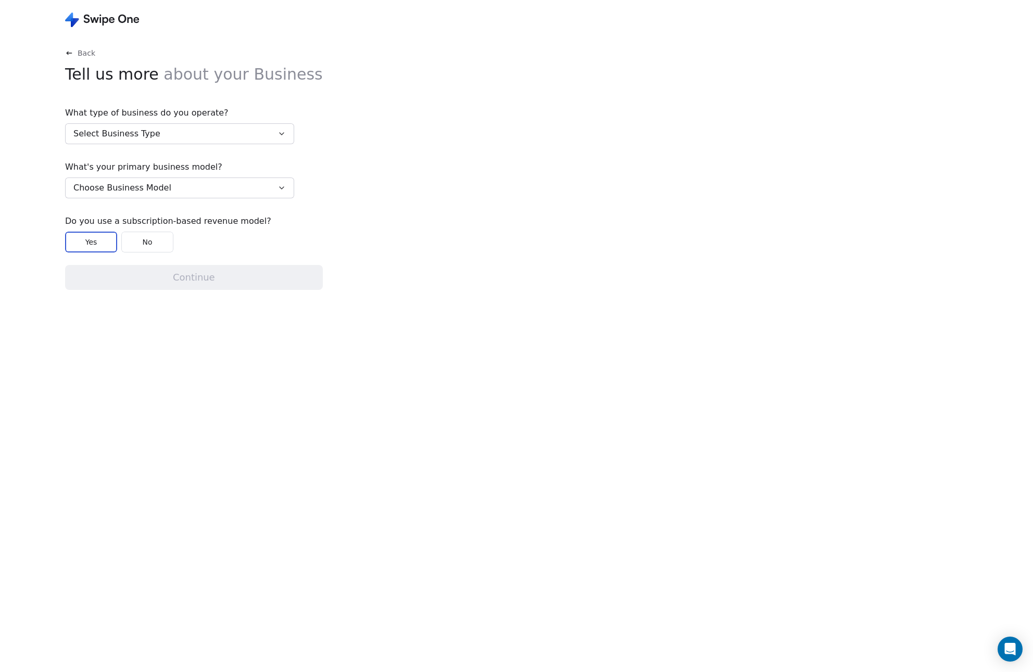
click at [148, 186] on span "Choose Business Model" at bounding box center [122, 188] width 98 height 12
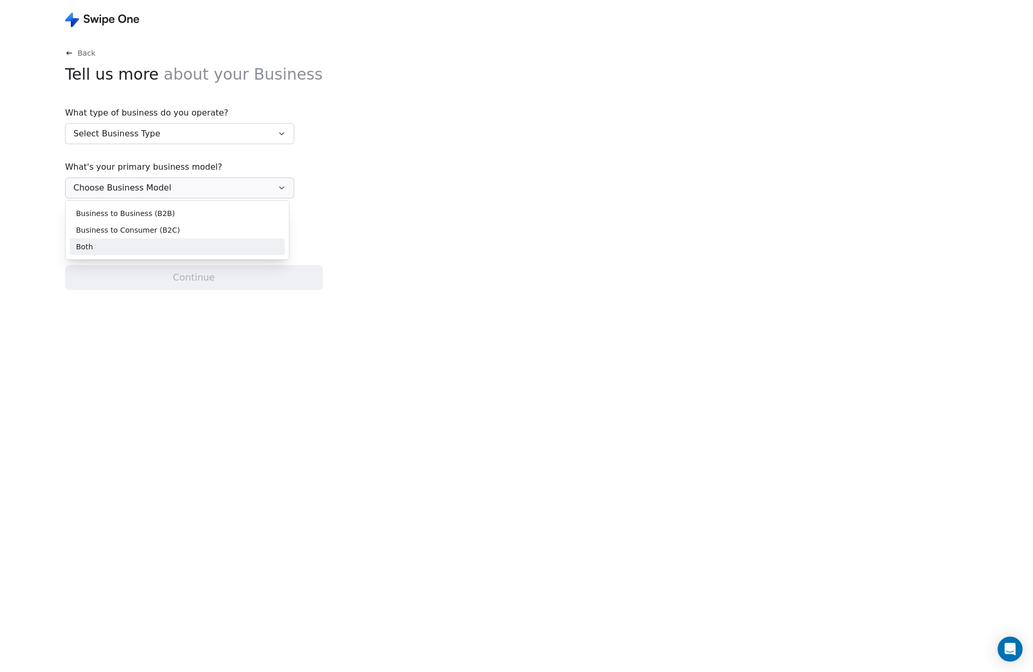
click at [129, 244] on div "Both" at bounding box center [177, 246] width 202 height 11
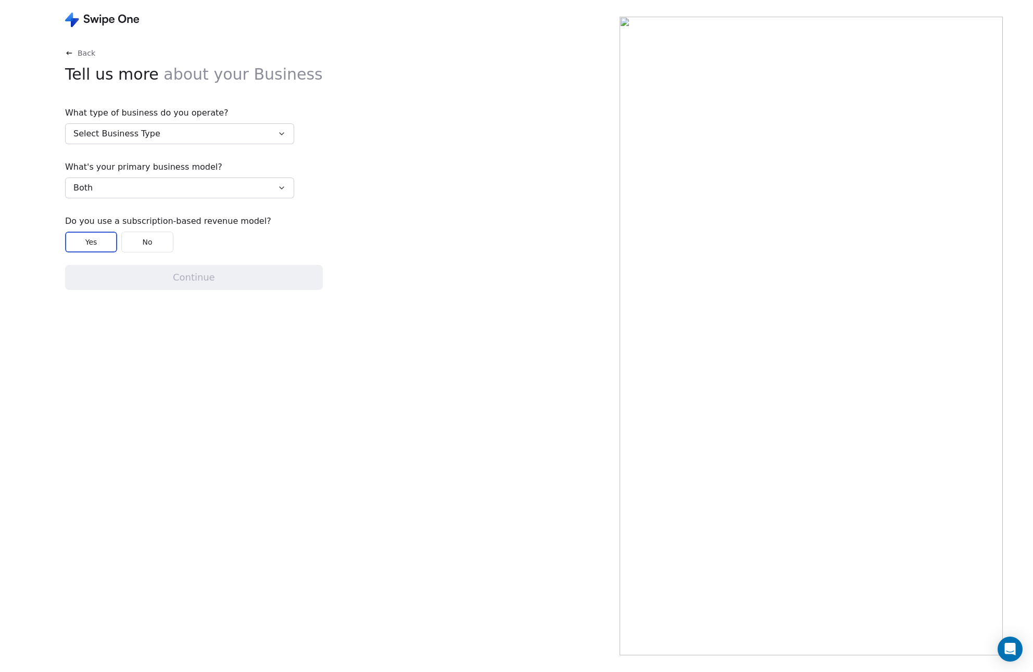
click at [139, 134] on span "Select Business Type" at bounding box center [116, 134] width 87 height 12
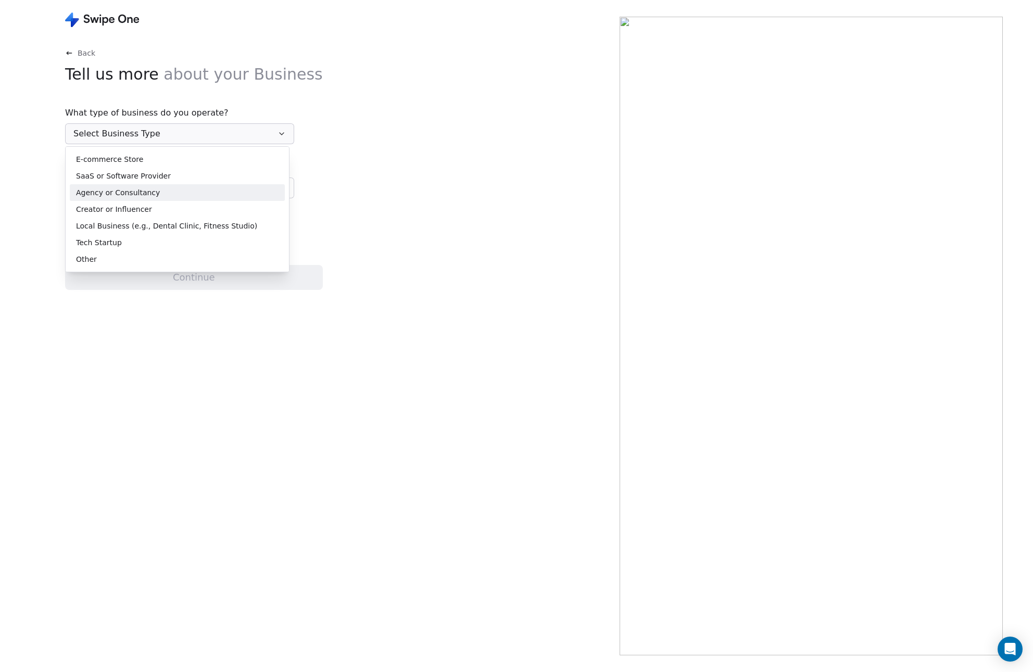
click at [132, 192] on span "Agency or Consultancy" at bounding box center [118, 192] width 84 height 11
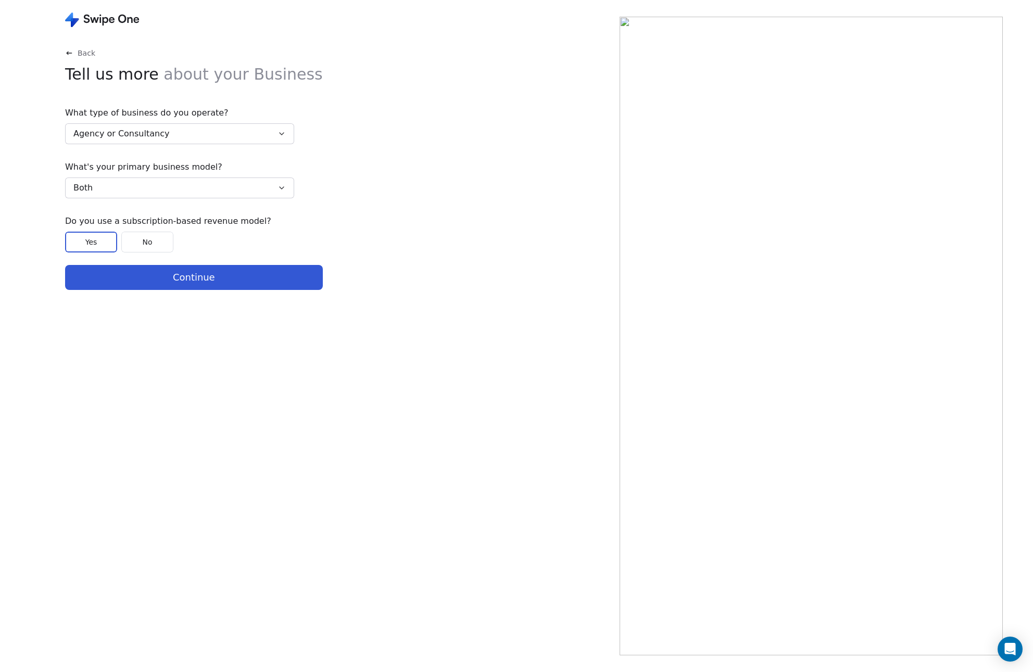
click at [136, 272] on button "Continue" at bounding box center [194, 277] width 258 height 25
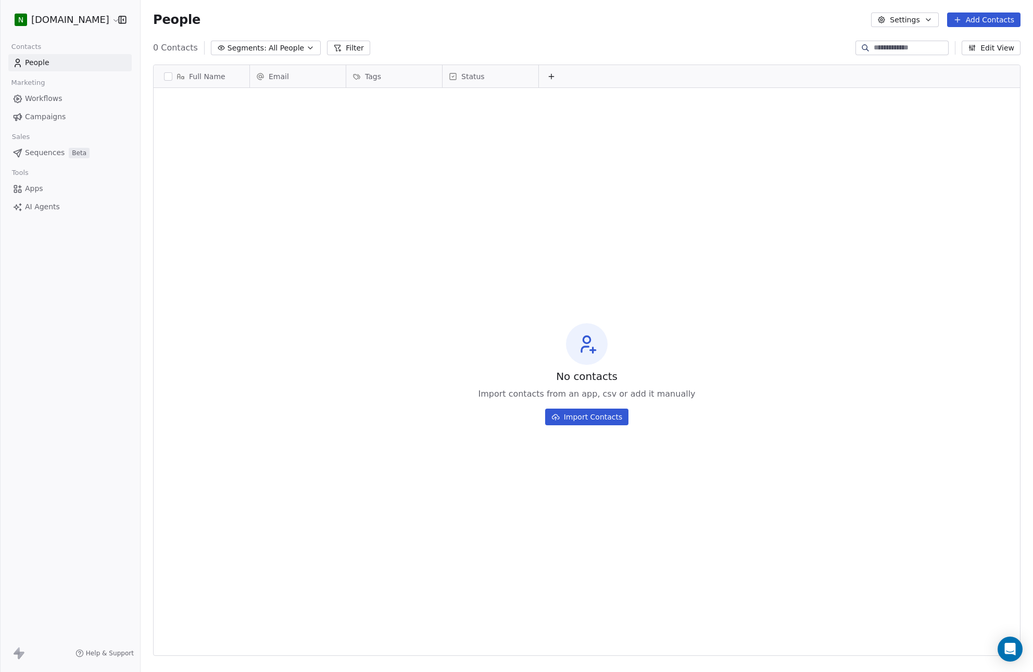
scroll to position [583, 884]
click at [63, 95] on link "Workflows" at bounding box center [69, 98] width 123 height 17
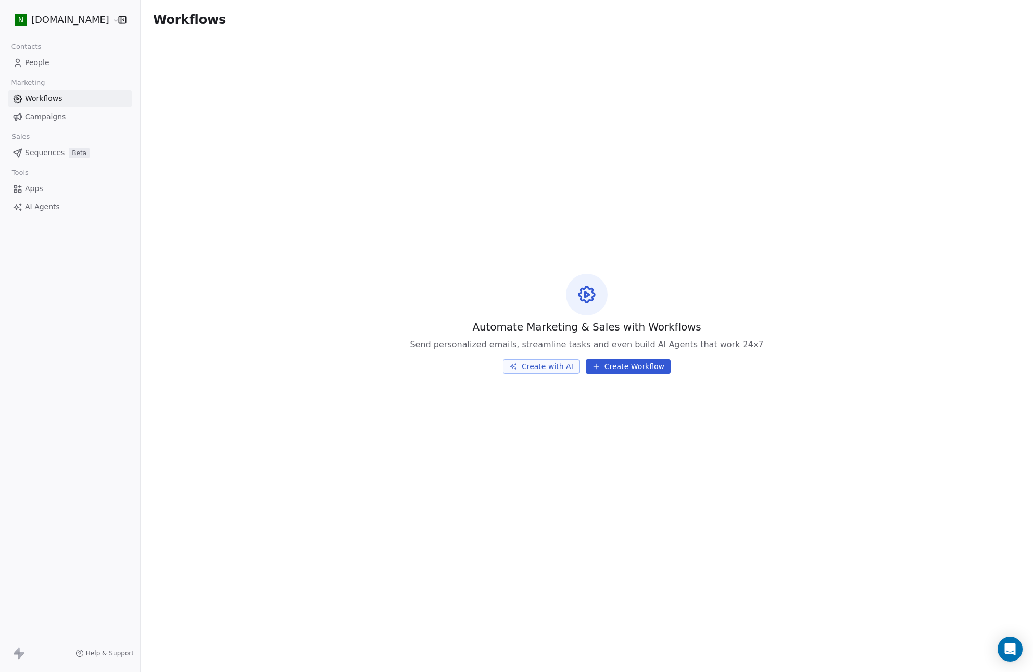
click at [63, 115] on link "Campaigns" at bounding box center [69, 116] width 123 height 17
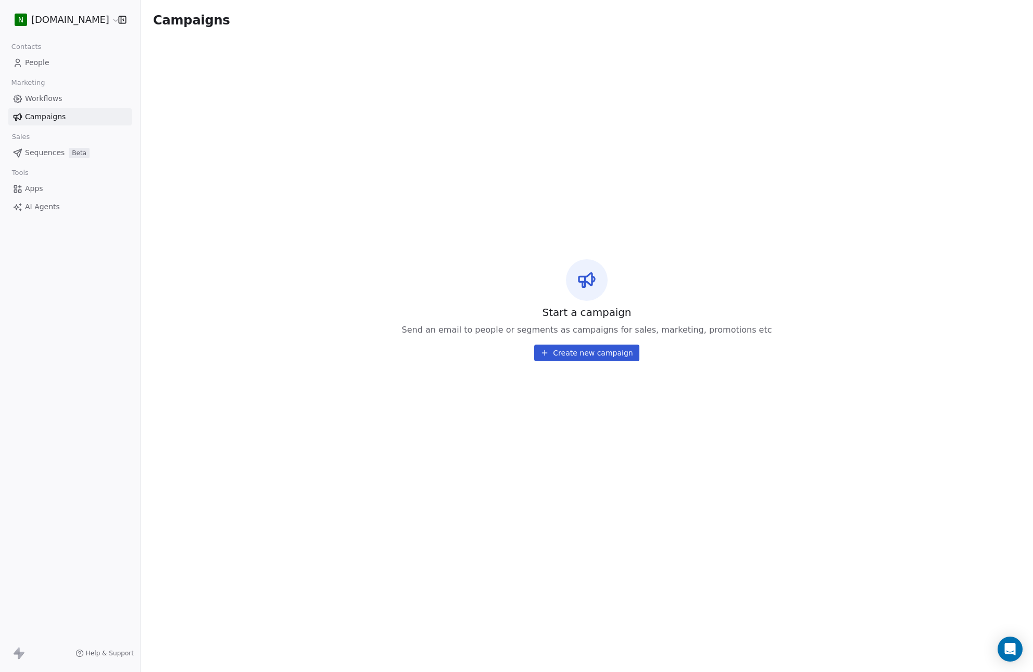
click at [57, 152] on span "Sequences" at bounding box center [45, 152] width 40 height 11
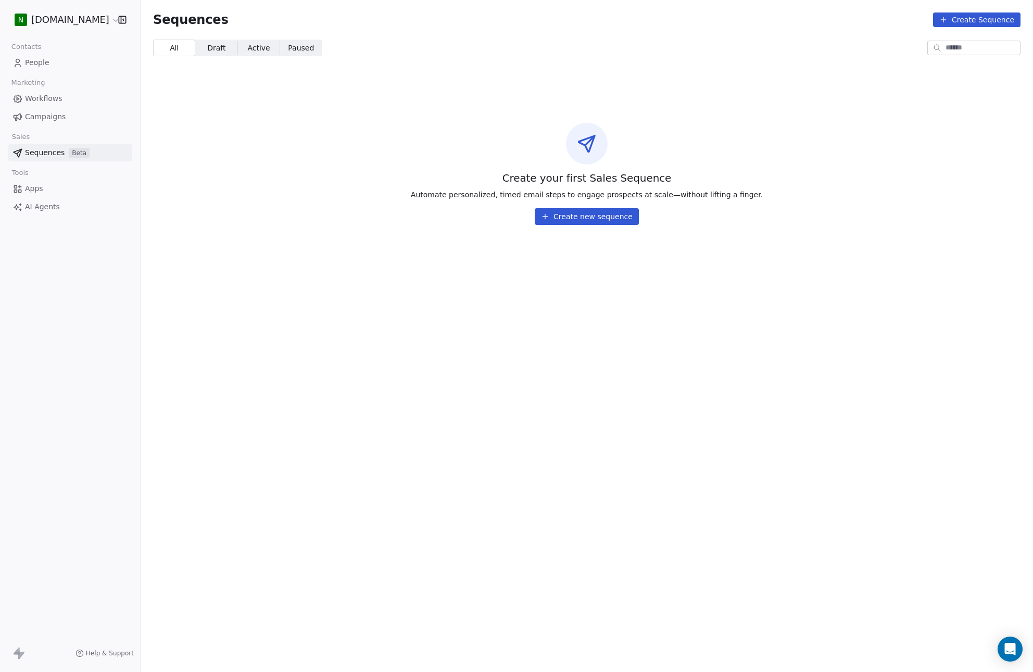
click at [46, 190] on link "Apps" at bounding box center [69, 188] width 123 height 17
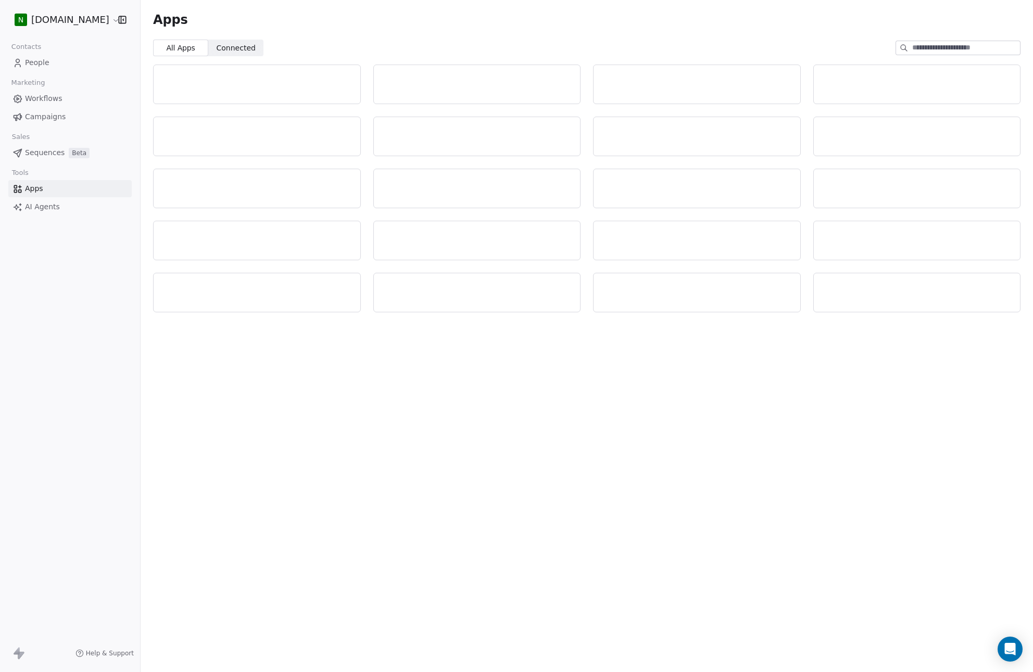
click at [50, 208] on span "AI Agents" at bounding box center [42, 206] width 35 height 11
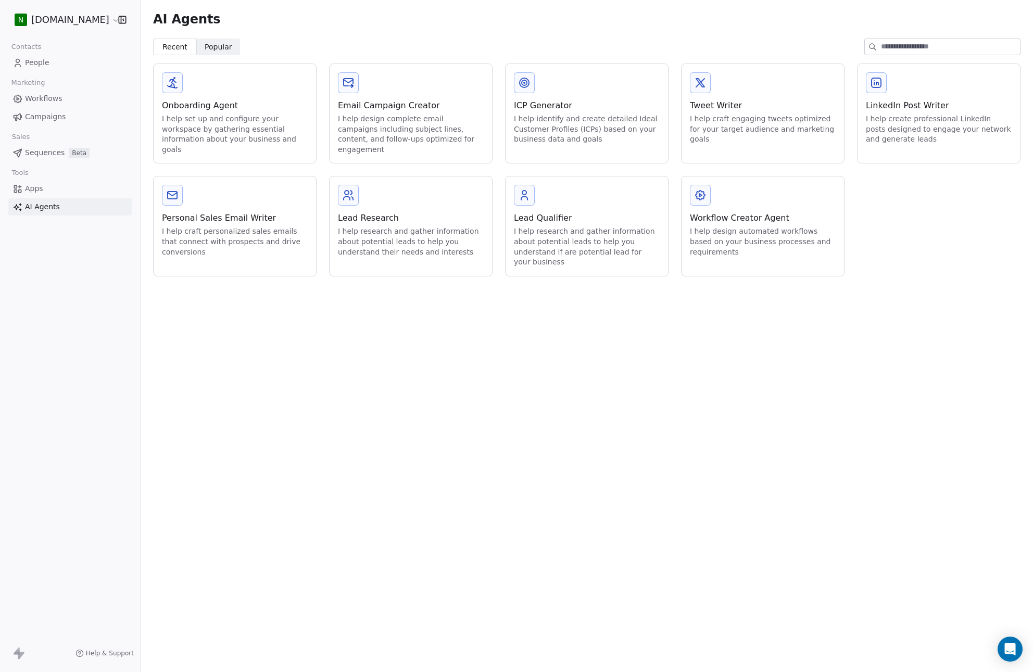
click at [66, 21] on html "N Nabily.io Contacts People Marketing Workflows Campaigns Sales Sequences Beta …" at bounding box center [516, 336] width 1033 height 672
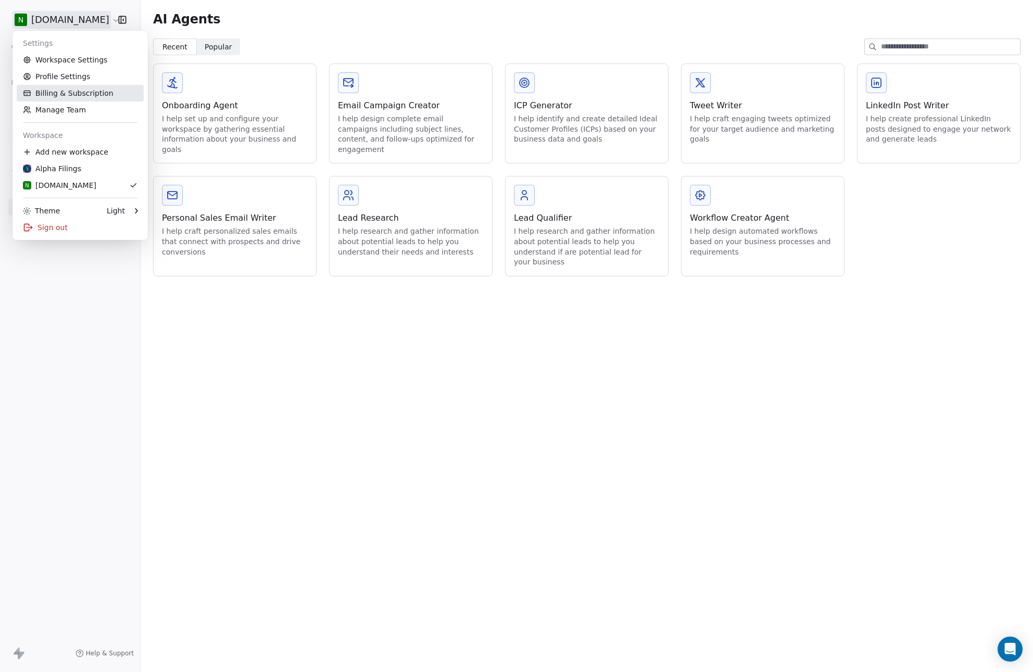
click at [65, 97] on link "Billing & Subscription" at bounding box center [80, 93] width 127 height 17
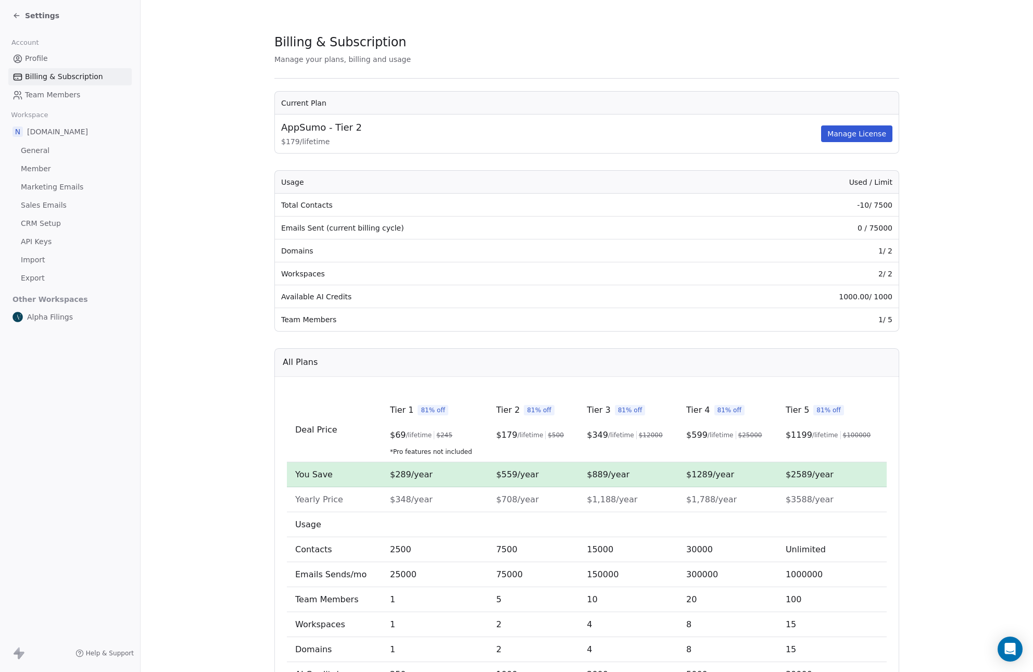
click at [37, 17] on span "Settings" at bounding box center [42, 15] width 34 height 10
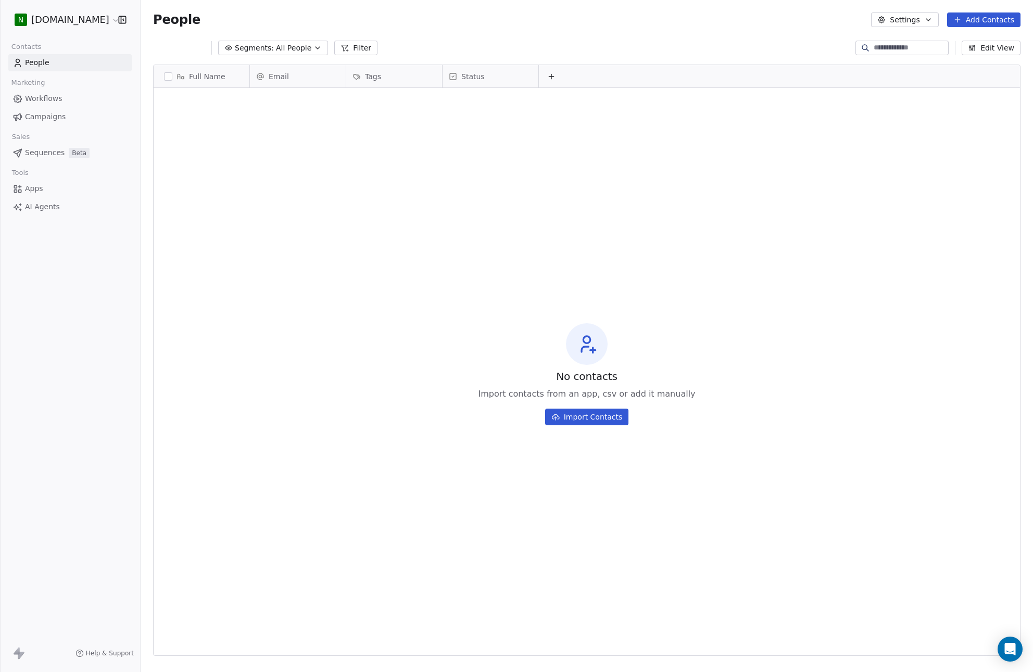
scroll to position [583, 884]
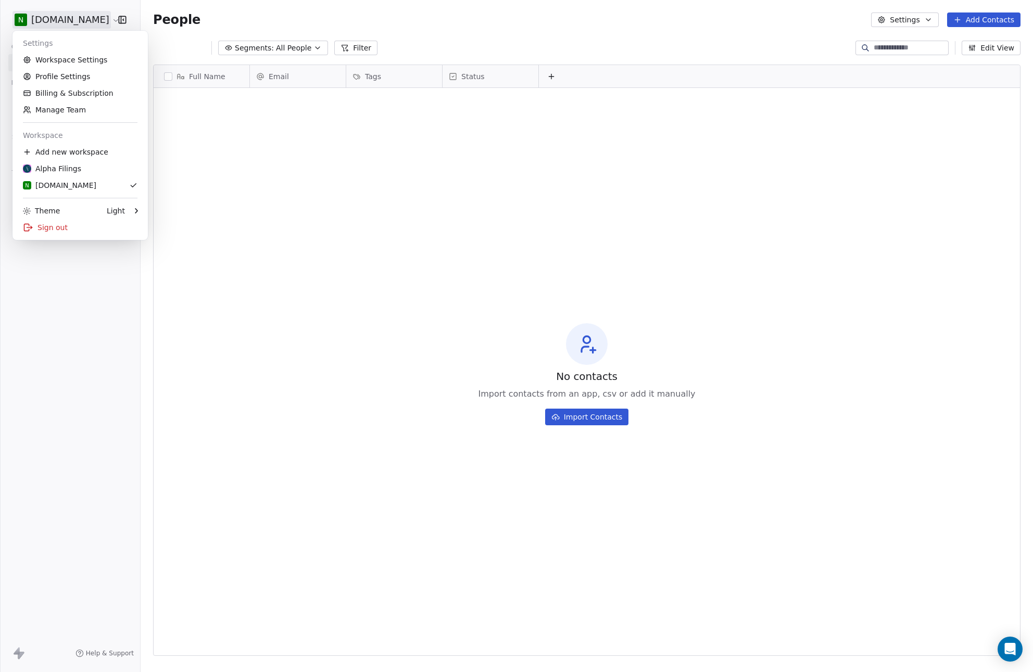
click at [68, 15] on html "N Nabily.io Contacts People Marketing Workflows Campaigns Sales Sequences Beta …" at bounding box center [516, 336] width 1033 height 672
click at [51, 163] on div "Alpha Filings" at bounding box center [52, 168] width 58 height 10
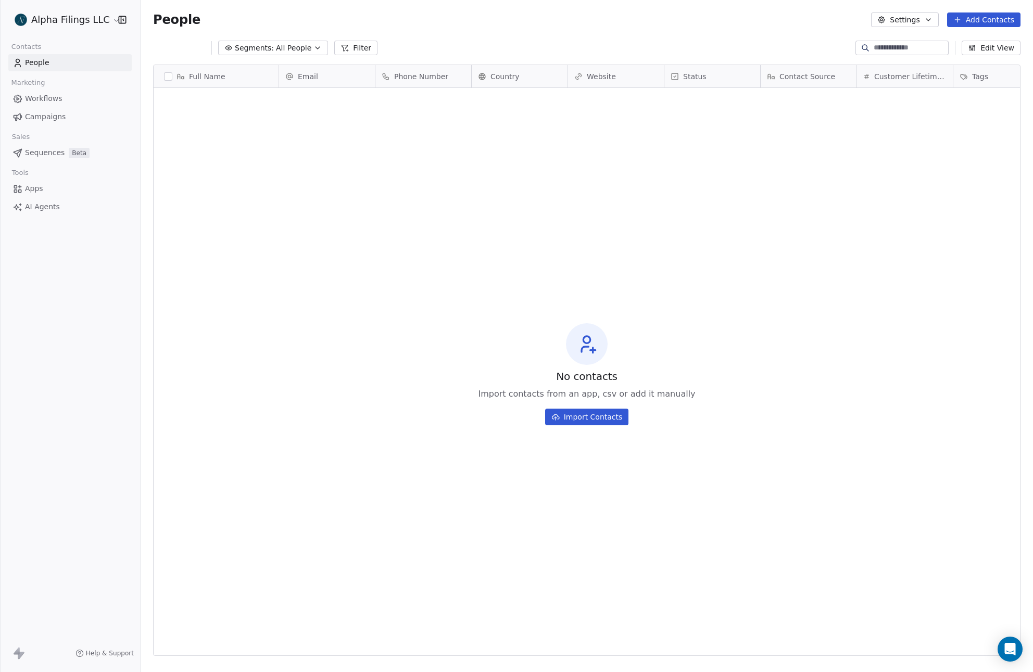
scroll to position [583, 884]
click at [41, 209] on span "Apps" at bounding box center [34, 206] width 18 height 11
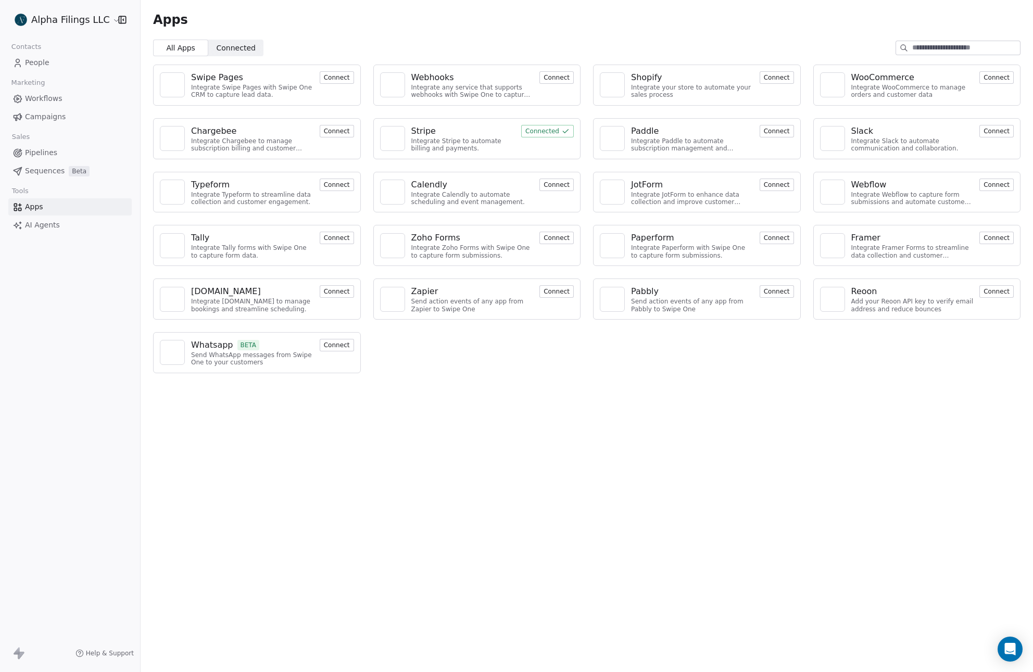
click at [324, 348] on button "Connect" at bounding box center [337, 345] width 34 height 12
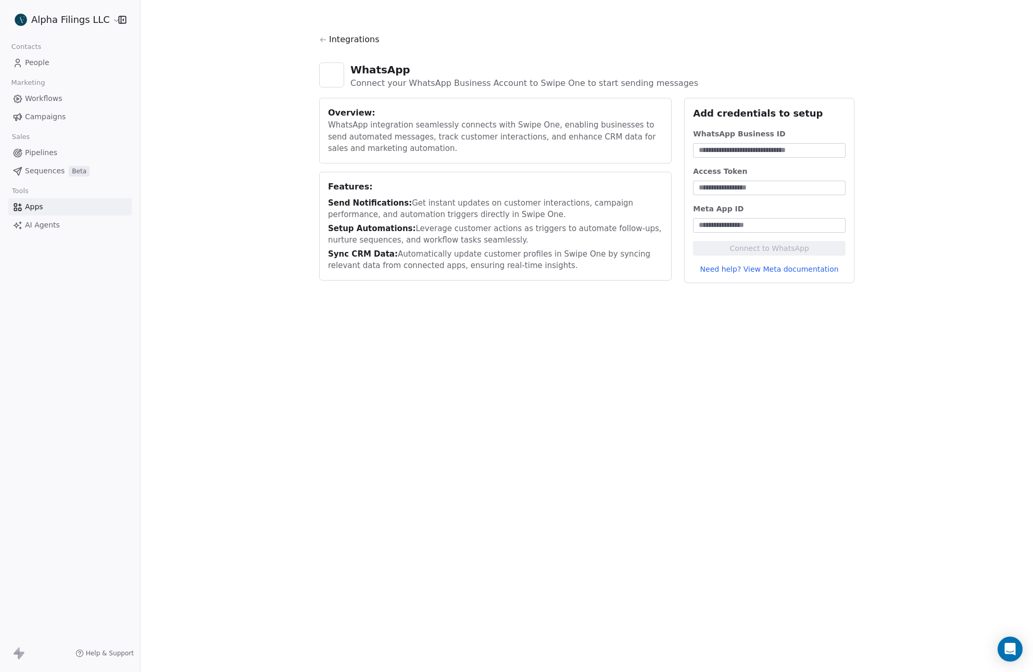
click at [44, 110] on link "Campaigns" at bounding box center [69, 116] width 123 height 17
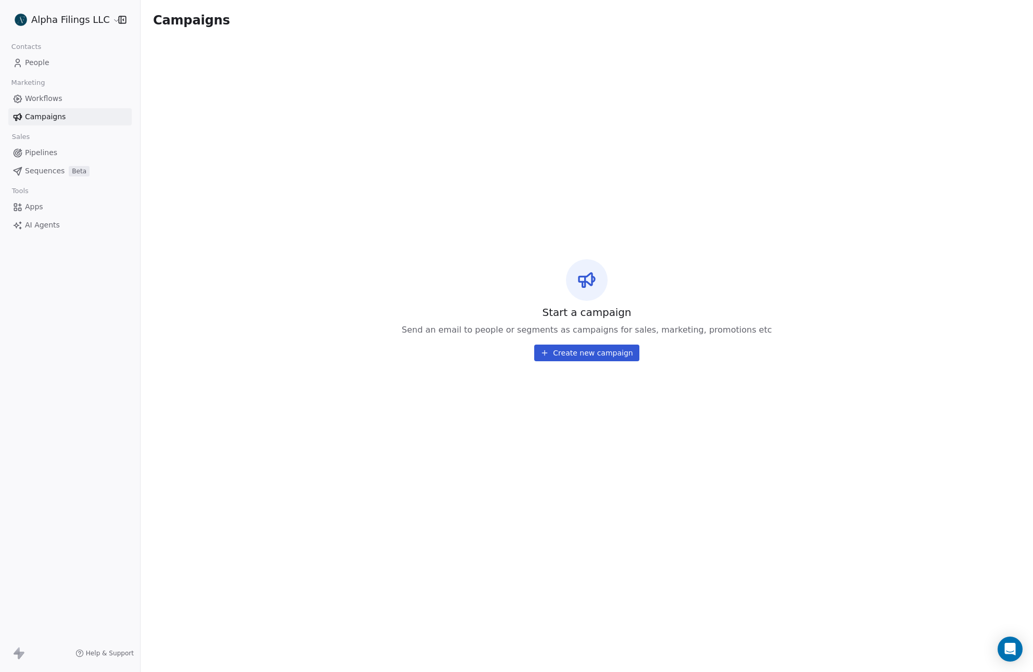
click at [59, 67] on link "People" at bounding box center [69, 62] width 123 height 17
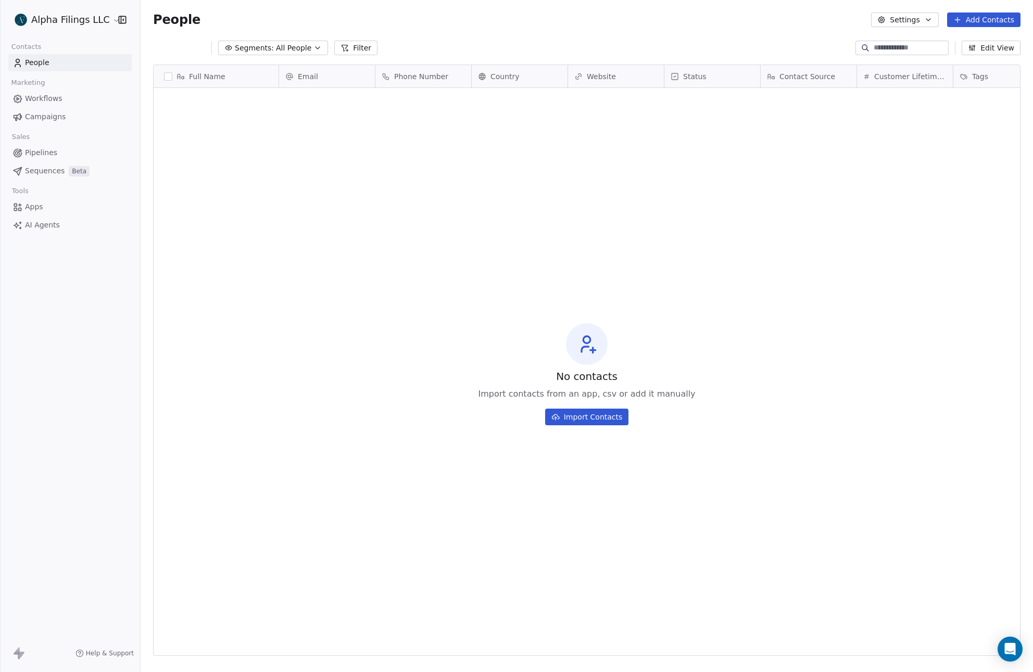
scroll to position [583, 884]
click at [44, 204] on link "Apps" at bounding box center [69, 206] width 123 height 17
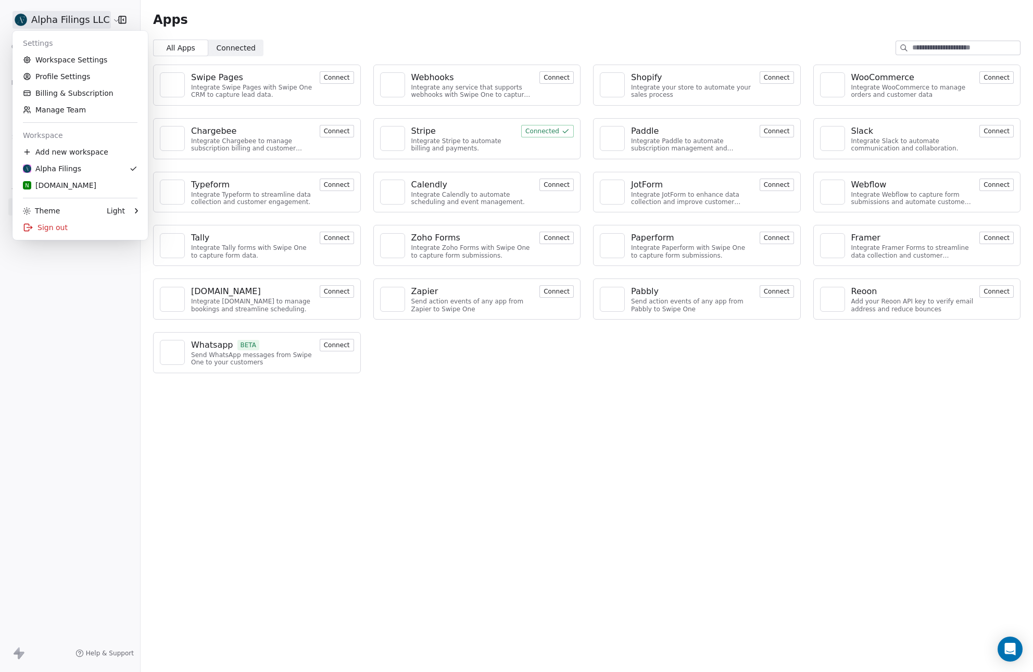
click at [108, 18] on html "Alpha Filings LLC Contacts People Marketing Workflows Campaigns Sales Pipelines…" at bounding box center [516, 336] width 1033 height 672
